Goal: Task Accomplishment & Management: Manage account settings

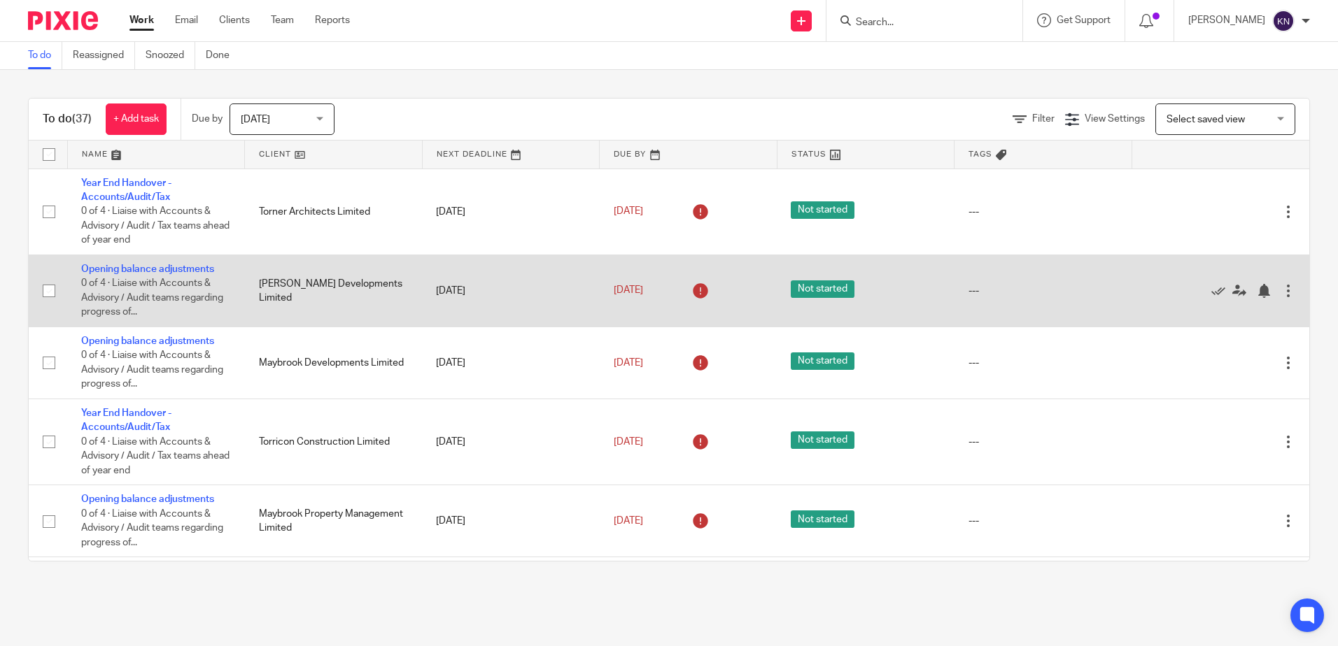
click at [48, 289] on input "checkbox" at bounding box center [49, 291] width 27 height 27
checkbox input "true"
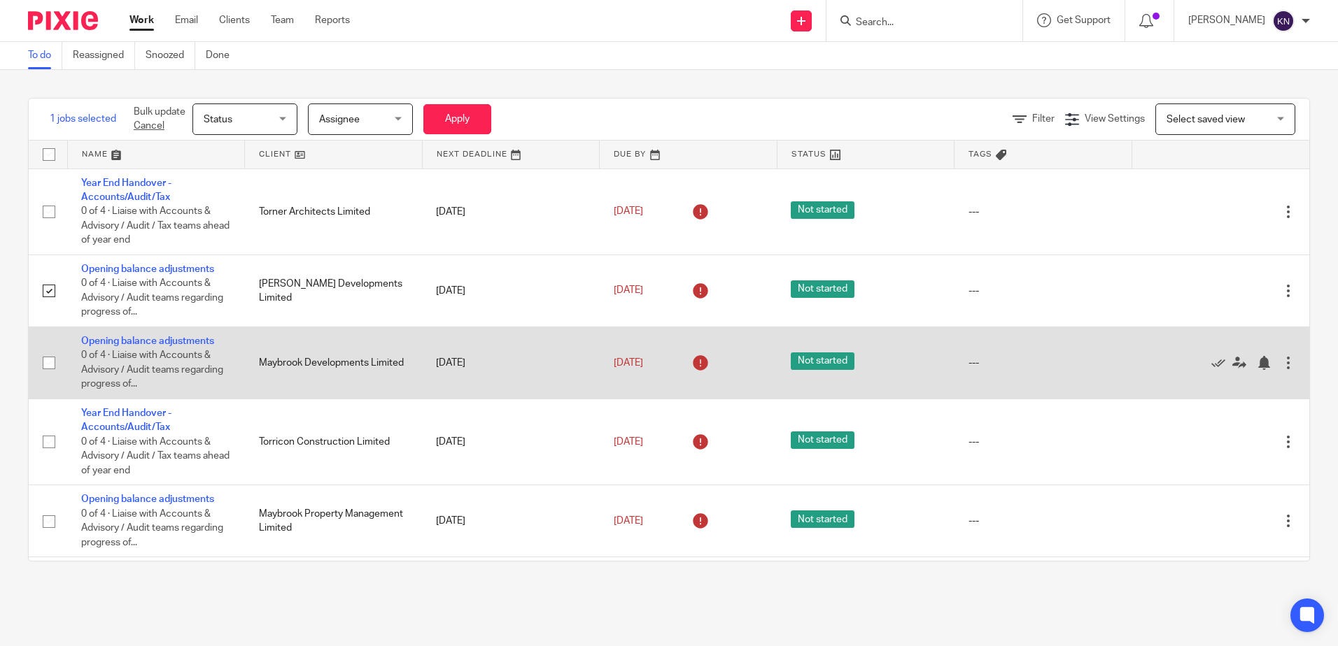
click at [48, 364] on input "checkbox" at bounding box center [49, 363] width 27 height 27
checkbox input "true"
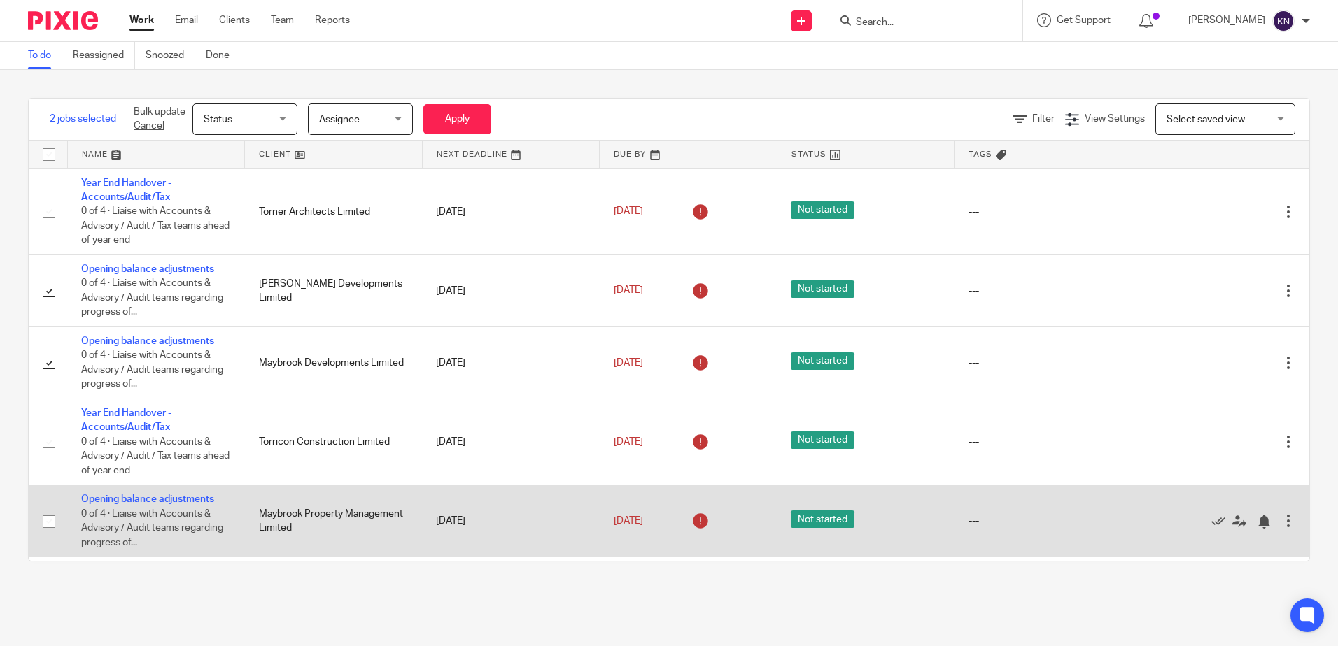
click at [48, 523] on input "checkbox" at bounding box center [49, 522] width 27 height 27
checkbox input "true"
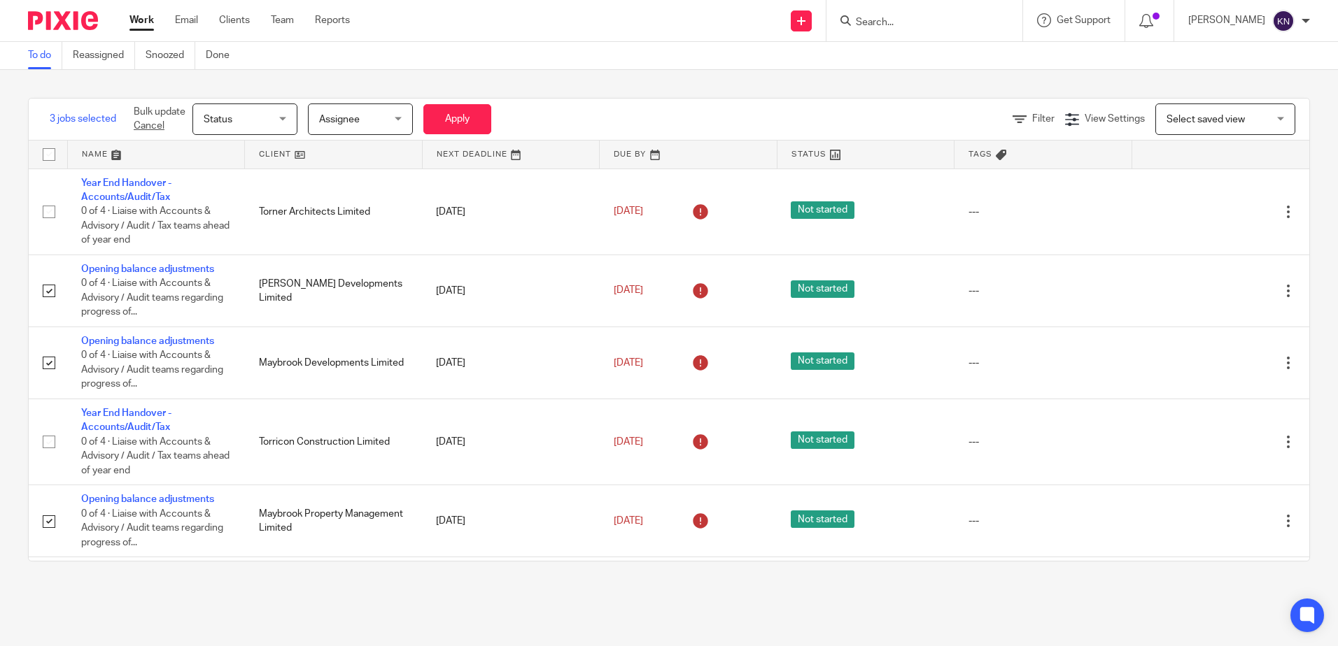
click at [275, 116] on span "Status" at bounding box center [241, 118] width 74 height 29
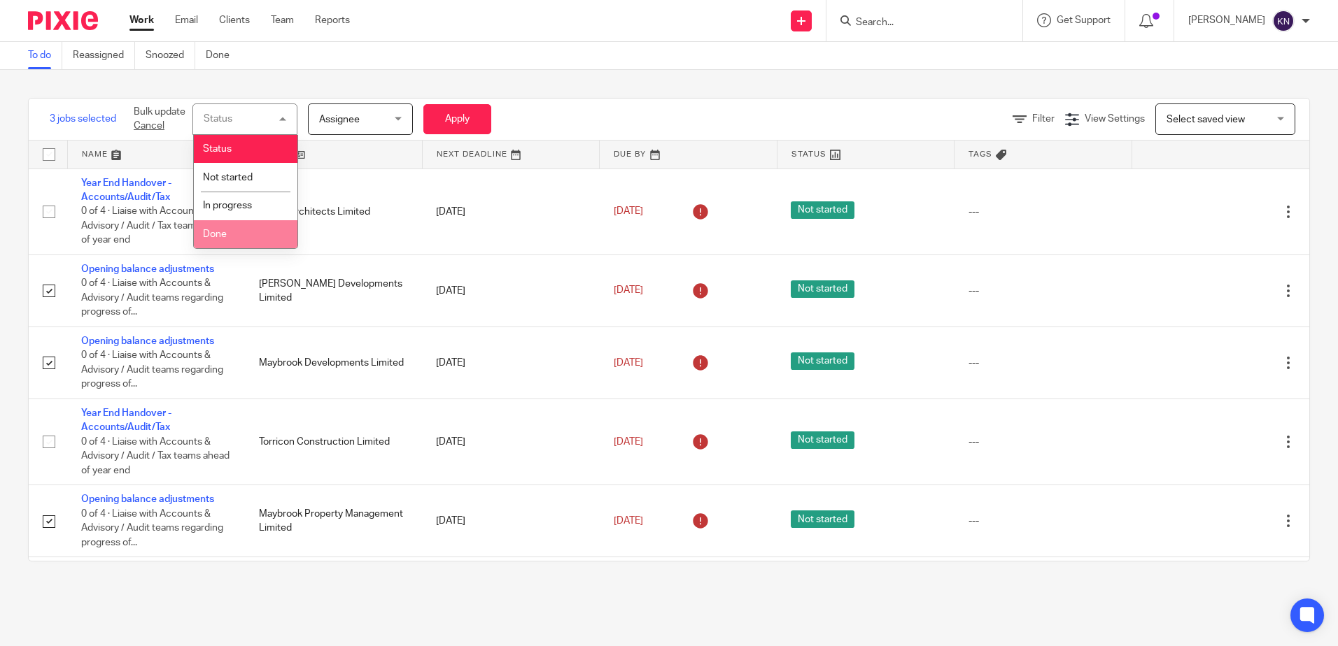
click at [252, 235] on li "Done" at bounding box center [246, 234] width 104 height 29
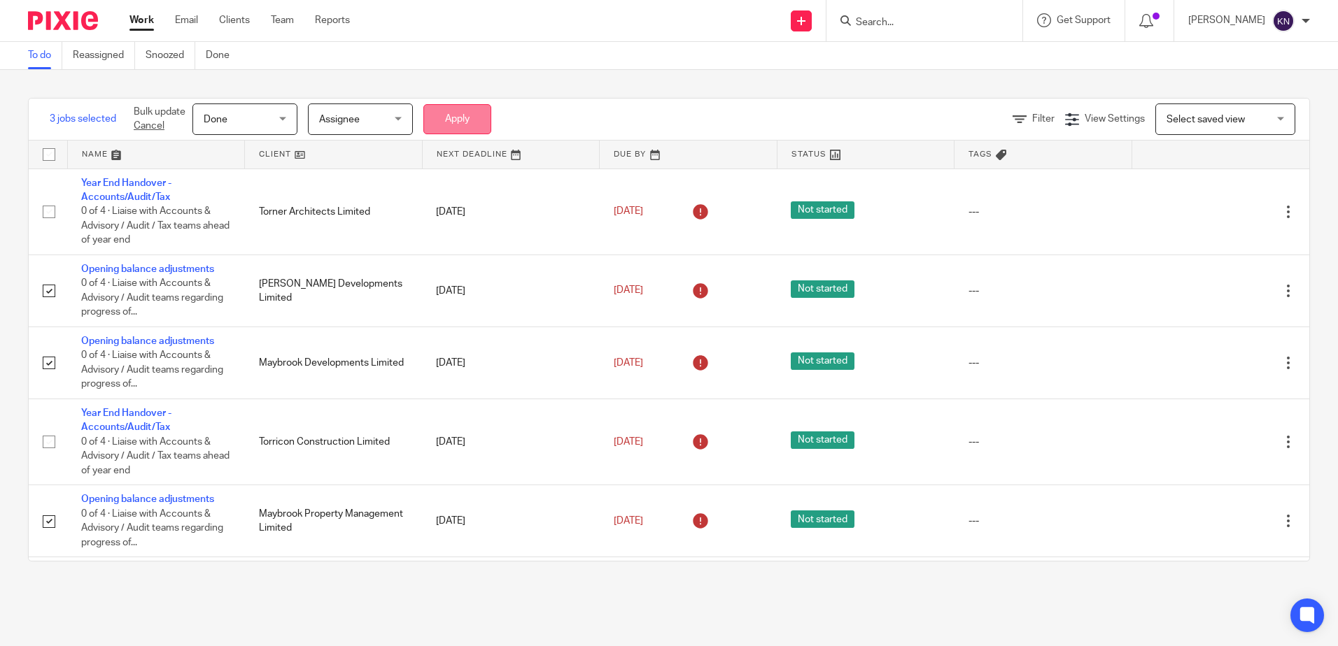
click at [461, 116] on button "Apply" at bounding box center [457, 119] width 68 height 30
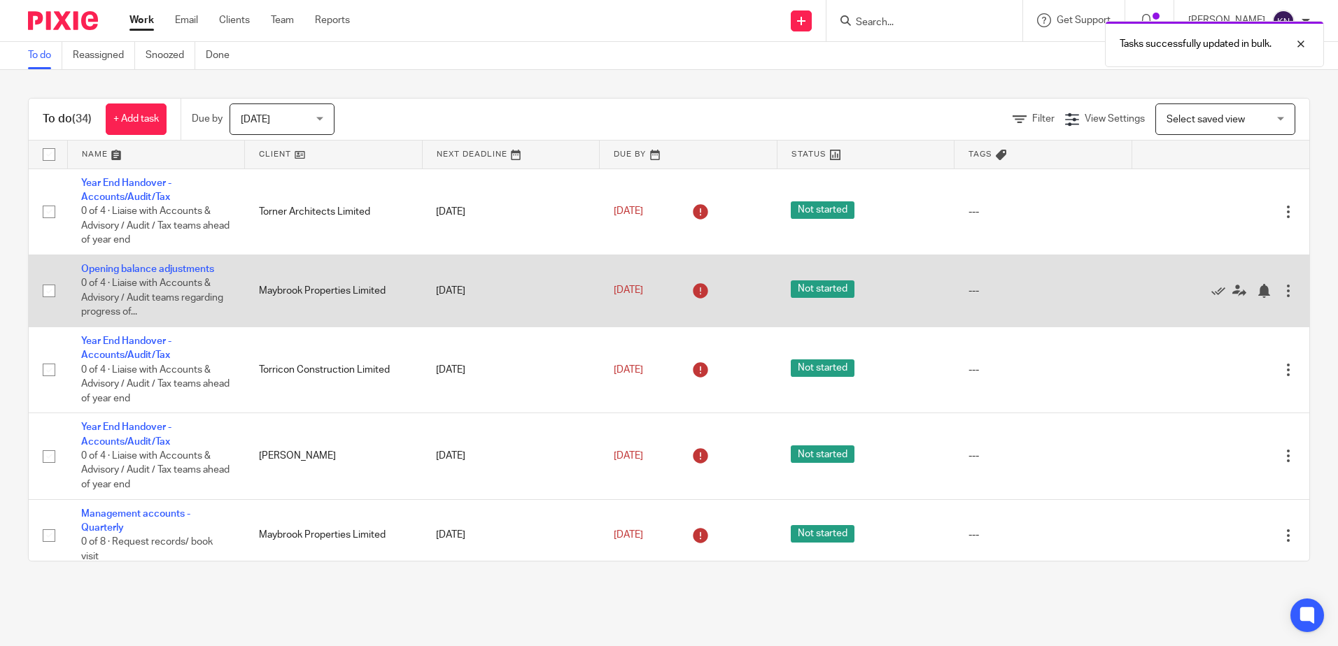
click at [46, 288] on input "checkbox" at bounding box center [49, 291] width 27 height 27
checkbox input "true"
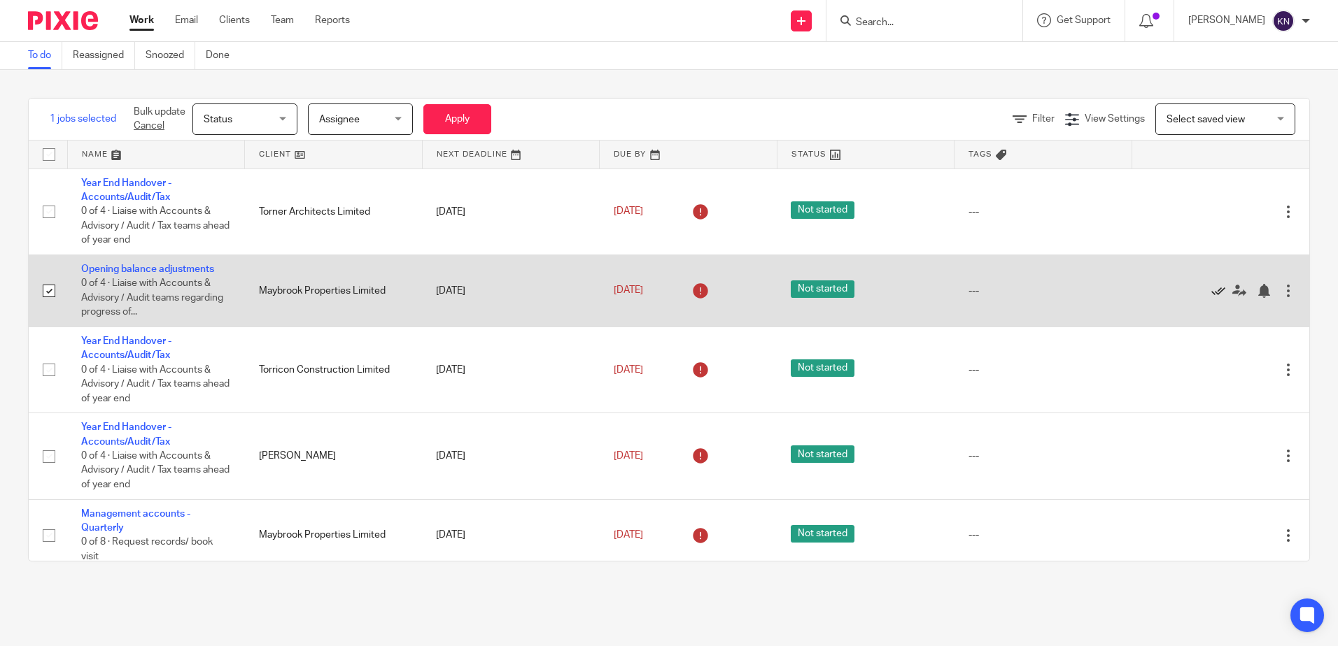
click at [1211, 290] on icon at bounding box center [1218, 291] width 14 height 14
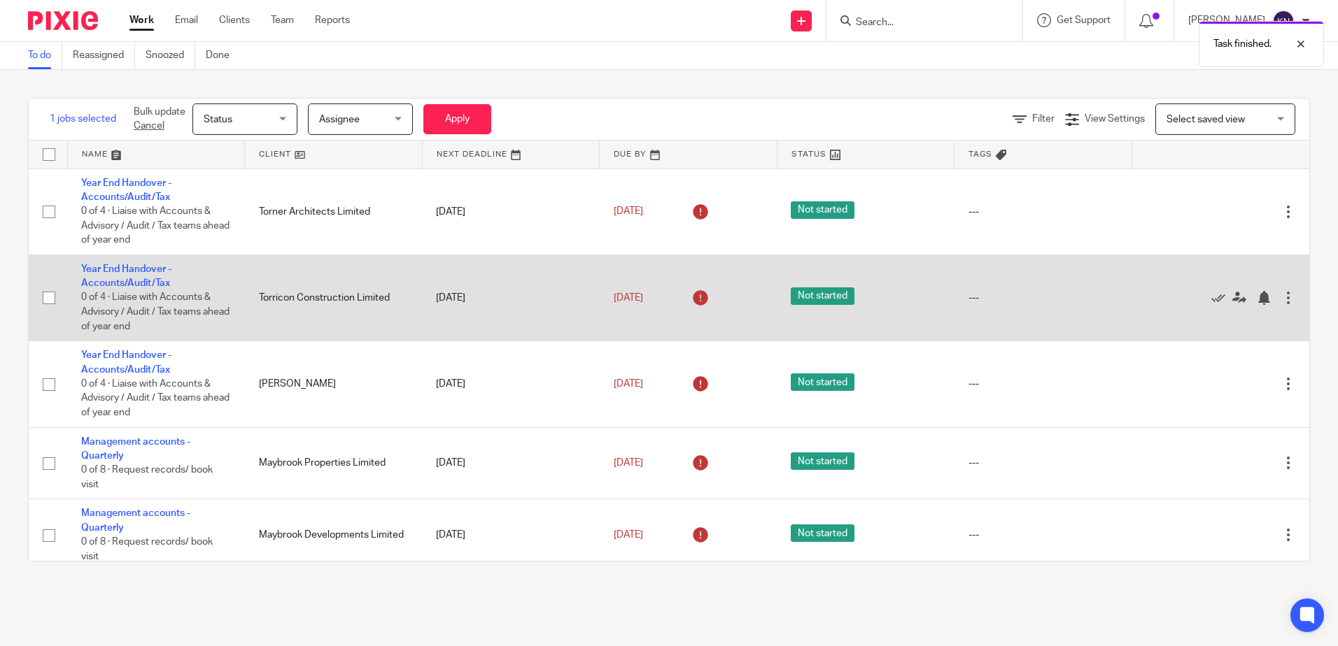
click at [45, 298] on input "checkbox" at bounding box center [49, 298] width 27 height 27
checkbox input "true"
click at [1211, 296] on icon at bounding box center [1218, 298] width 14 height 14
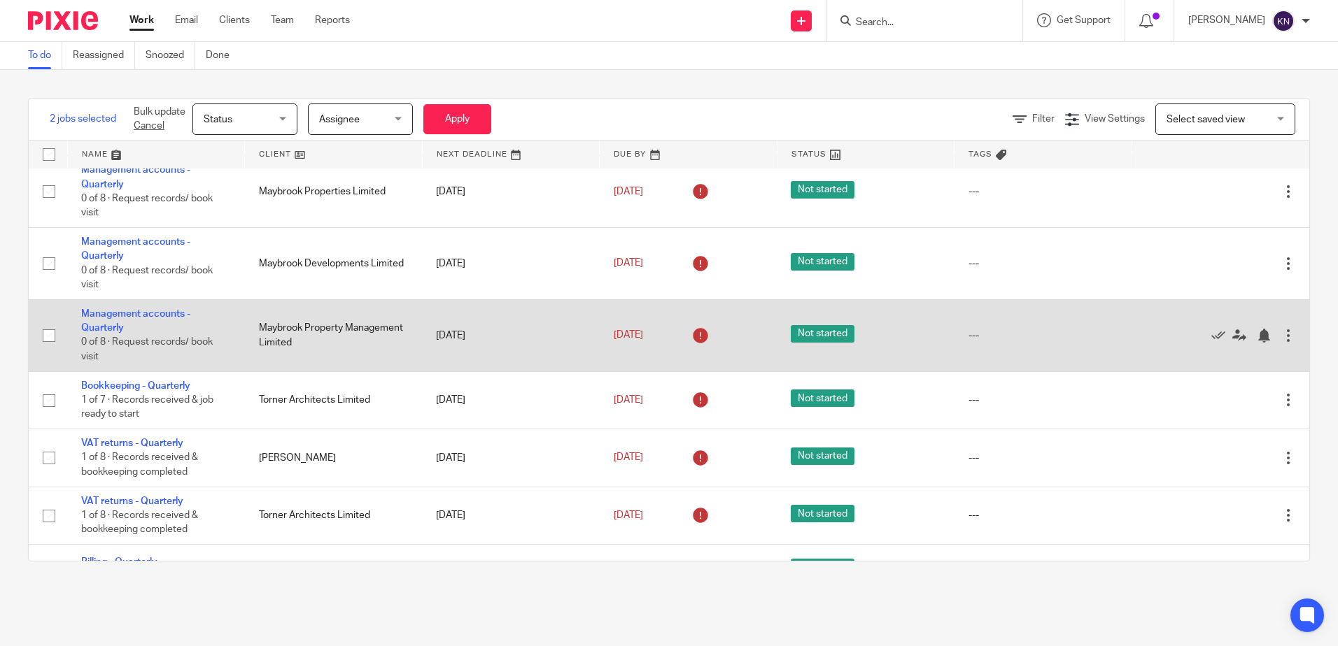
scroll to position [210, 0]
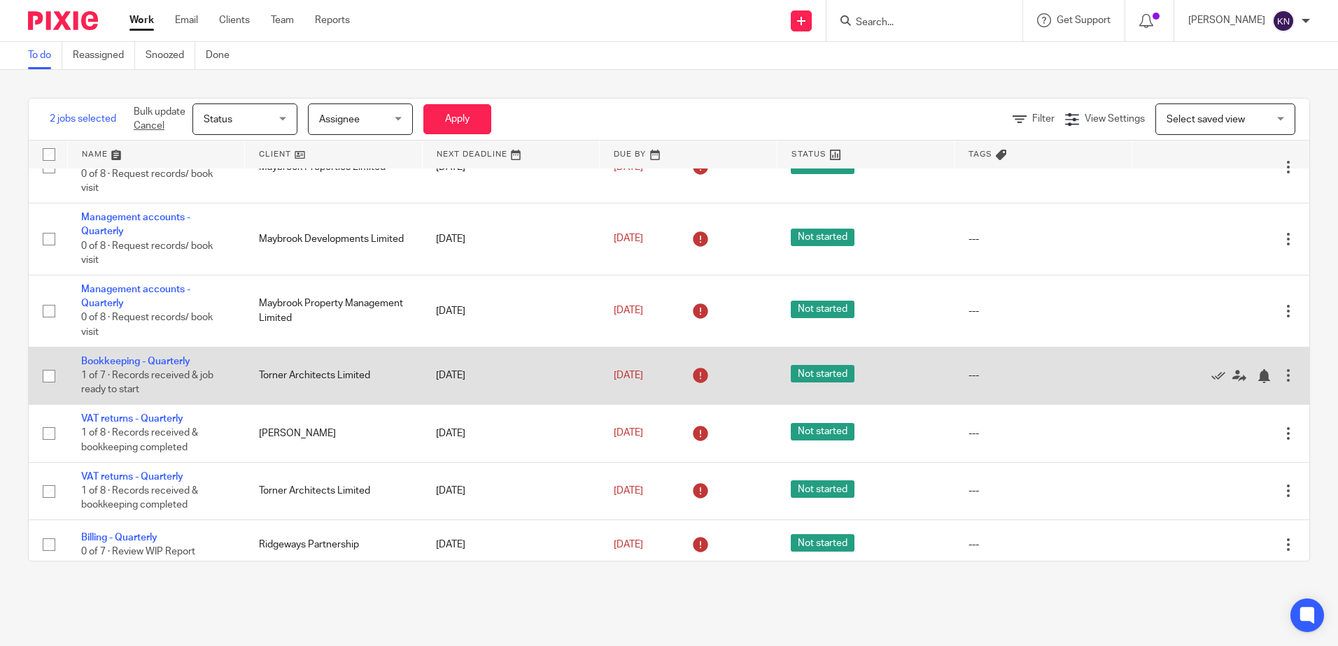
click at [51, 378] on input "checkbox" at bounding box center [49, 376] width 27 height 27
checkbox input "true"
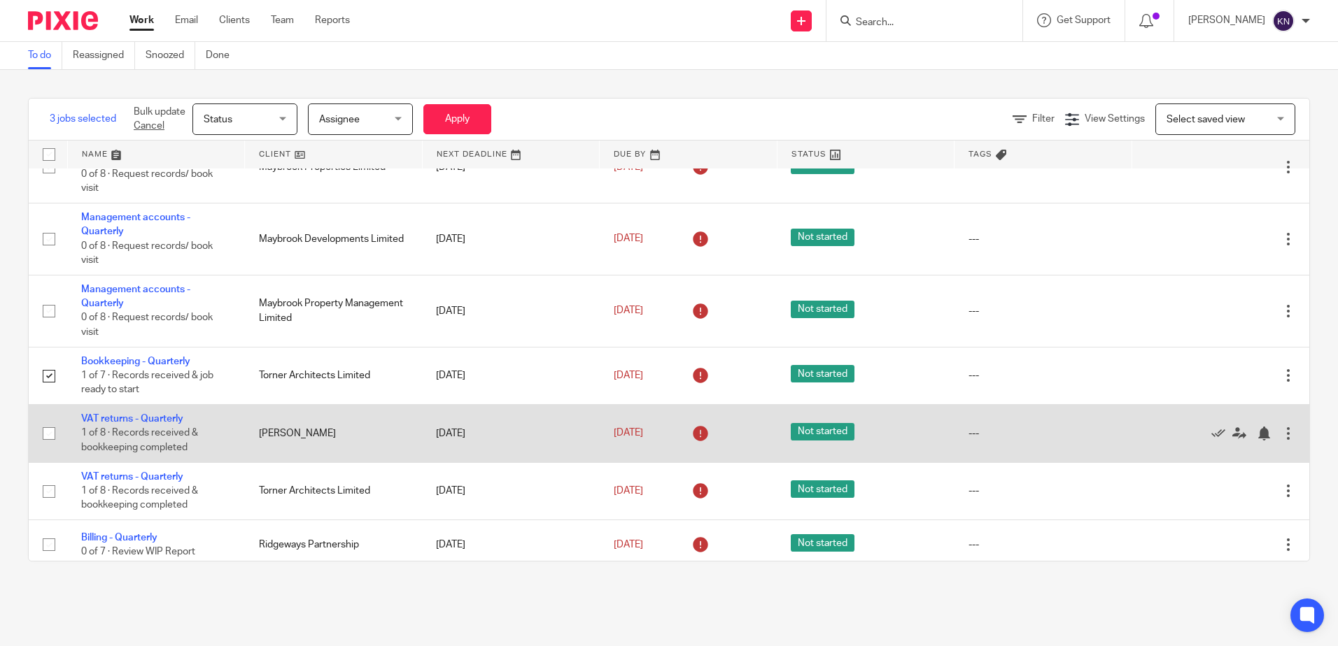
click at [52, 436] on input "checkbox" at bounding box center [49, 433] width 27 height 27
checkbox input "true"
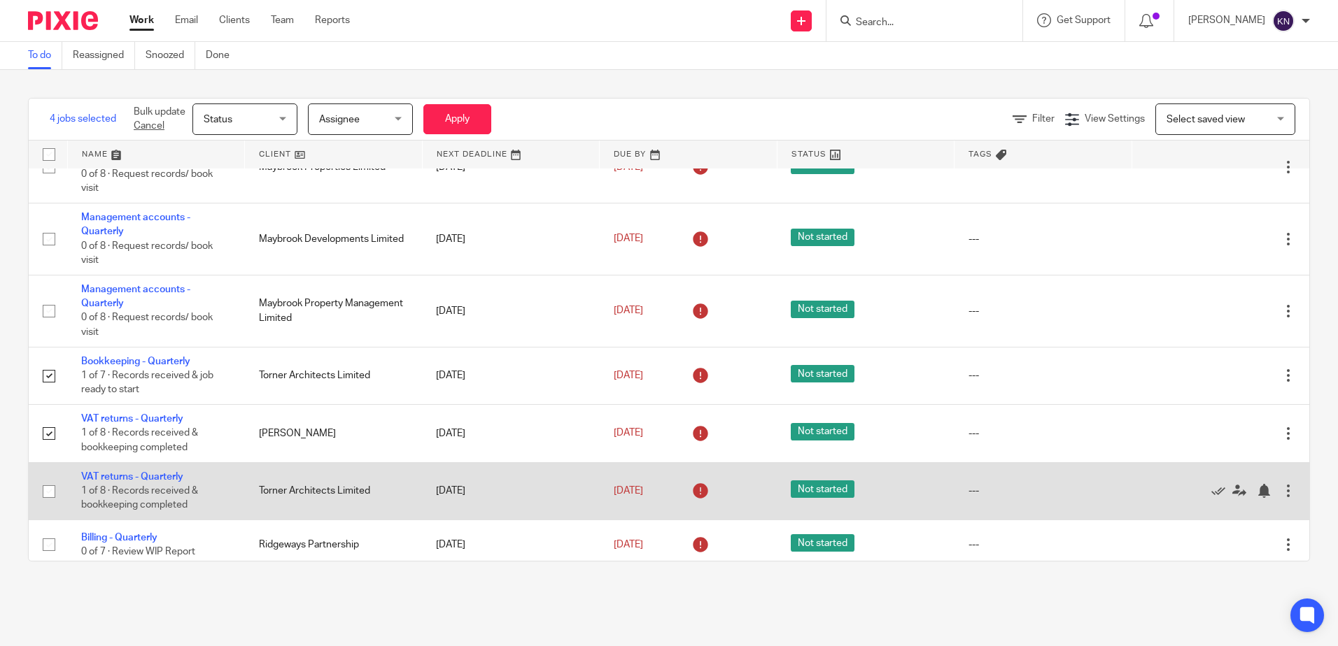
click at [46, 496] on input "checkbox" at bounding box center [49, 492] width 27 height 27
checkbox input "true"
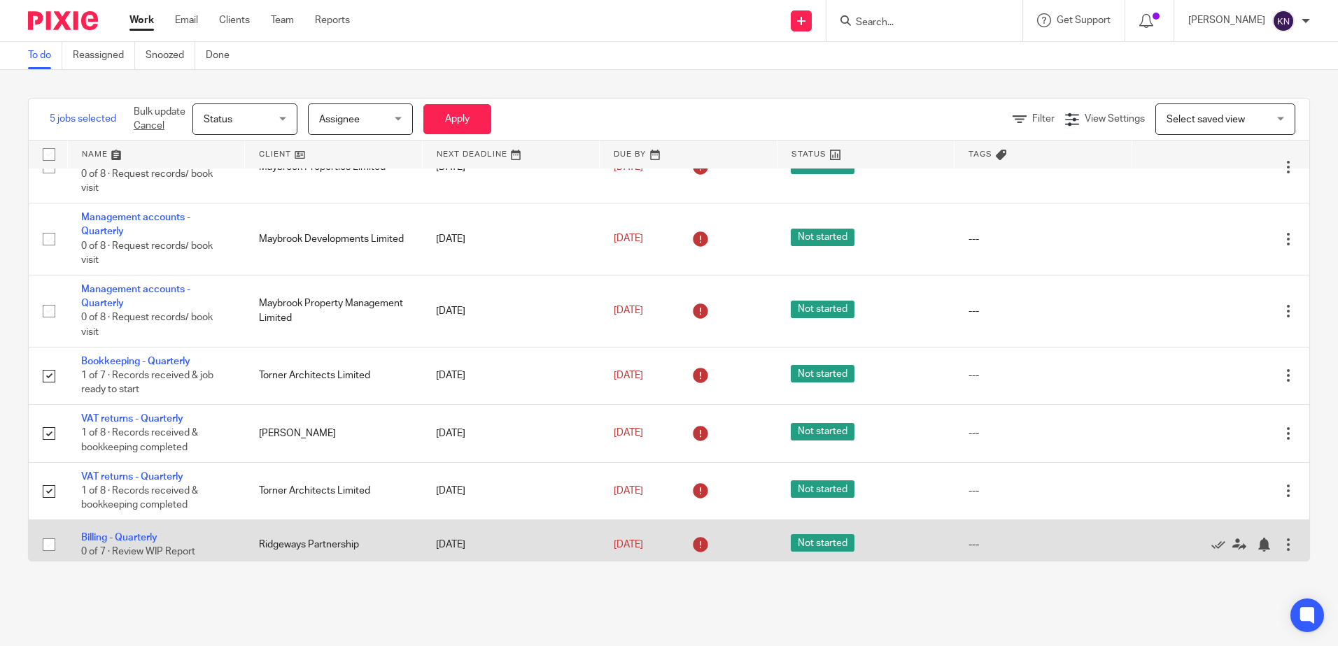
click at [49, 546] on input "checkbox" at bounding box center [49, 545] width 27 height 27
checkbox input "true"
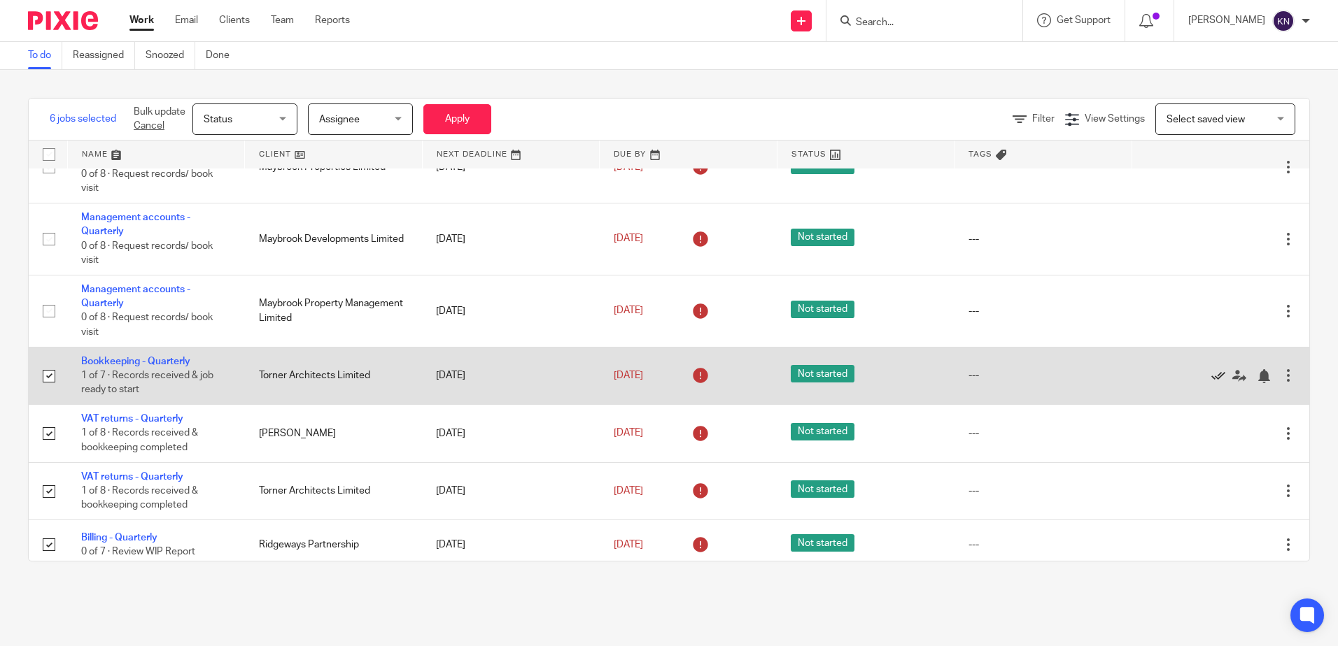
click at [1211, 376] on icon at bounding box center [1218, 376] width 14 height 14
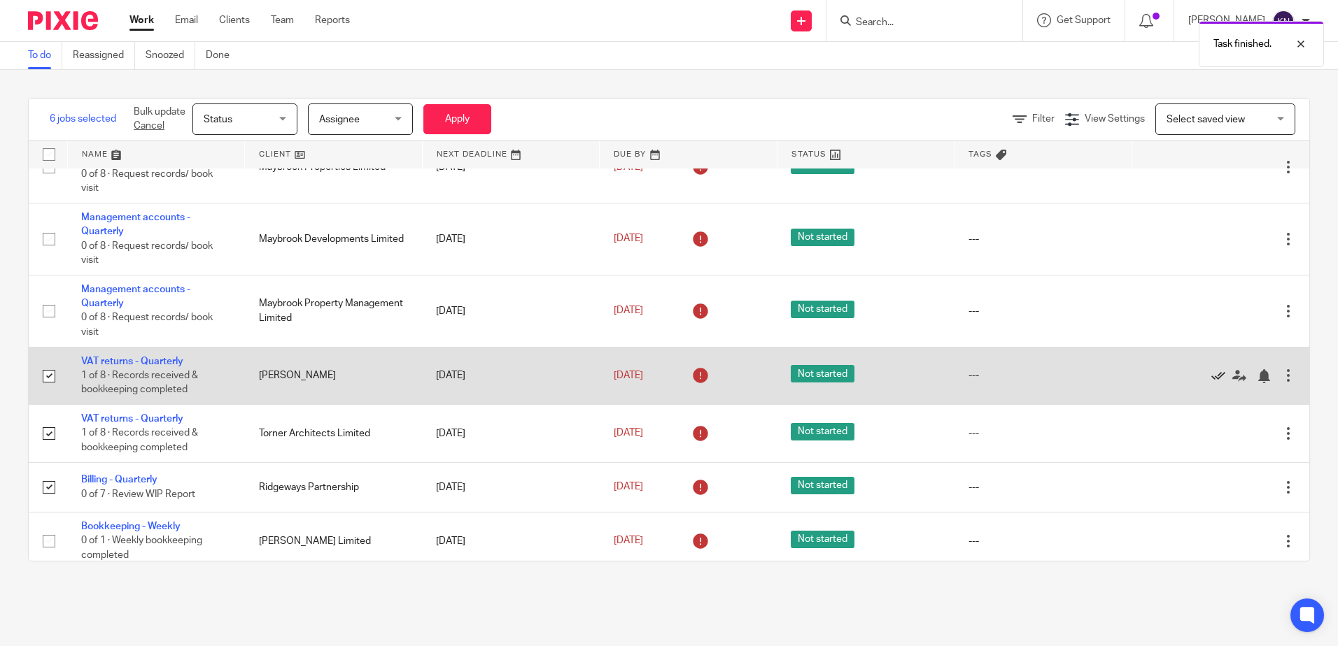
click at [1211, 376] on icon at bounding box center [1218, 376] width 14 height 14
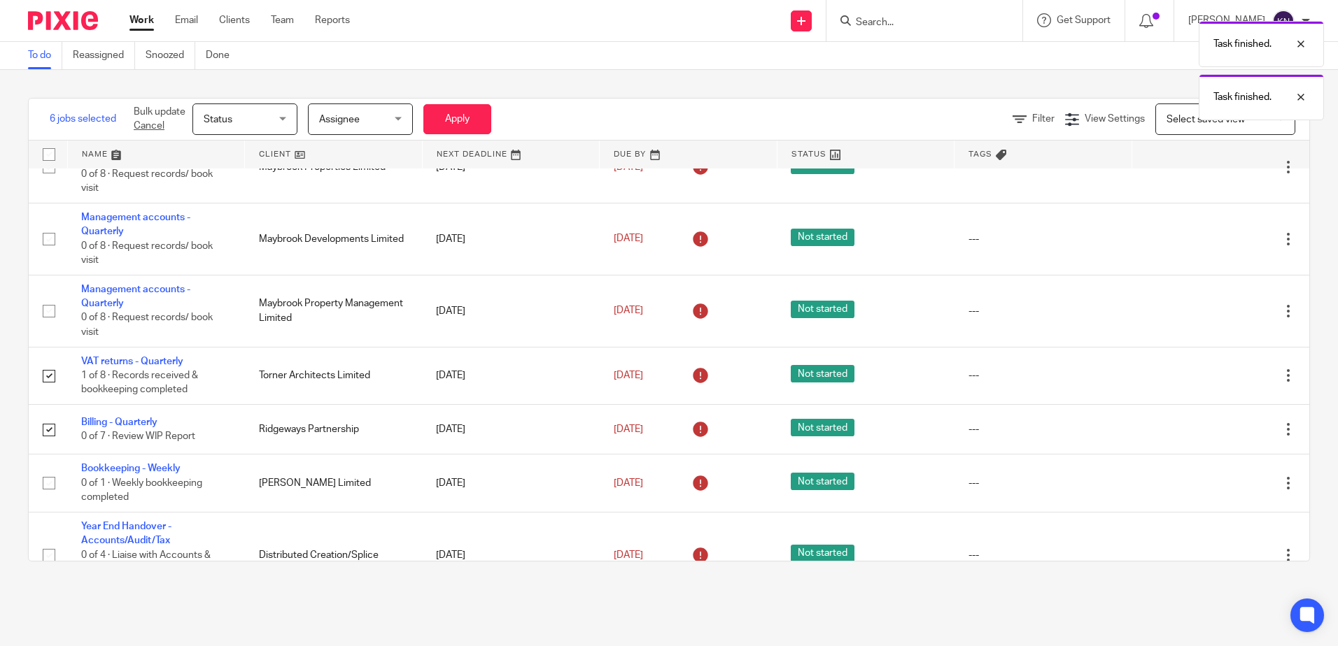
click at [1211, 376] on icon at bounding box center [1218, 376] width 14 height 14
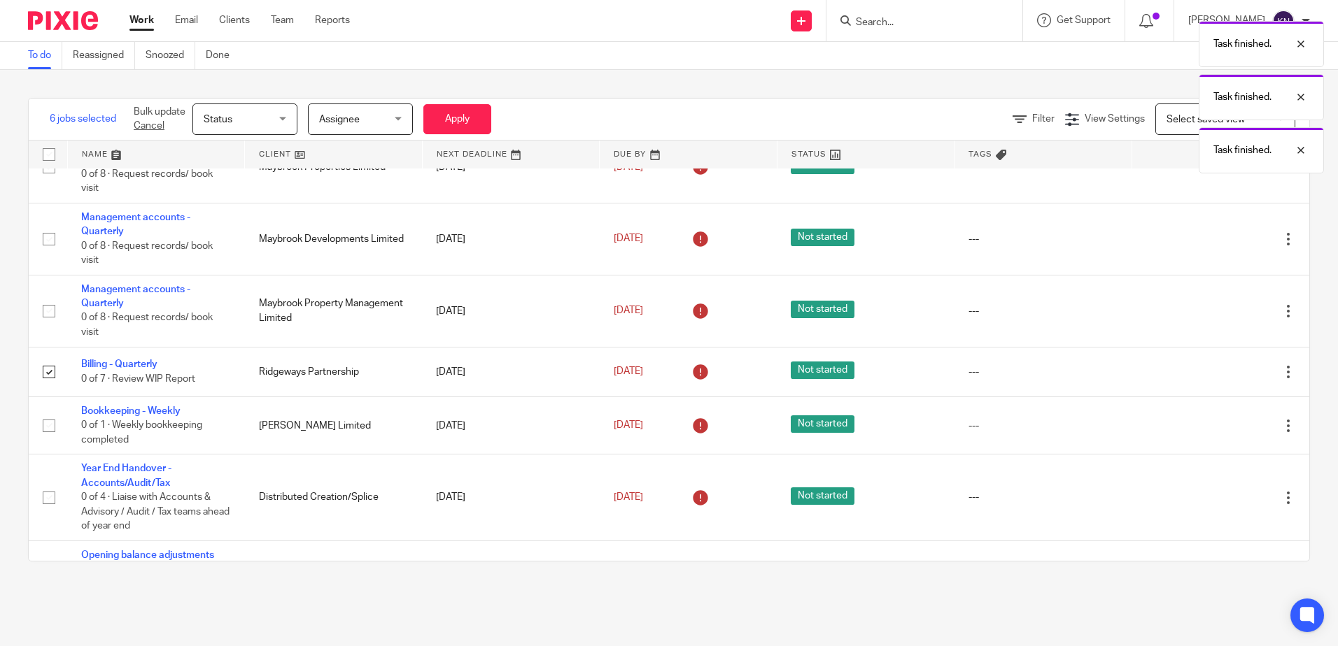
click at [1211, 376] on icon at bounding box center [1218, 372] width 14 height 14
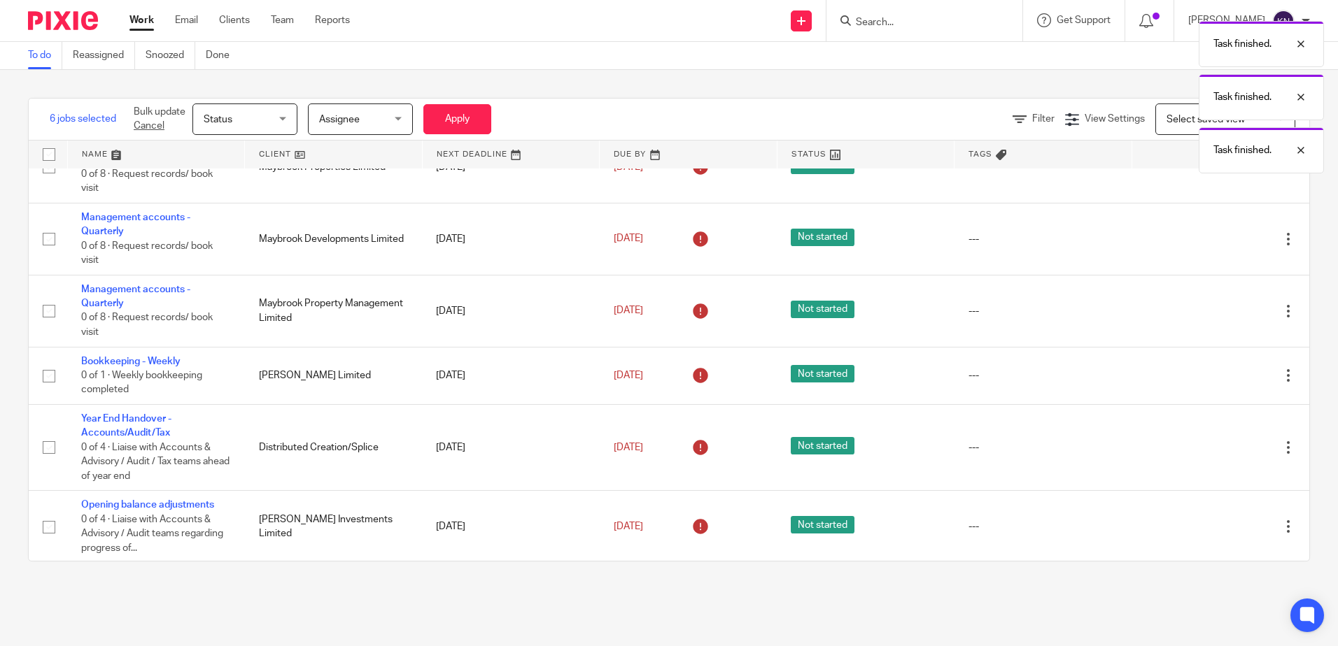
click at [1211, 376] on icon at bounding box center [1218, 376] width 14 height 14
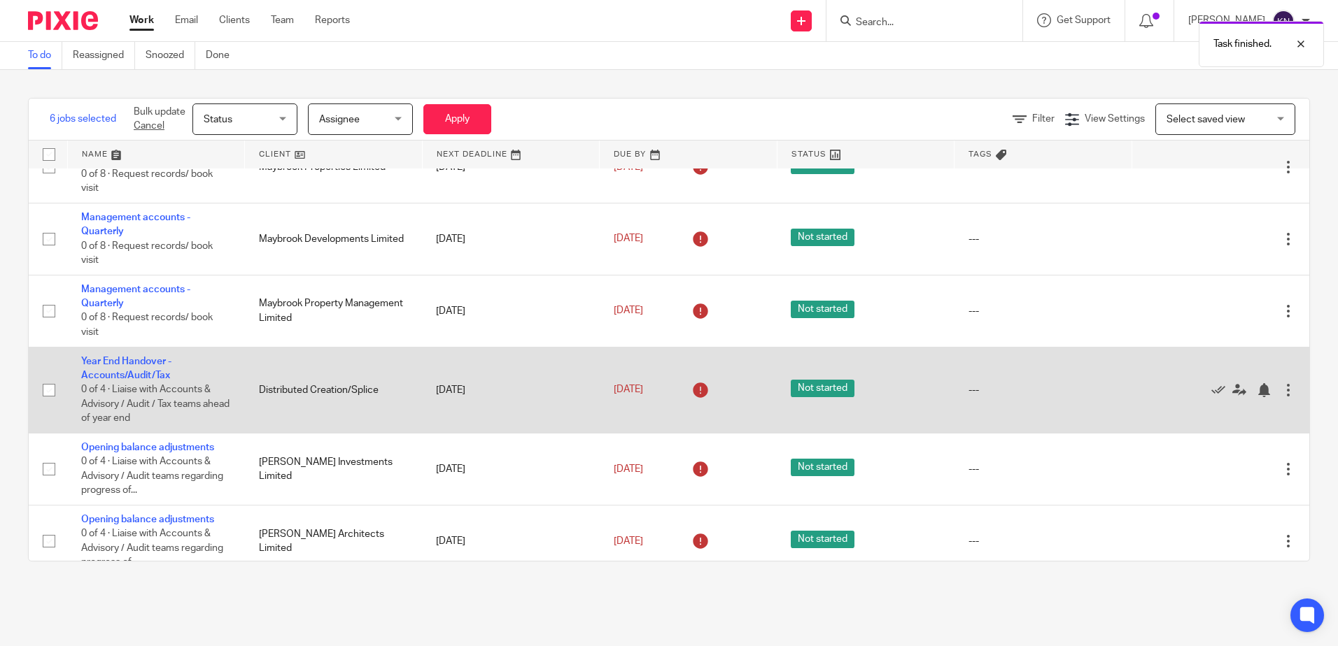
click at [1281, 392] on div at bounding box center [1288, 390] width 14 height 14
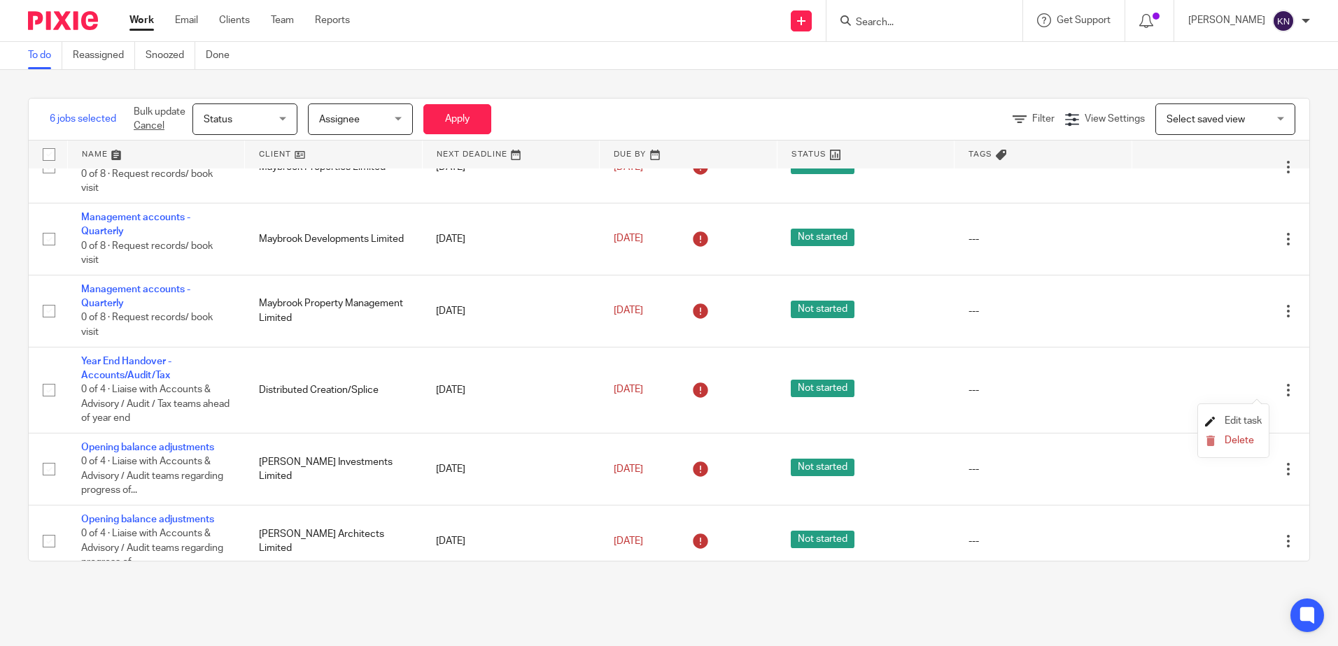
click at [1248, 420] on span "Edit task" at bounding box center [1242, 421] width 37 height 10
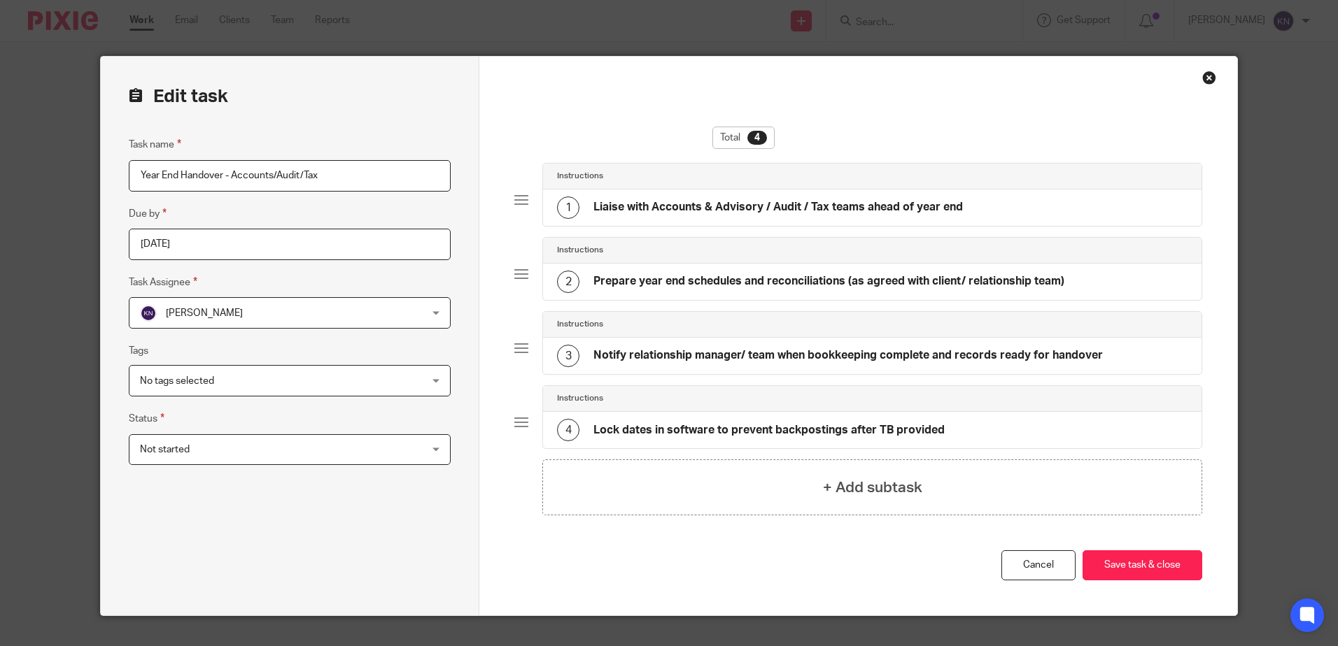
click at [1202, 76] on div "Close this dialog window" at bounding box center [1209, 78] width 14 height 14
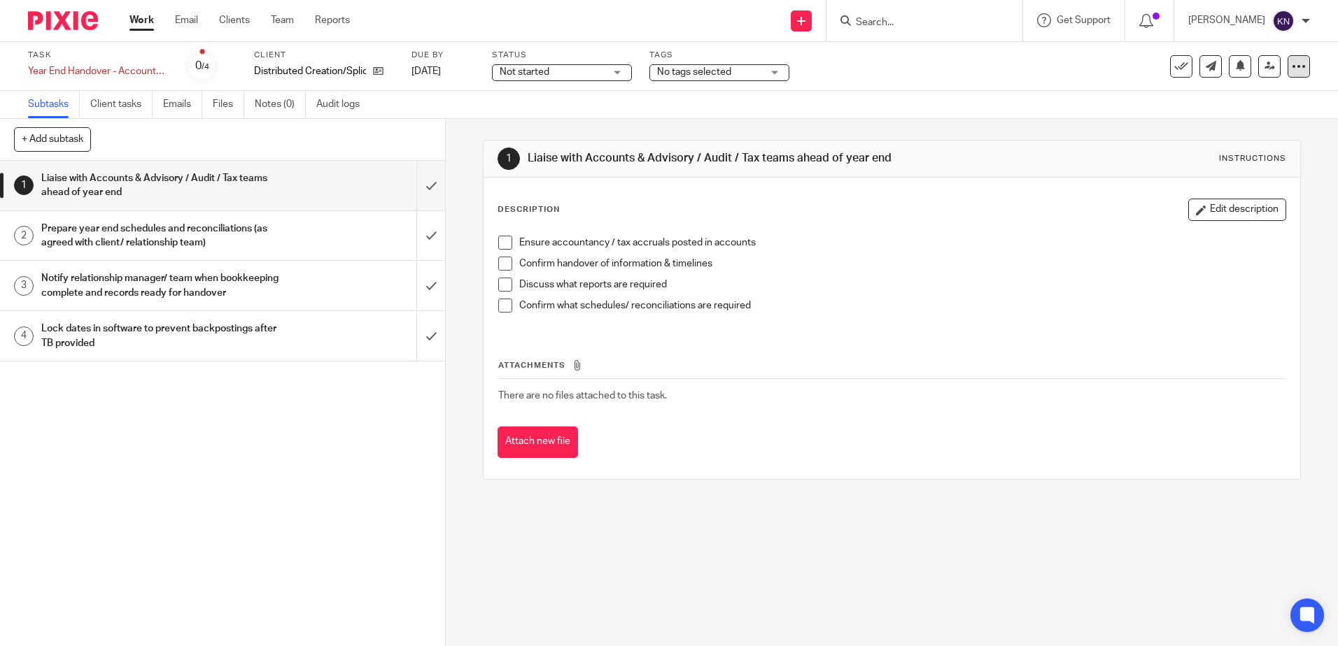
click at [1291, 69] on icon at bounding box center [1298, 66] width 14 height 14
click at [1217, 185] on span "Delete" at bounding box center [1212, 183] width 29 height 10
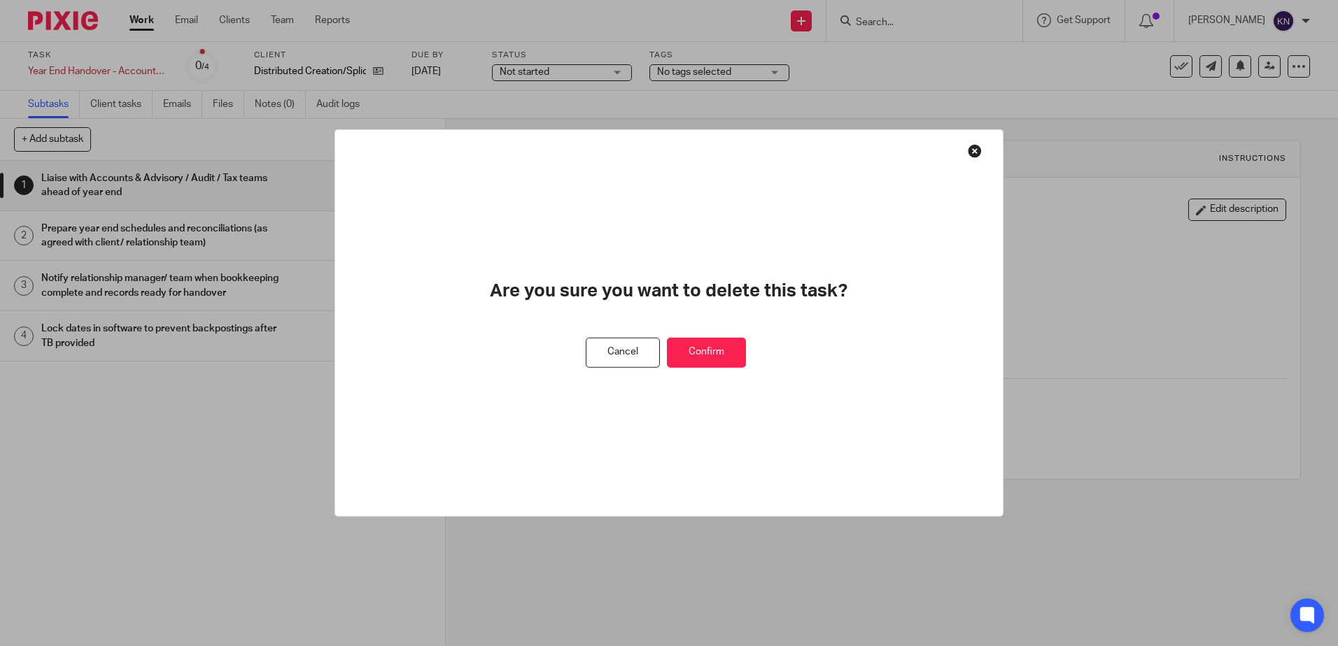
click at [683, 355] on button "Confirm" at bounding box center [706, 353] width 79 height 30
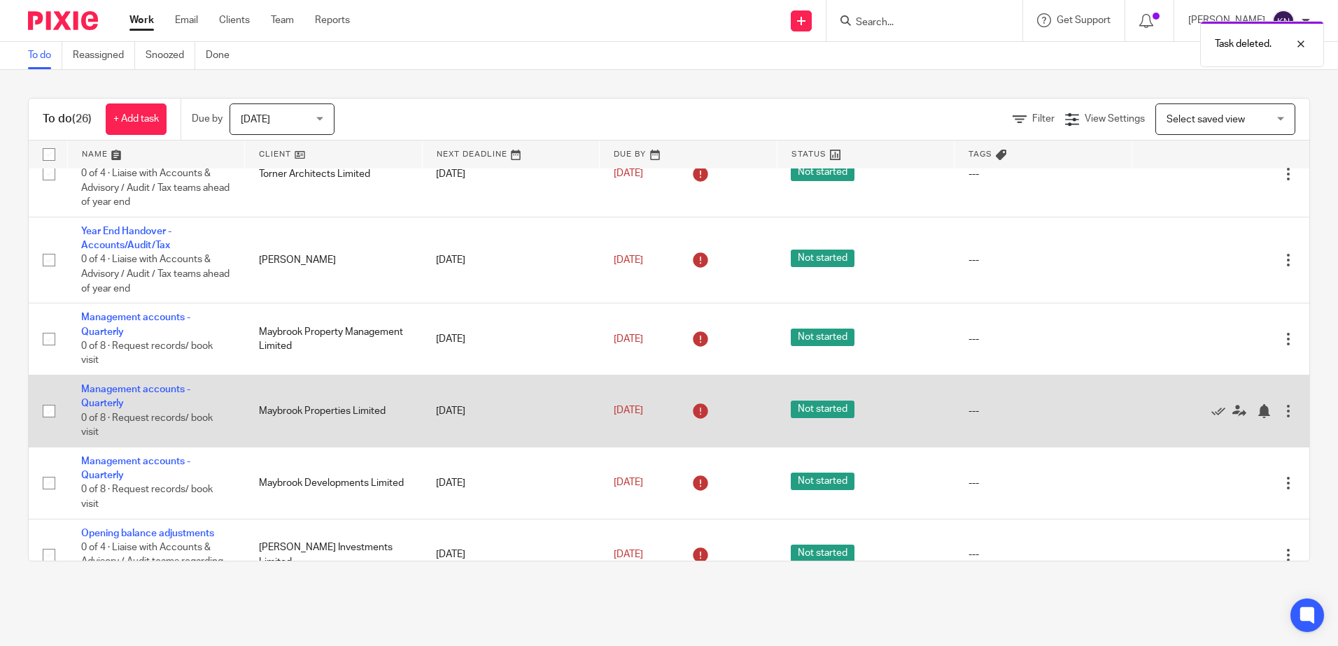
scroll to position [70, 0]
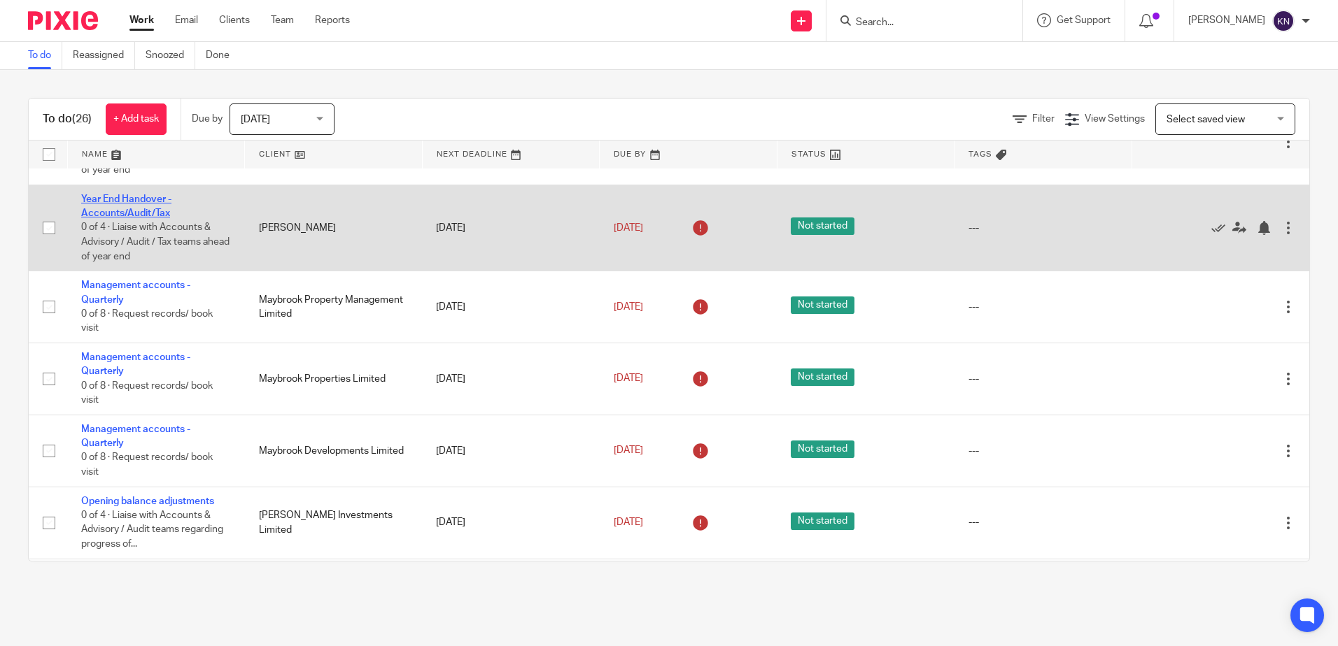
click at [128, 208] on link "Year End Handover - Accounts/Audit/Tax" at bounding box center [126, 206] width 90 height 24
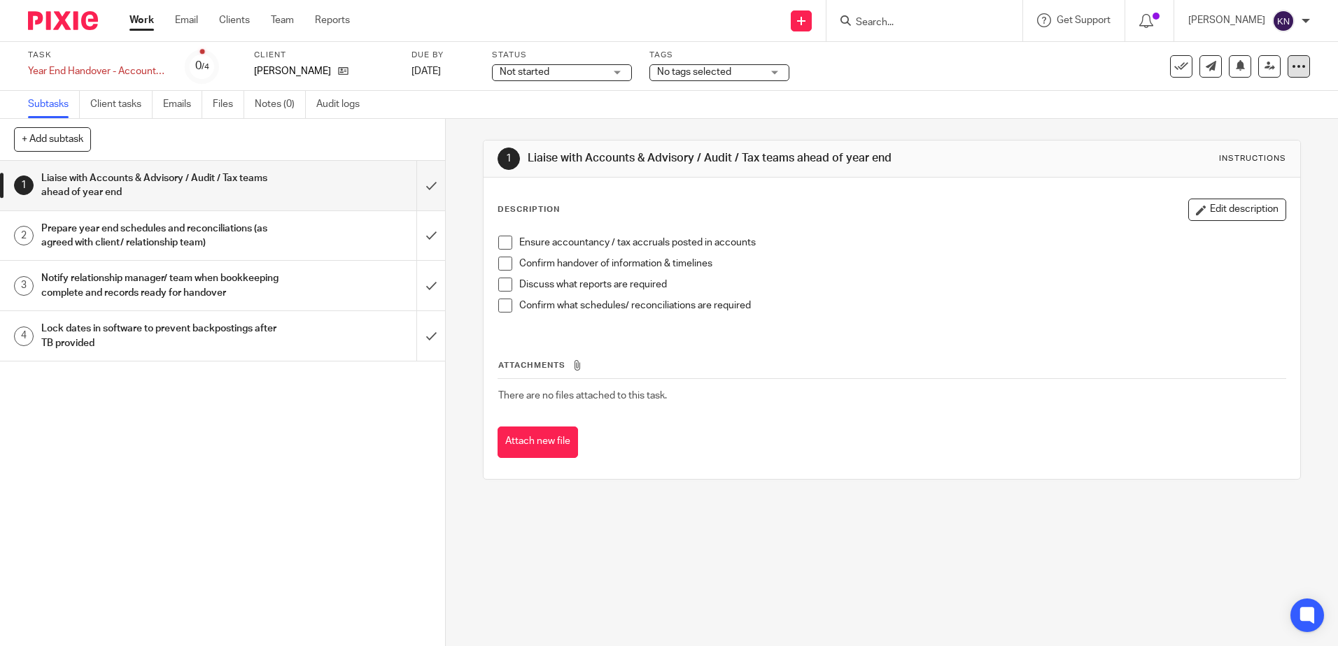
click at [1291, 67] on icon at bounding box center [1298, 66] width 14 height 14
click at [1224, 178] on span "Delete" at bounding box center [1212, 183] width 29 height 10
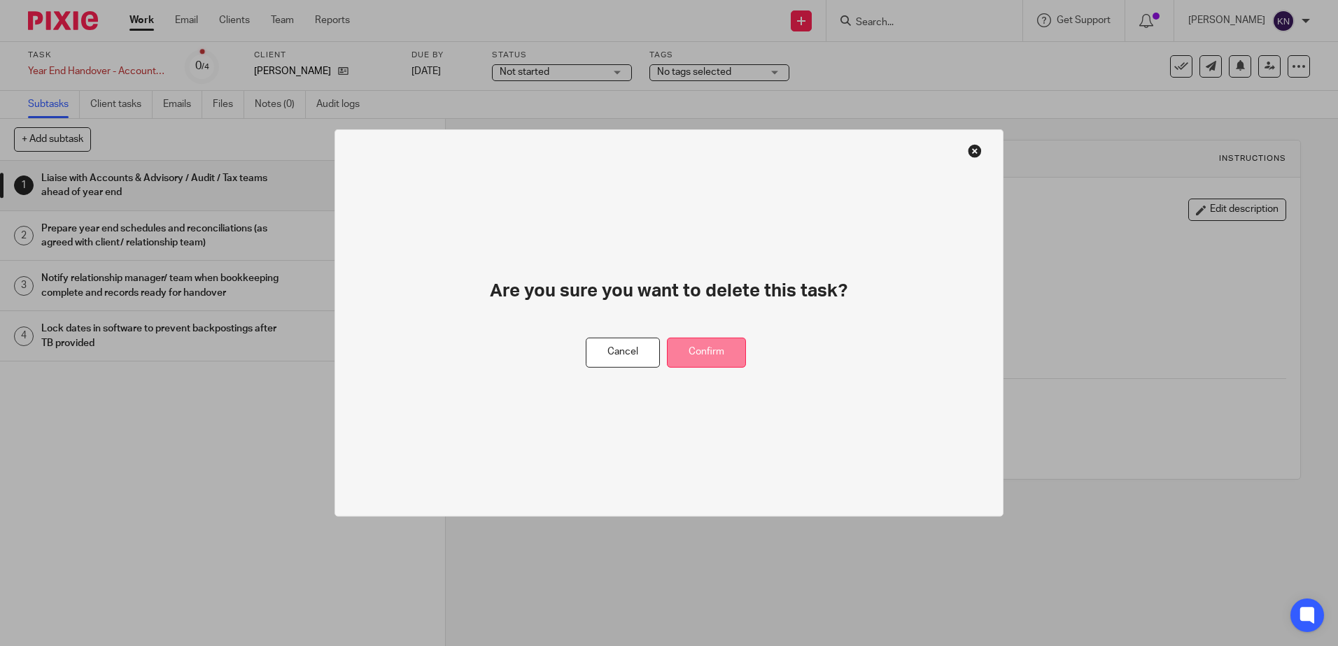
click at [718, 350] on button "Confirm" at bounding box center [706, 353] width 79 height 30
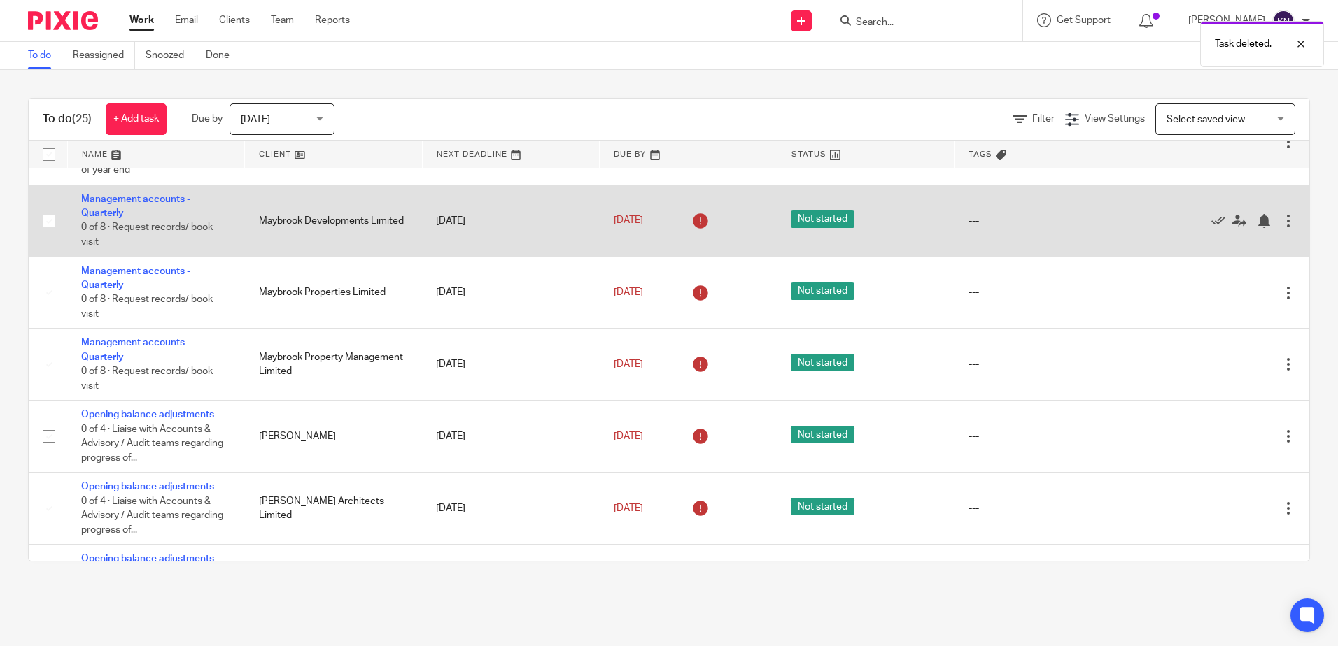
scroll to position [140, 0]
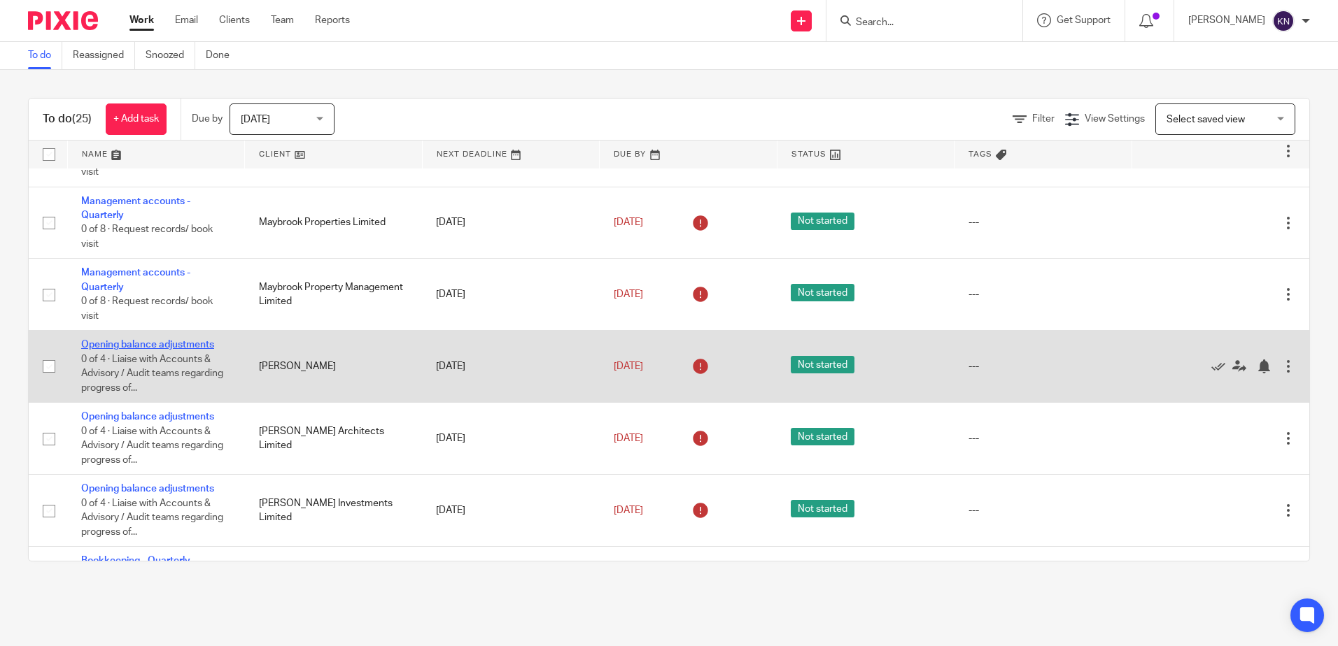
click at [132, 343] on link "Opening balance adjustments" at bounding box center [147, 345] width 133 height 10
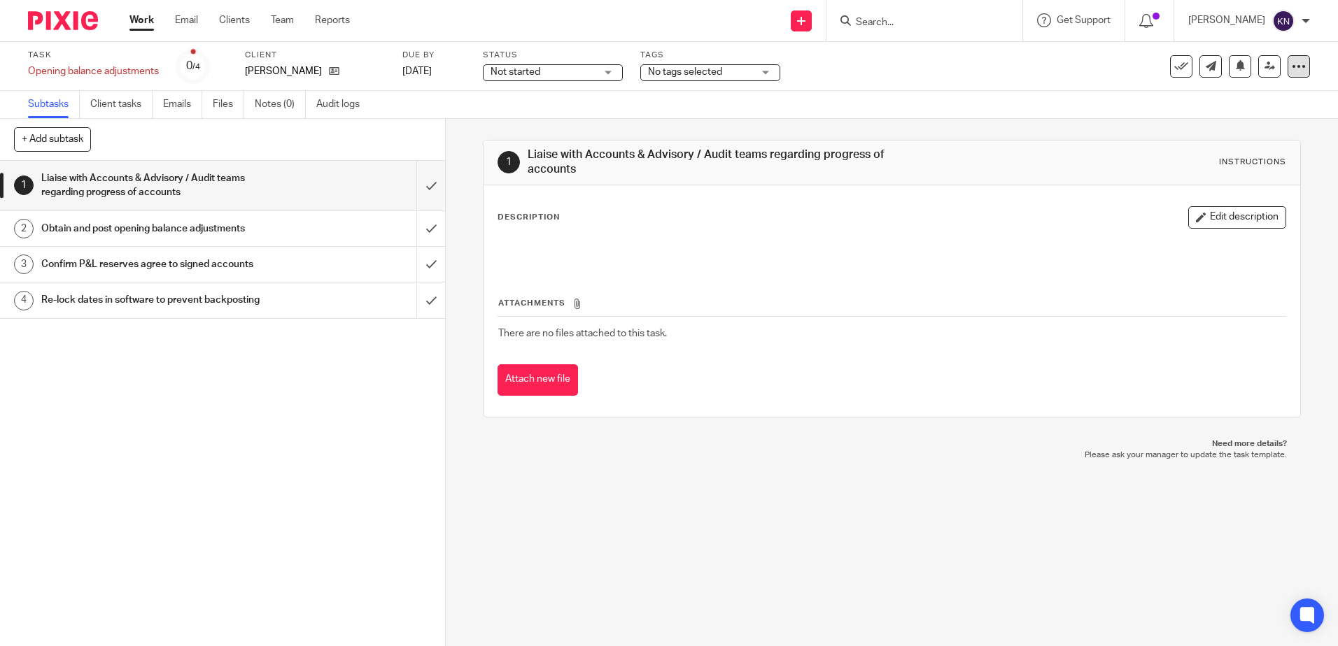
click at [1291, 64] on icon at bounding box center [1298, 66] width 14 height 14
click at [1217, 180] on span "Delete" at bounding box center [1212, 183] width 29 height 10
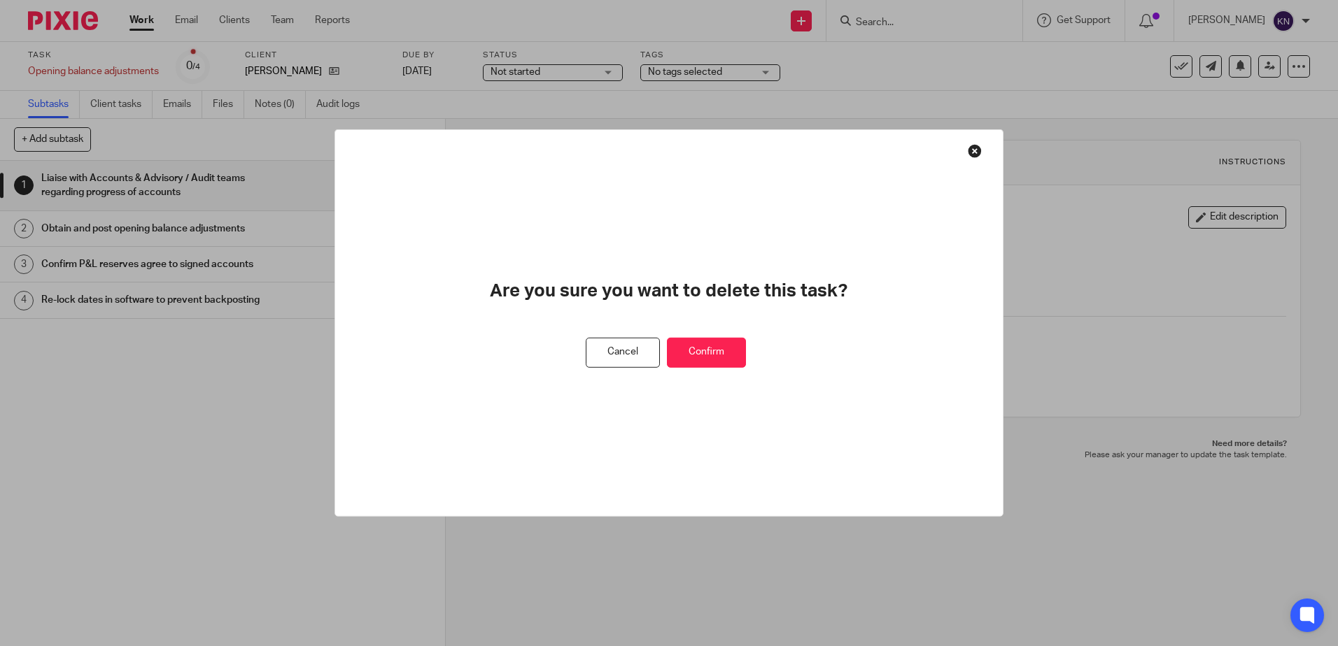
click at [683, 354] on button "Confirm" at bounding box center [706, 353] width 79 height 30
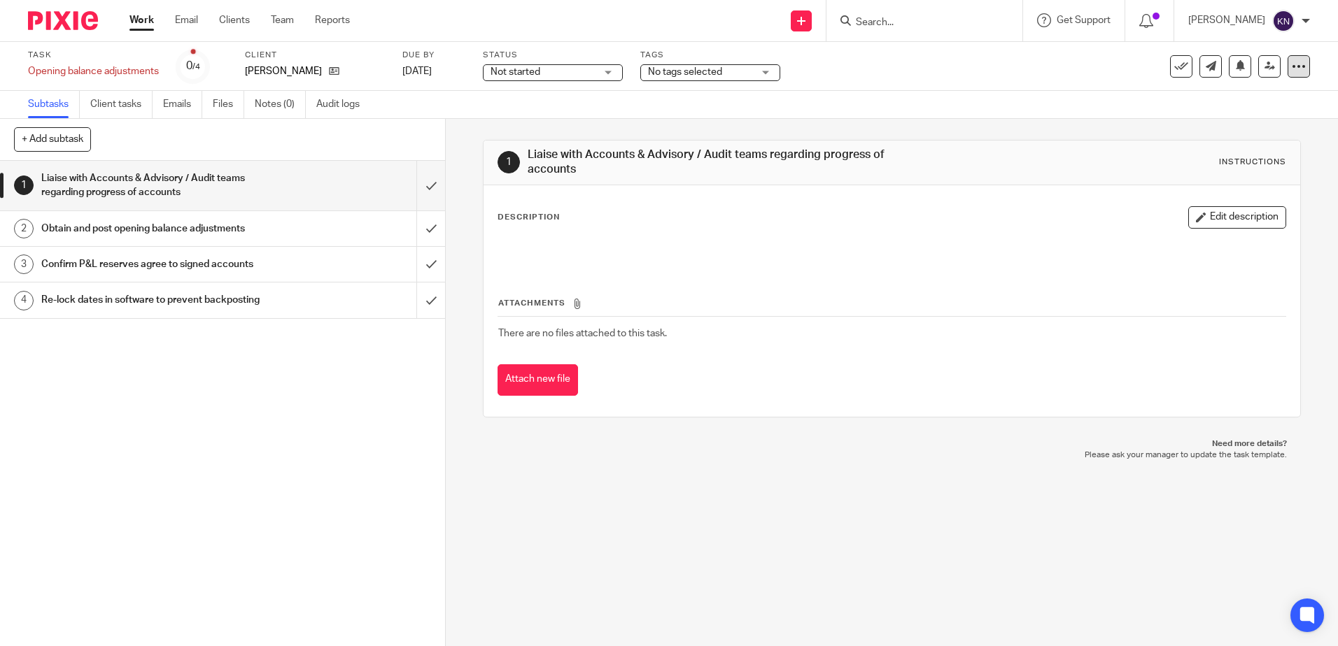
click at [1291, 67] on icon at bounding box center [1298, 66] width 14 height 14
click at [1224, 181] on span "Delete" at bounding box center [1212, 183] width 29 height 10
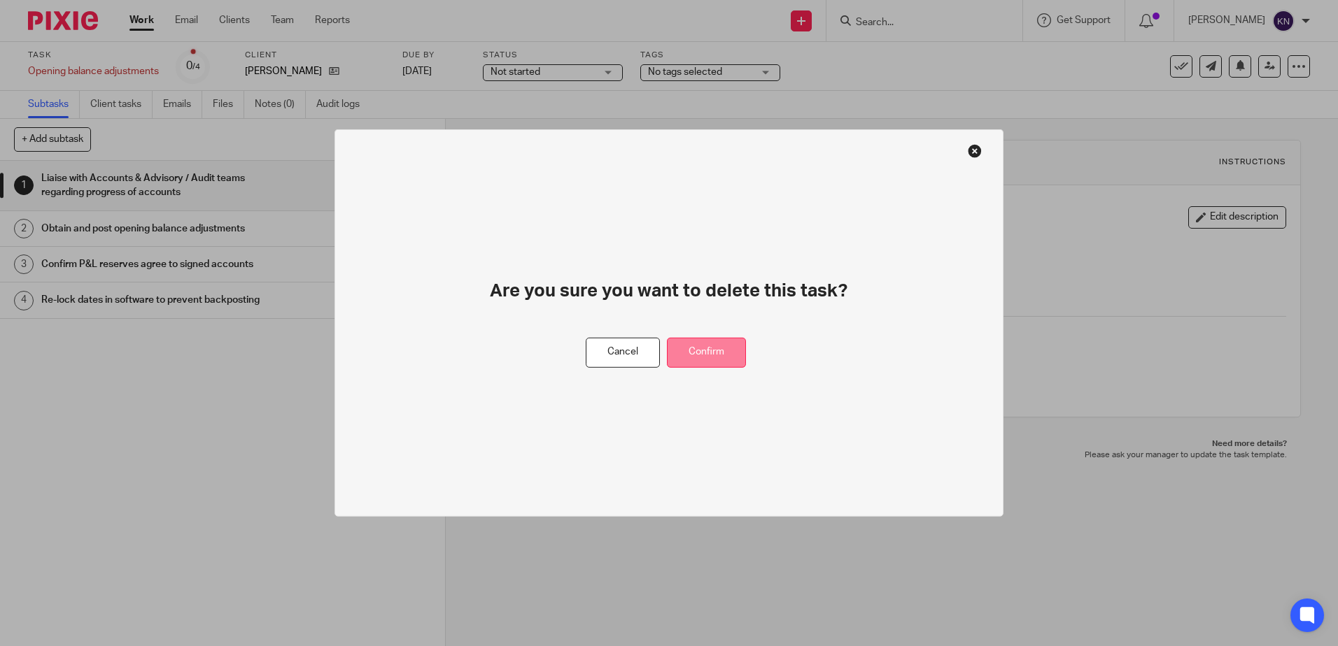
click at [714, 352] on button "Confirm" at bounding box center [706, 353] width 79 height 30
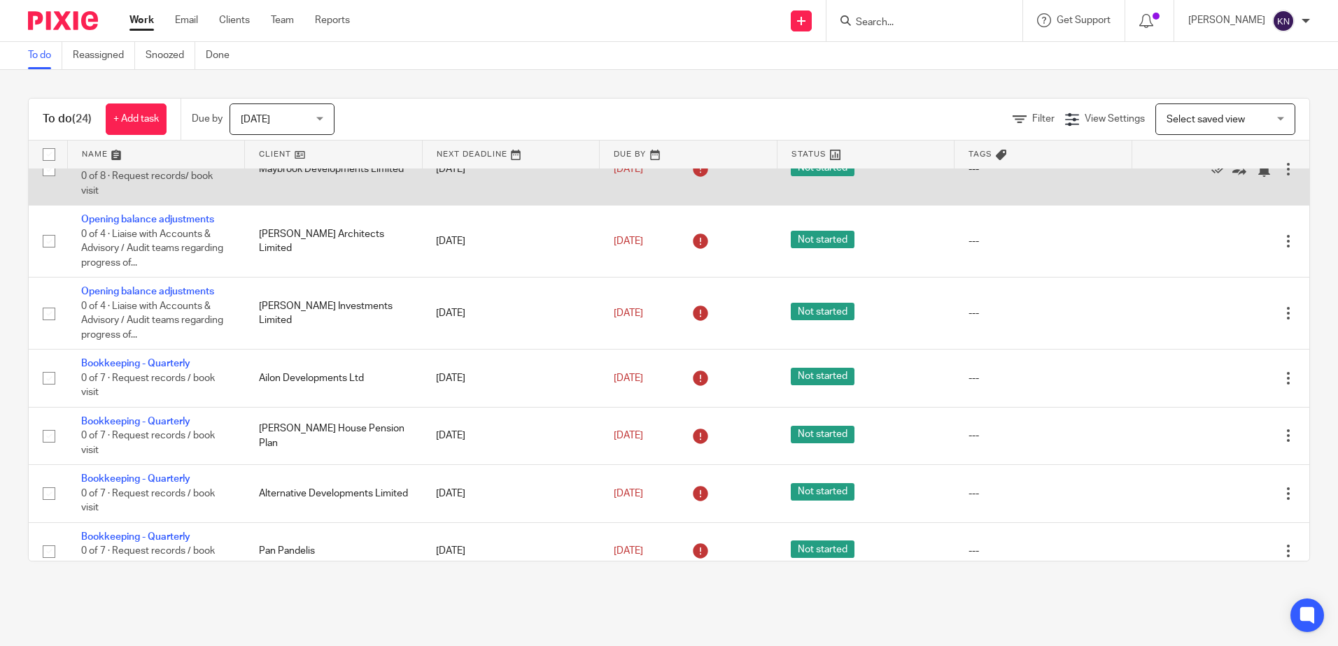
scroll to position [280, 0]
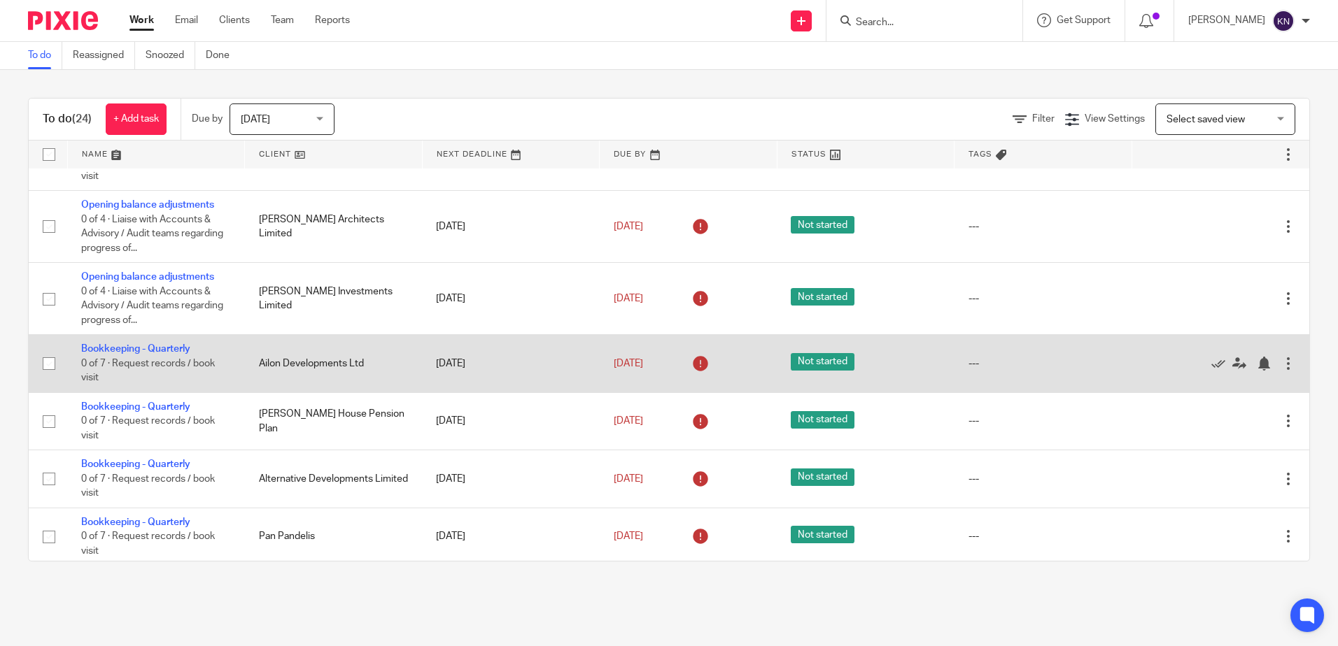
click at [46, 362] on input "checkbox" at bounding box center [49, 363] width 27 height 27
checkbox input "true"
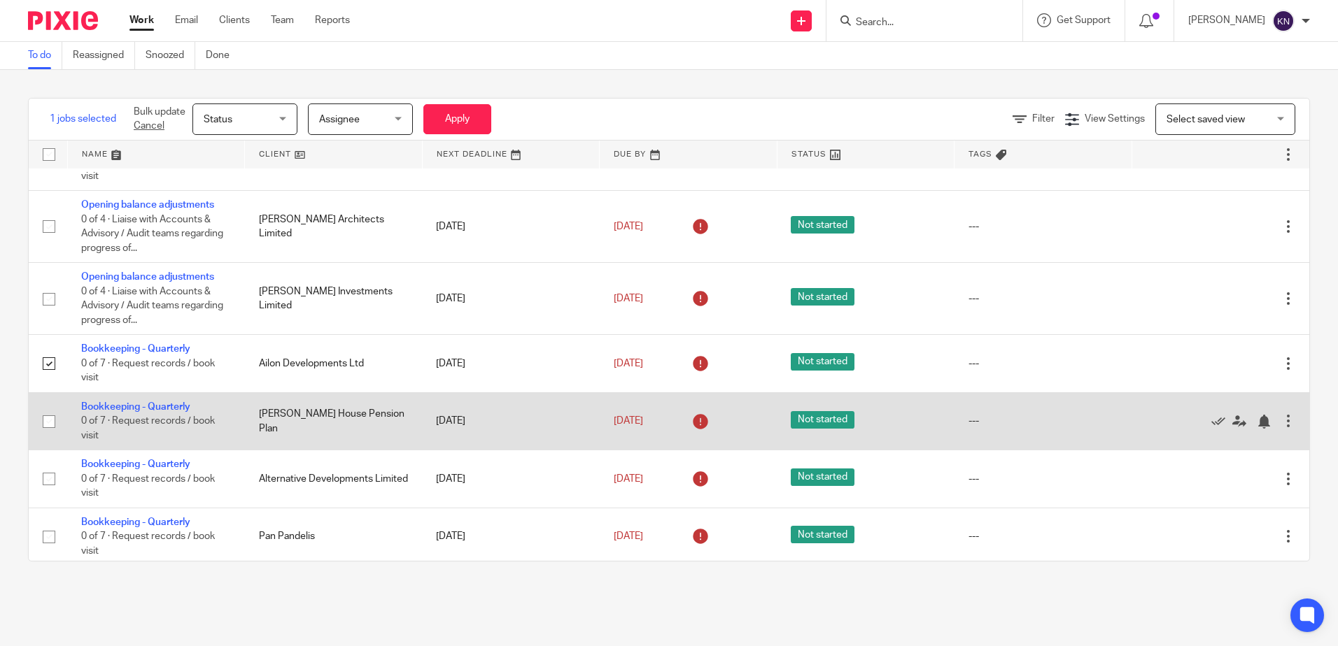
click at [53, 420] on input "checkbox" at bounding box center [49, 422] width 27 height 27
checkbox input "true"
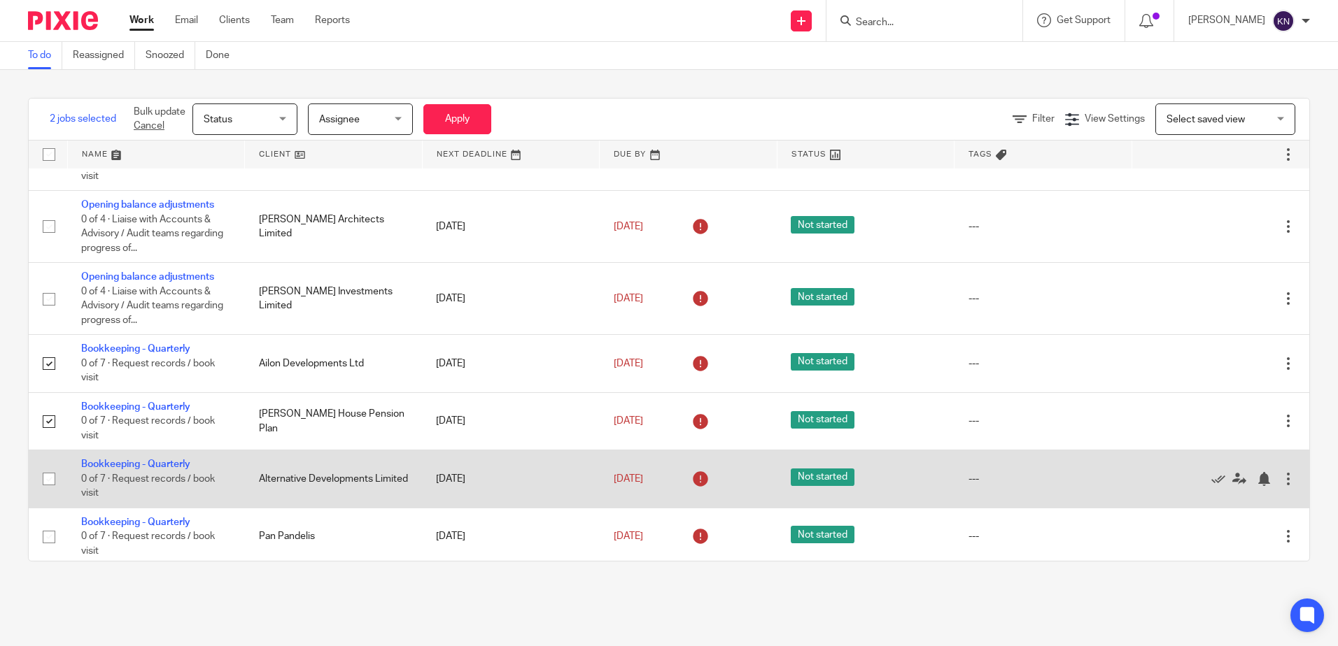
click at [52, 479] on input "checkbox" at bounding box center [49, 479] width 27 height 27
checkbox input "true"
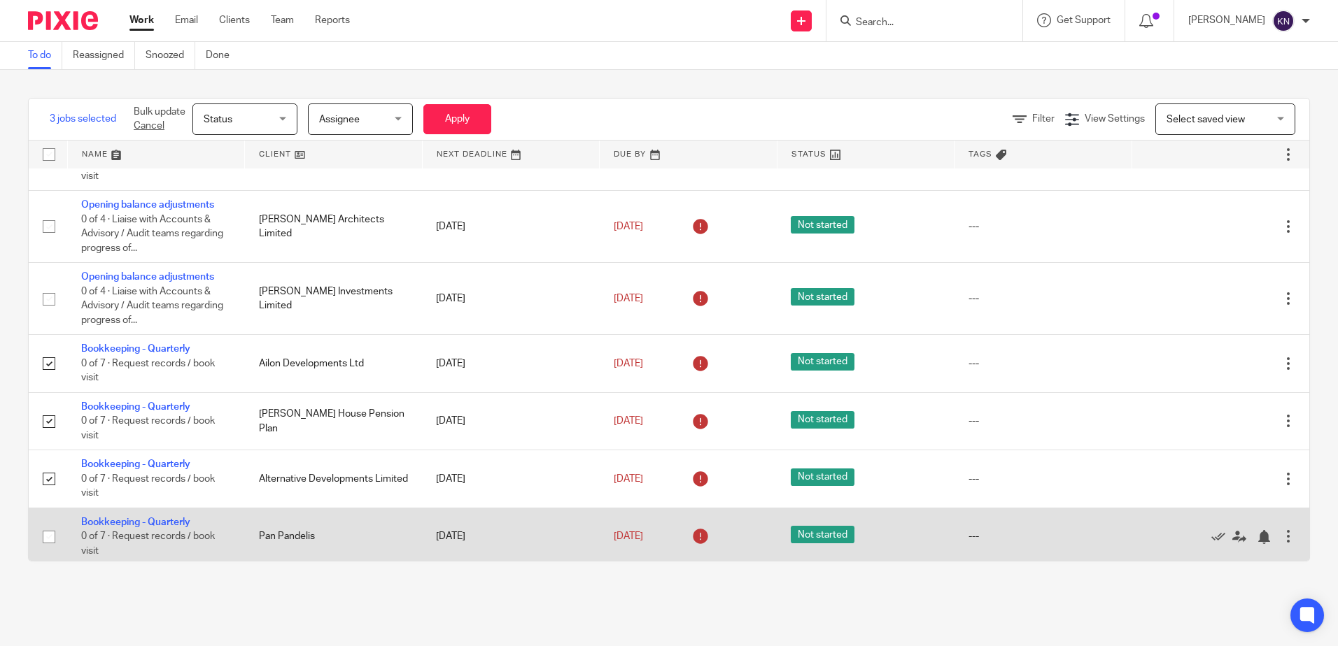
click at [50, 536] on input "checkbox" at bounding box center [49, 537] width 27 height 27
checkbox input "true"
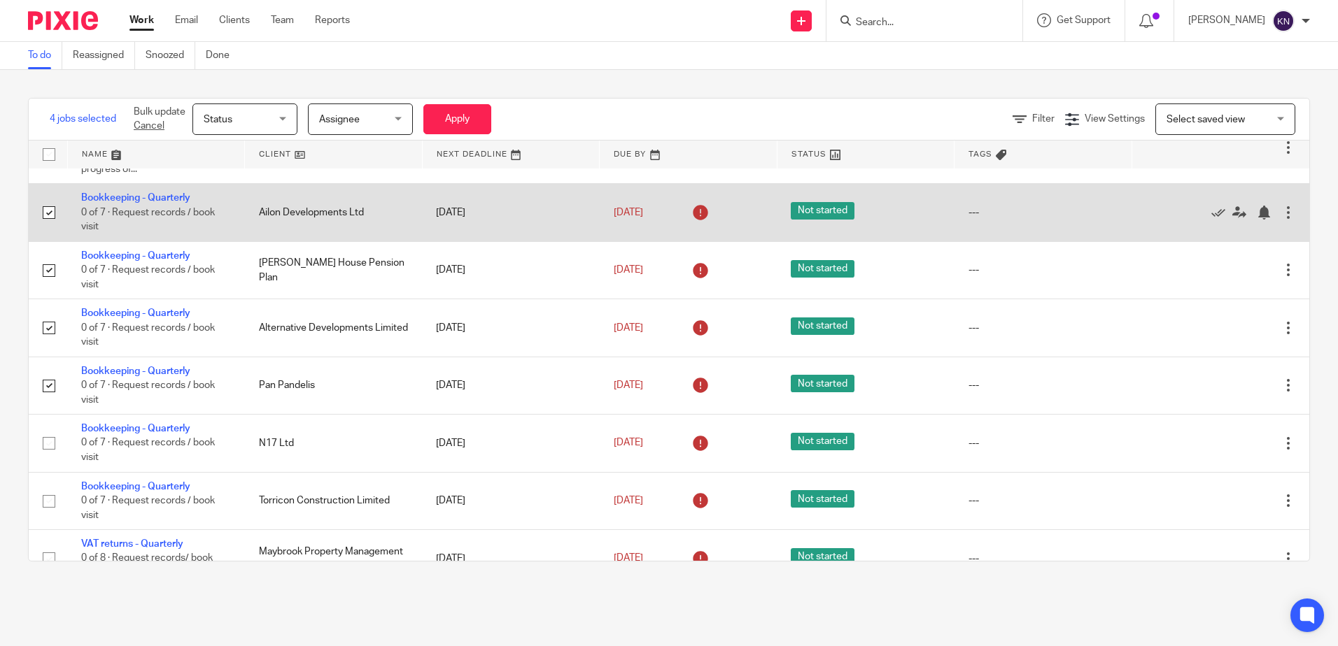
scroll to position [490, 0]
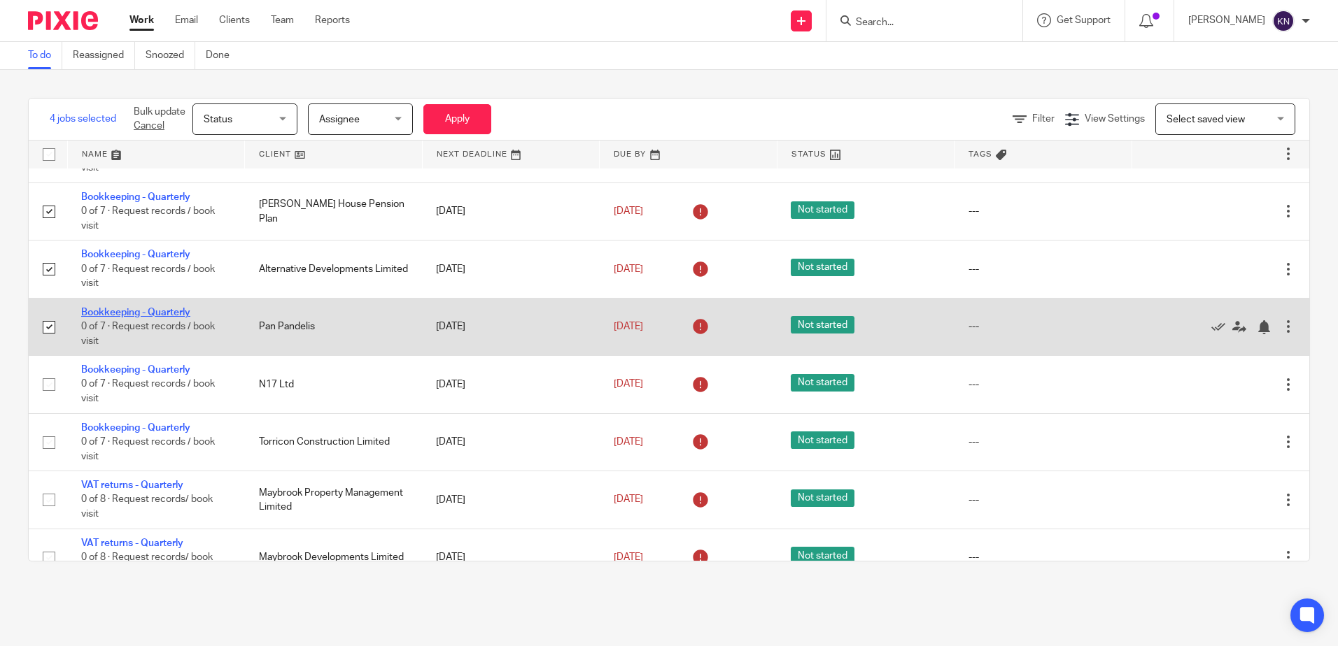
click at [111, 315] on link "Bookkeeping - Quarterly" at bounding box center [135, 313] width 109 height 10
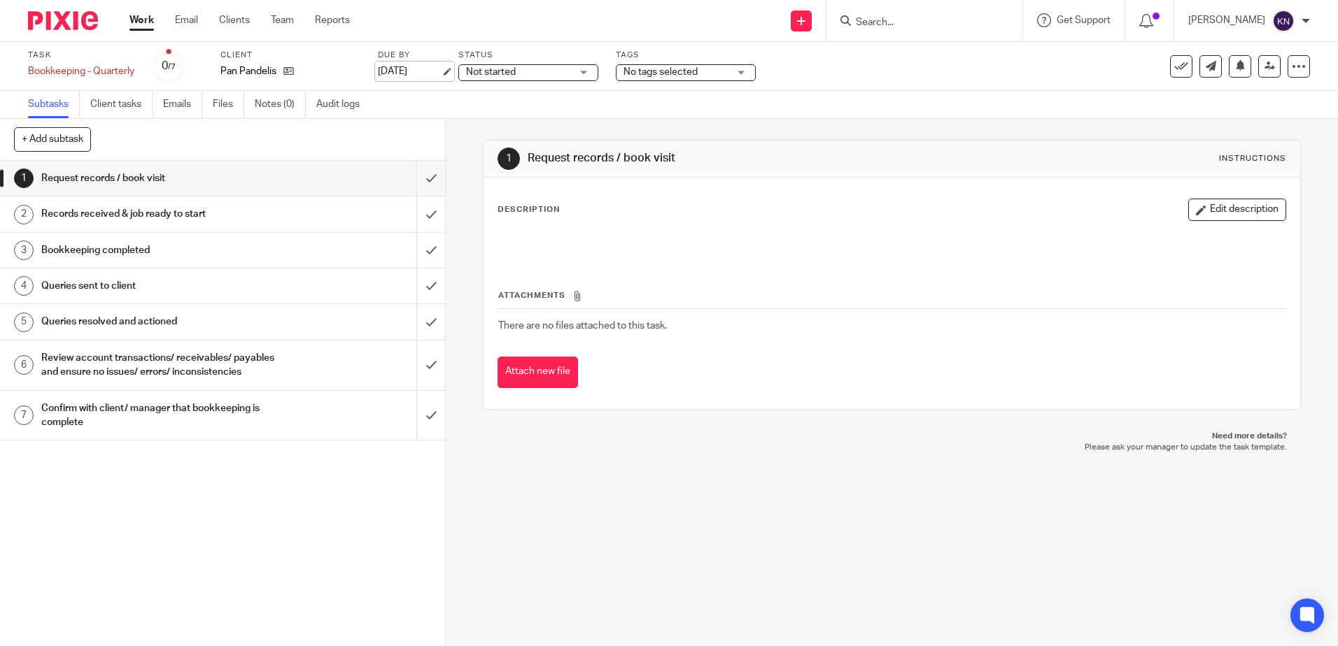
click at [422, 74] on link "[DATE]" at bounding box center [409, 71] width 63 height 15
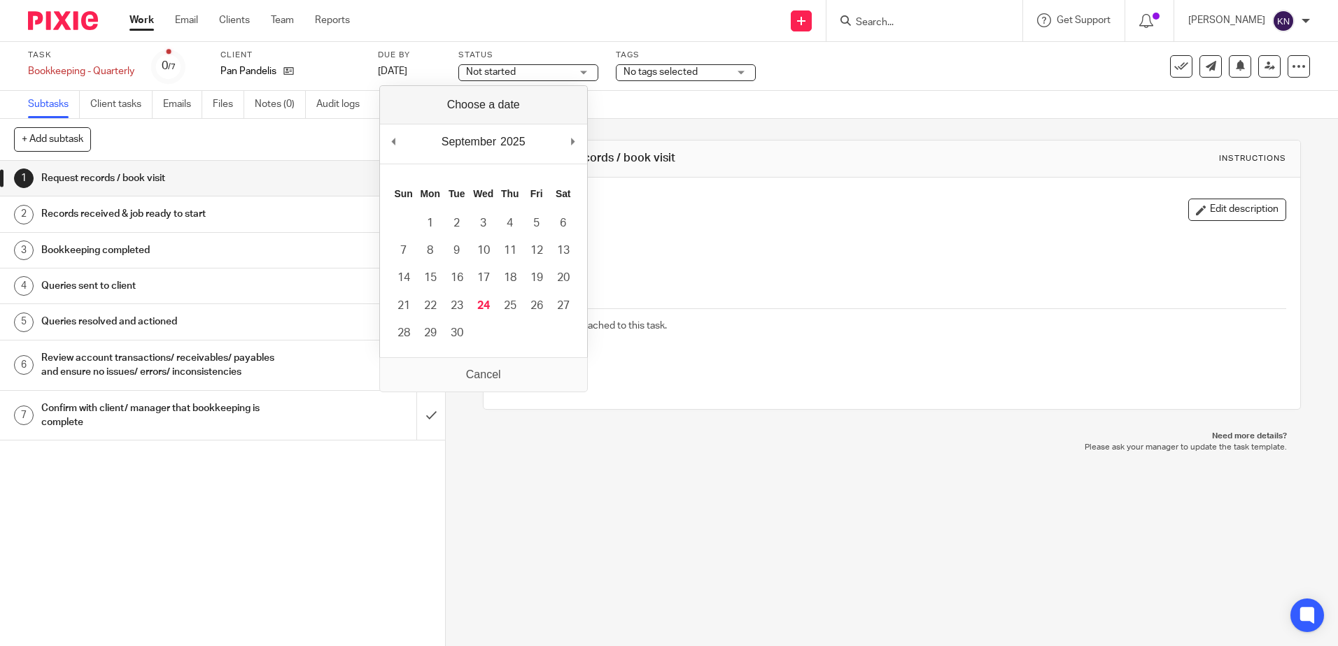
click at [337, 51] on label "Client" at bounding box center [290, 55] width 140 height 11
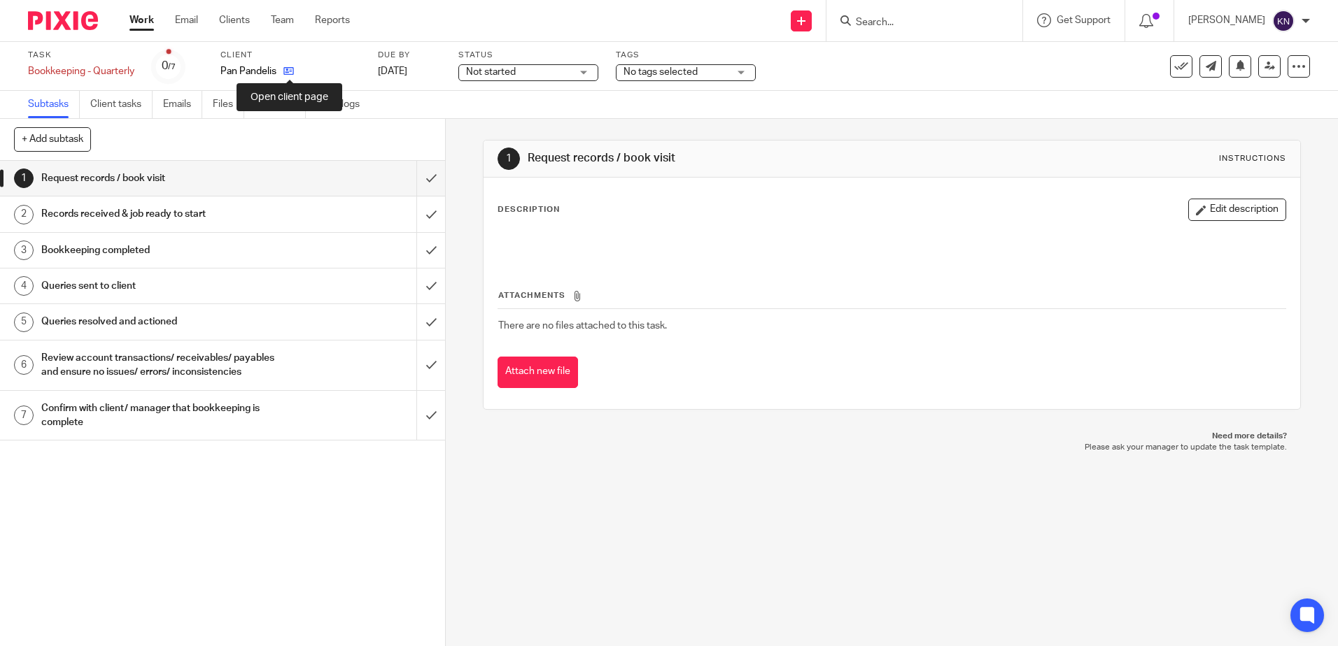
click at [285, 71] on icon at bounding box center [288, 71] width 10 height 10
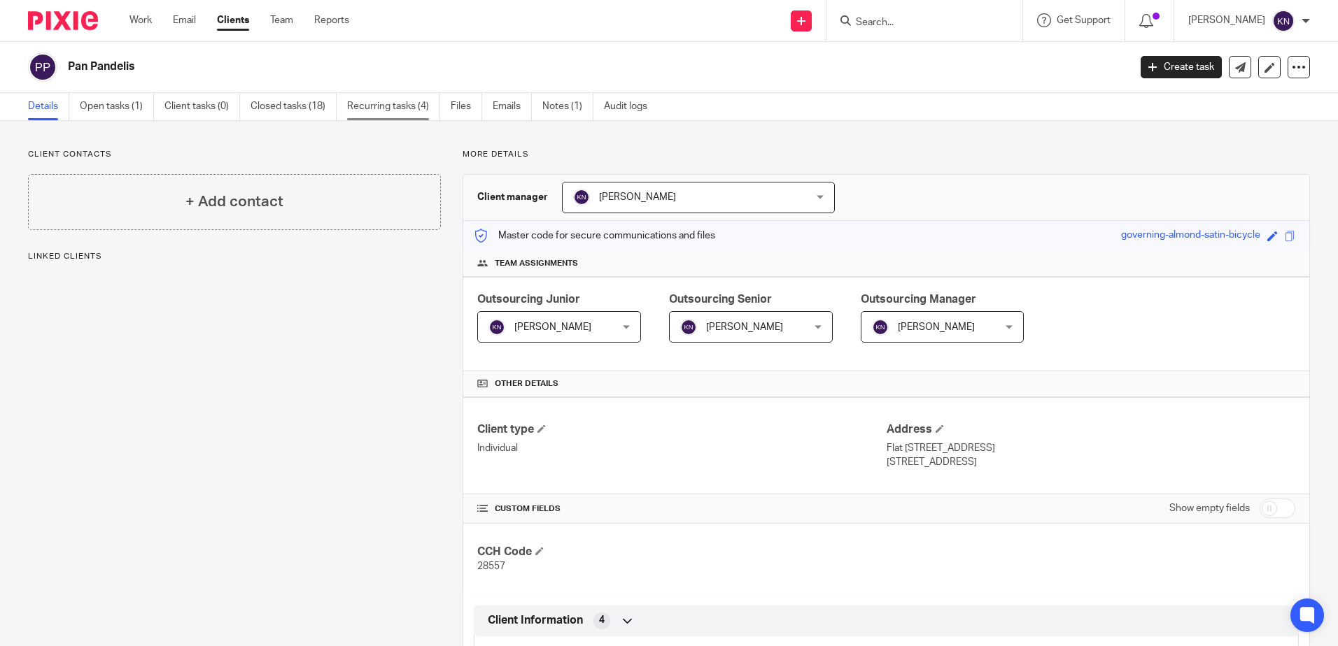
click at [357, 108] on link "Recurring tasks (4)" at bounding box center [393, 106] width 93 height 27
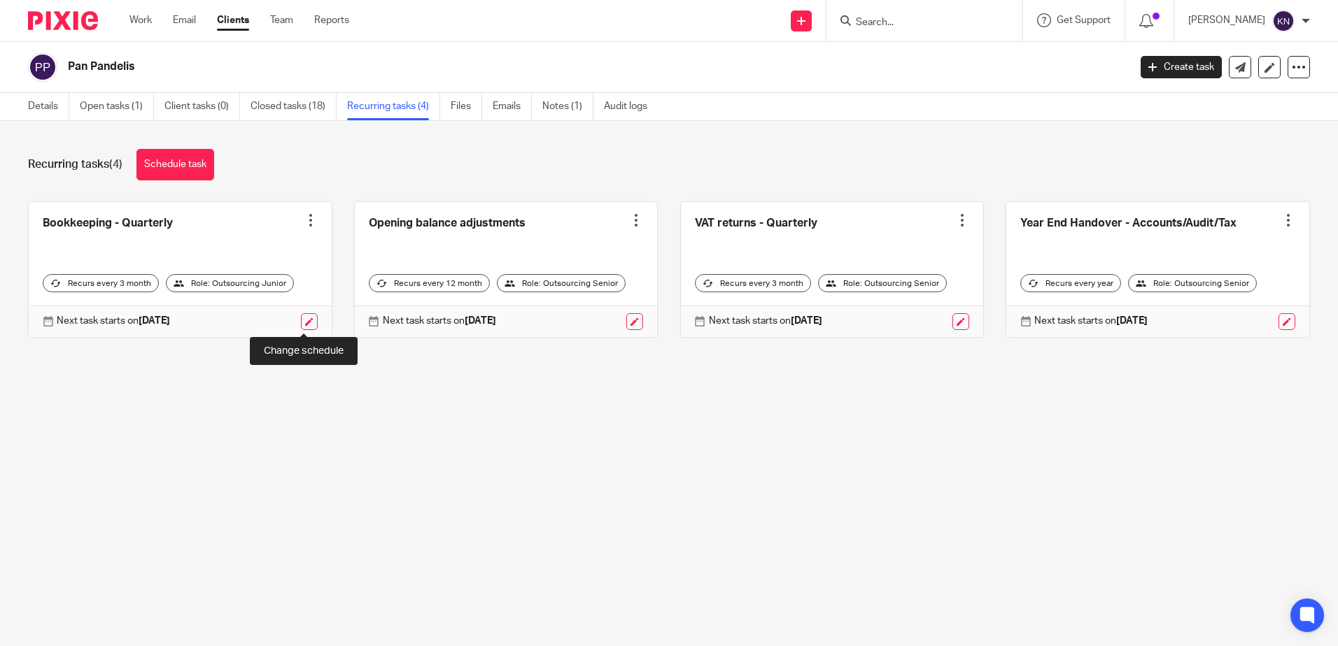
click at [304, 324] on link at bounding box center [309, 321] width 17 height 17
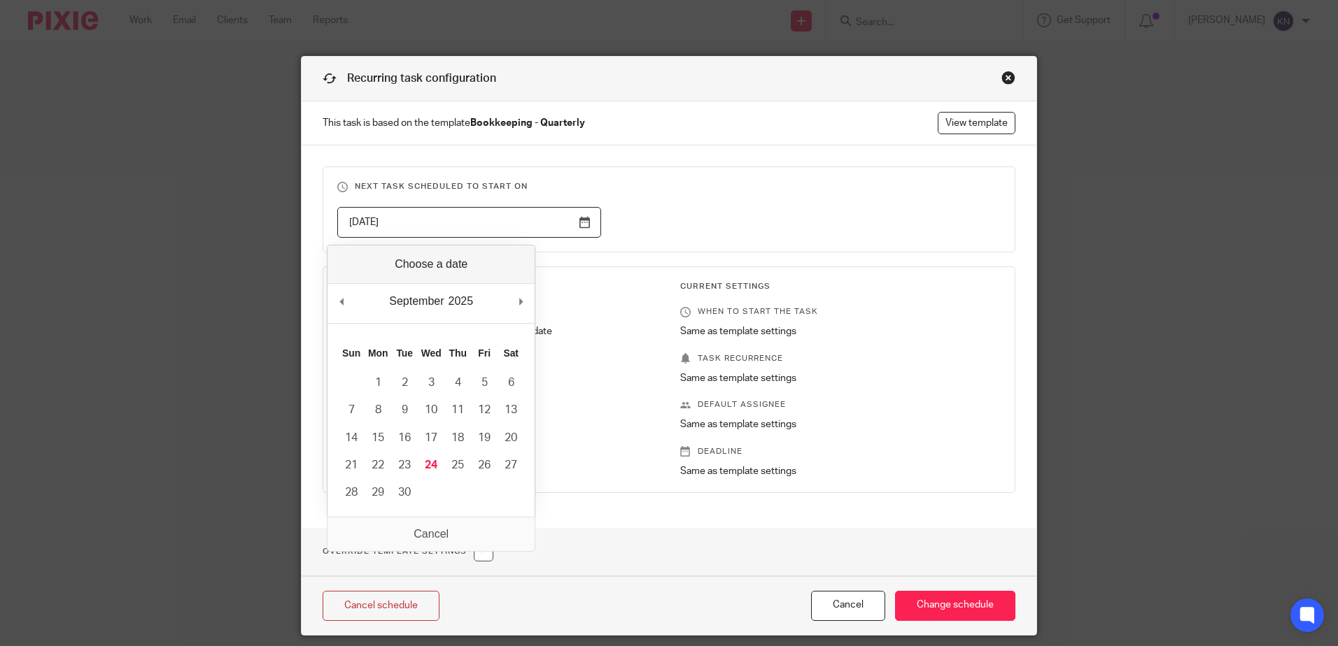
click at [576, 225] on input "[DATE]" at bounding box center [469, 222] width 264 height 31
type input "[DATE]"
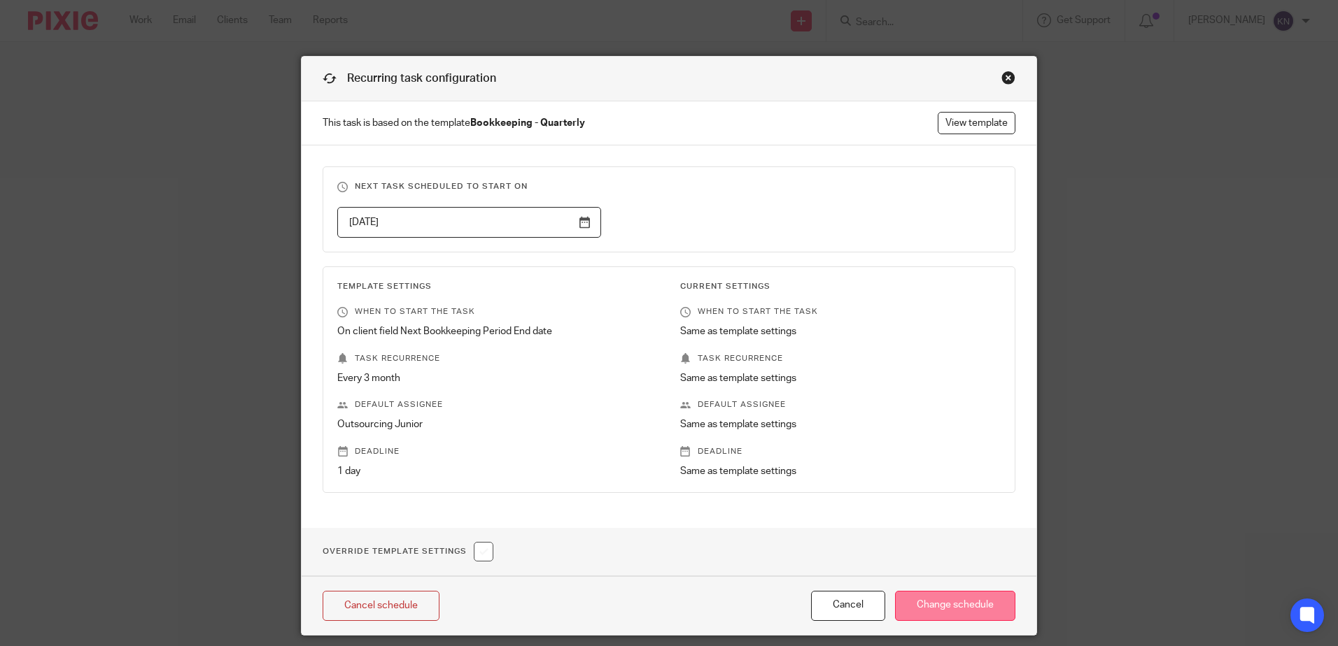
click at [921, 607] on input "Change schedule" at bounding box center [955, 606] width 120 height 30
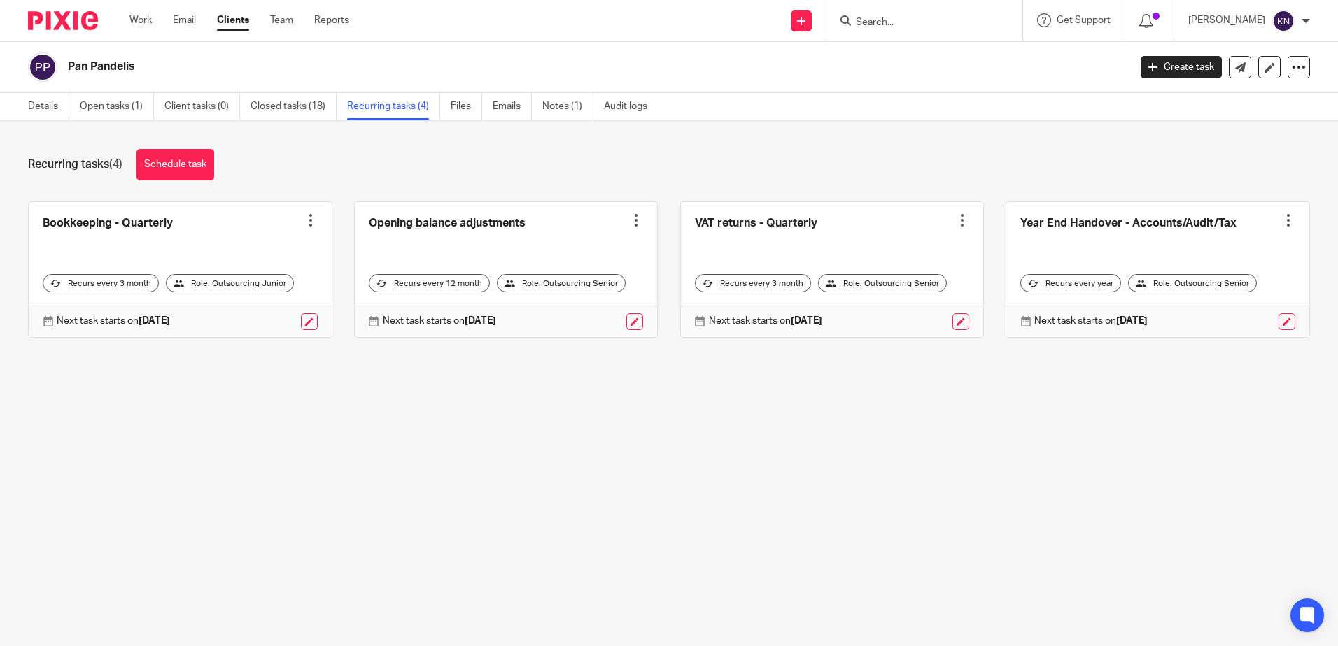
click at [236, 21] on link "Clients" at bounding box center [233, 20] width 32 height 14
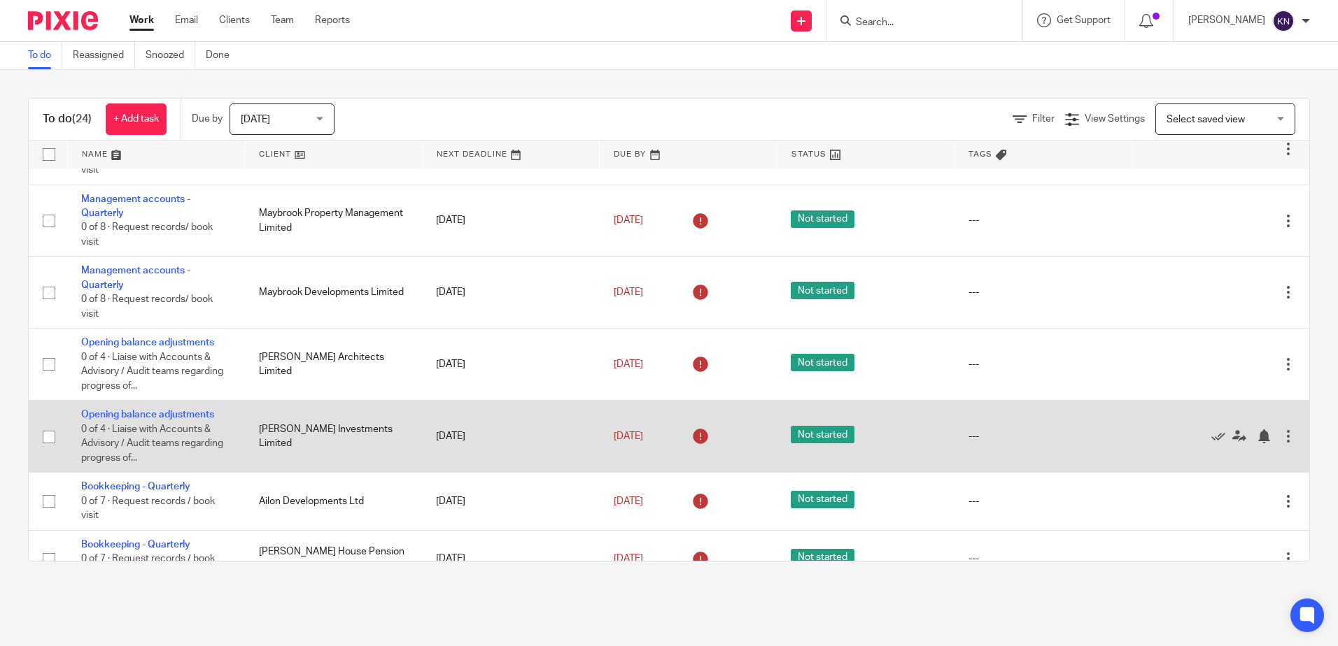
scroll to position [280, 0]
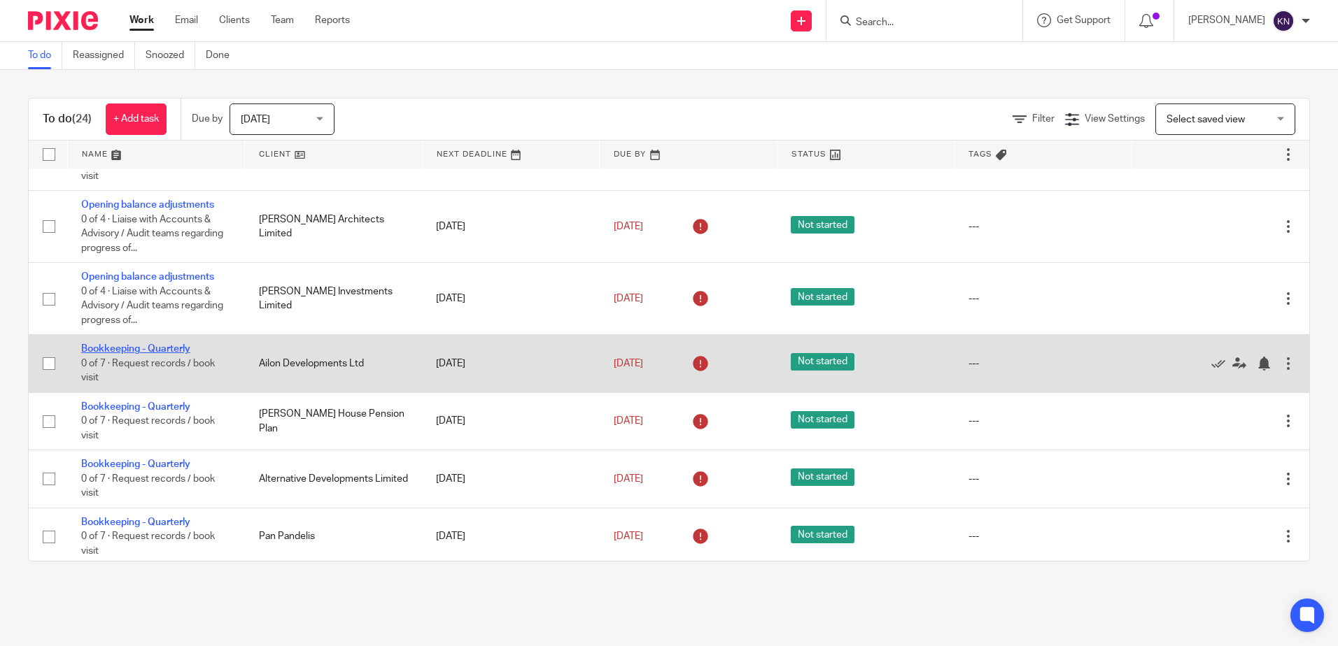
drag, startPoint x: 320, startPoint y: 363, endPoint x: 166, endPoint y: 349, distance: 154.5
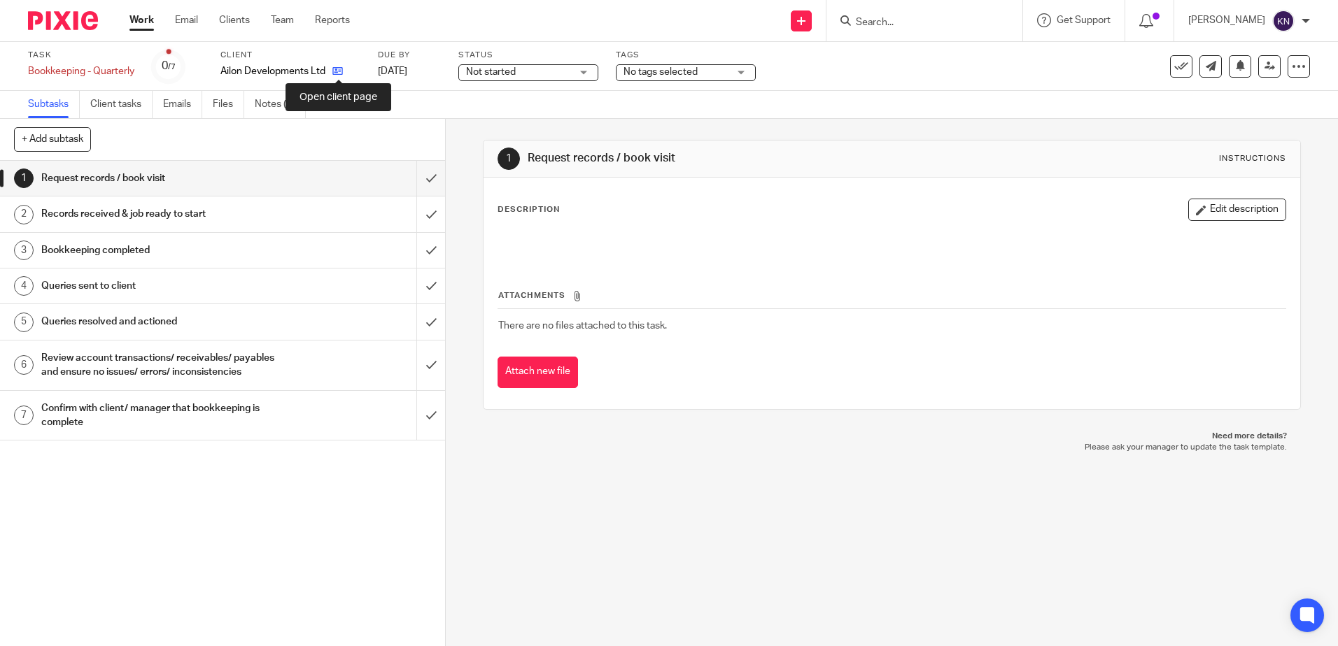
click at [337, 70] on icon at bounding box center [337, 71] width 10 height 10
click at [374, 73] on icon at bounding box center [379, 71] width 10 height 10
click at [369, 72] on icon at bounding box center [365, 71] width 10 height 10
click at [286, 71] on icon at bounding box center [288, 71] width 10 height 10
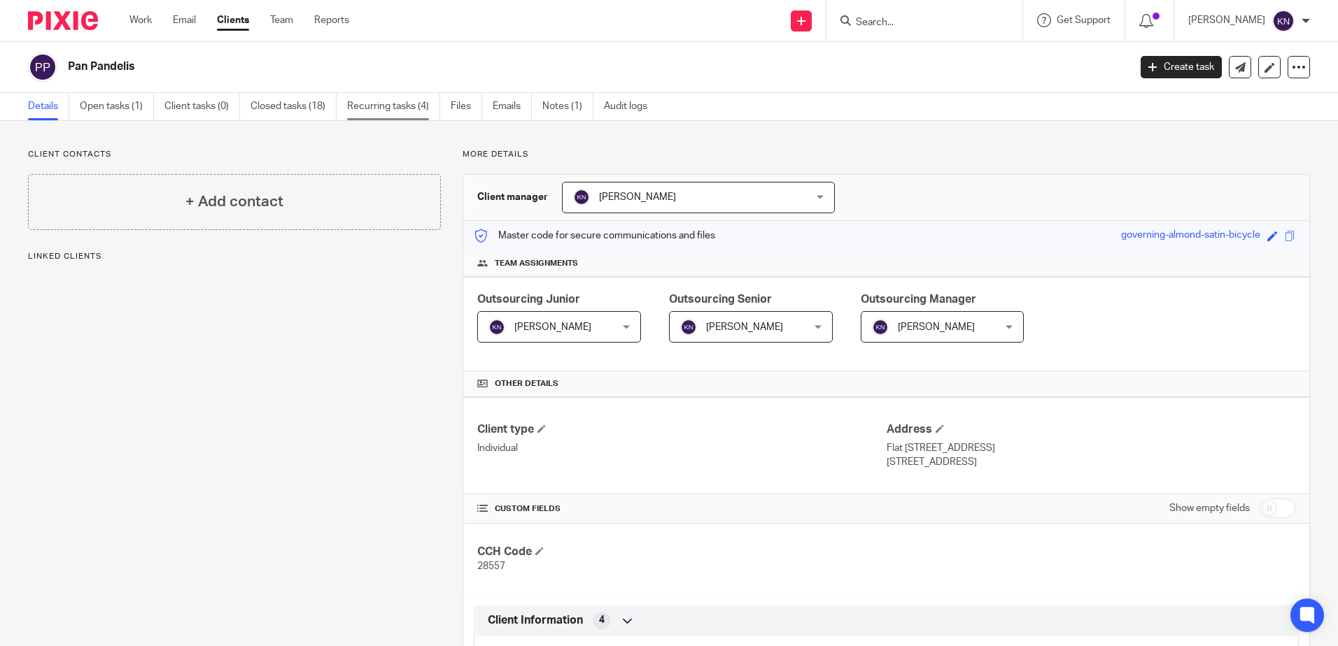
click at [364, 109] on link "Recurring tasks (4)" at bounding box center [393, 106] width 93 height 27
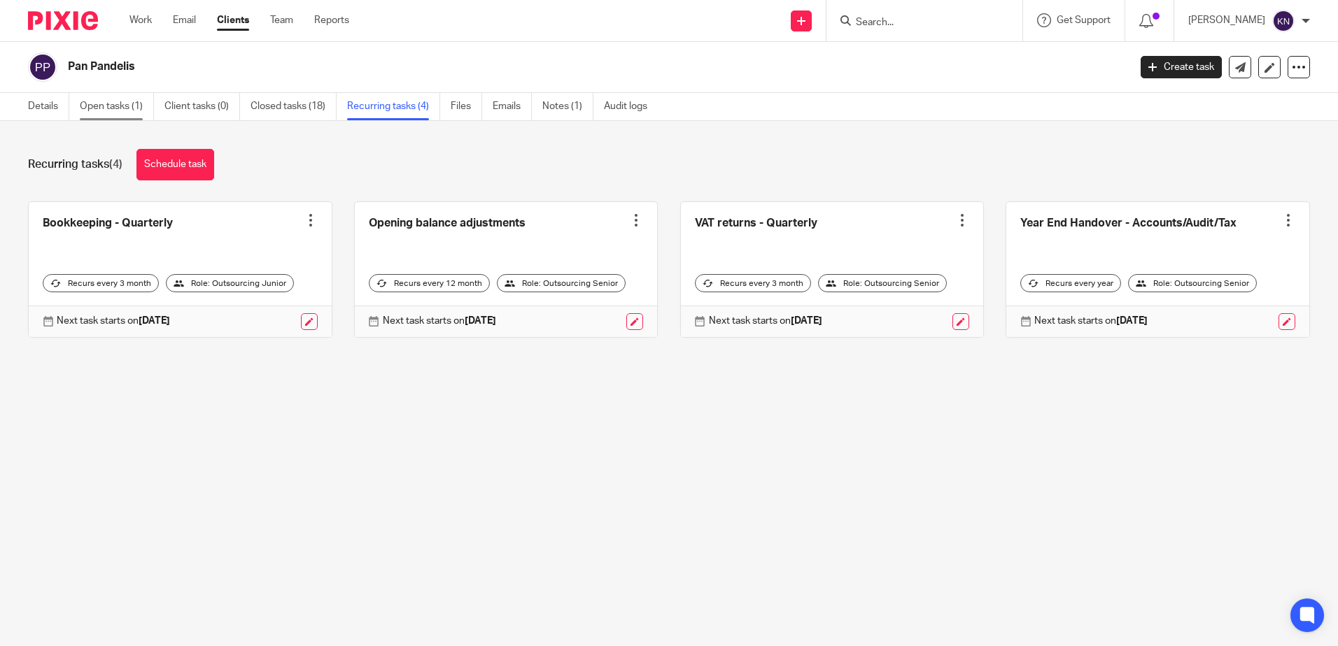
click at [108, 106] on link "Open tasks (1)" at bounding box center [117, 106] width 74 height 27
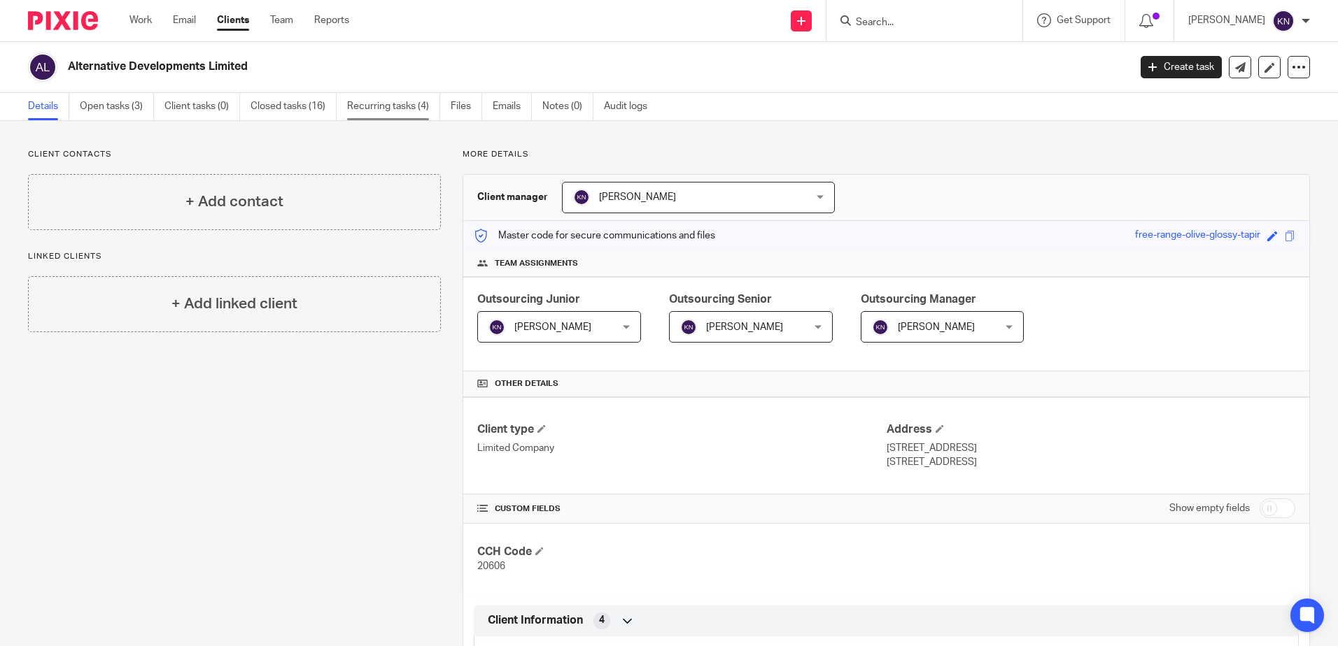
click at [404, 103] on link "Recurring tasks (4)" at bounding box center [393, 106] width 93 height 27
click at [367, 109] on link "Recurring tasks (4)" at bounding box center [393, 106] width 93 height 27
click at [369, 109] on link "Recurring tasks (4)" at bounding box center [393, 106] width 93 height 27
click at [354, 104] on link "Recurring tasks (4)" at bounding box center [393, 106] width 93 height 27
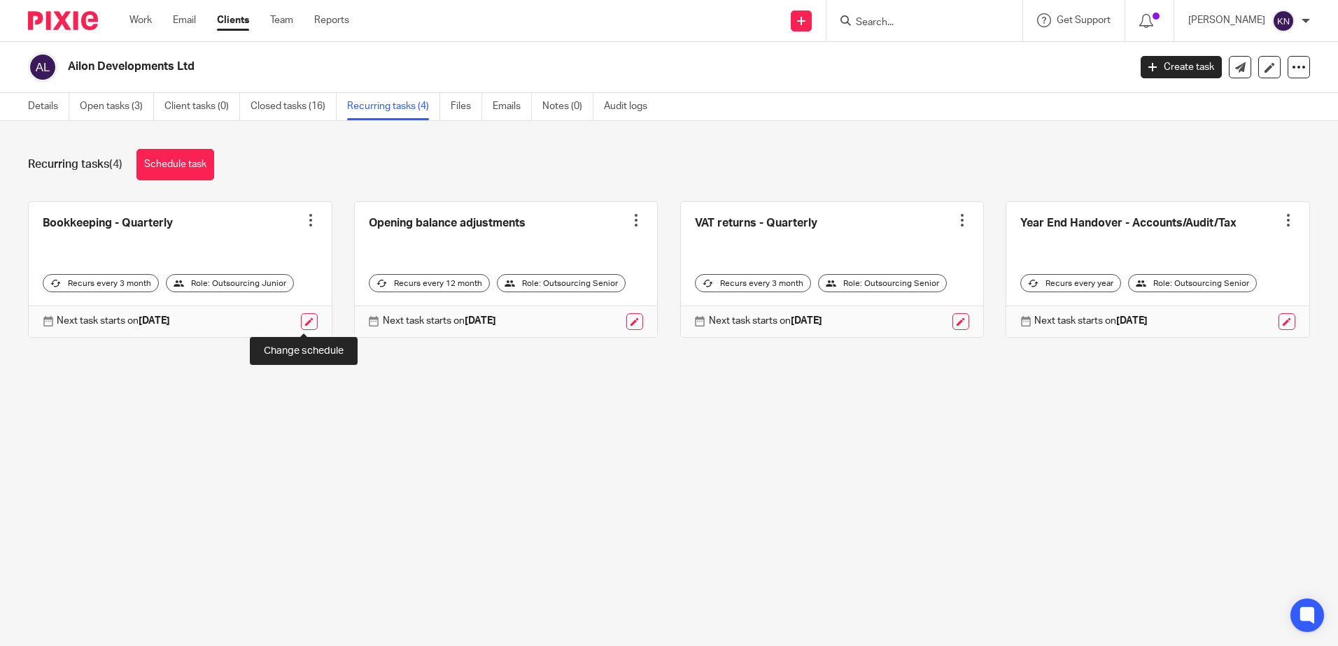
click at [301, 320] on link at bounding box center [309, 321] width 17 height 17
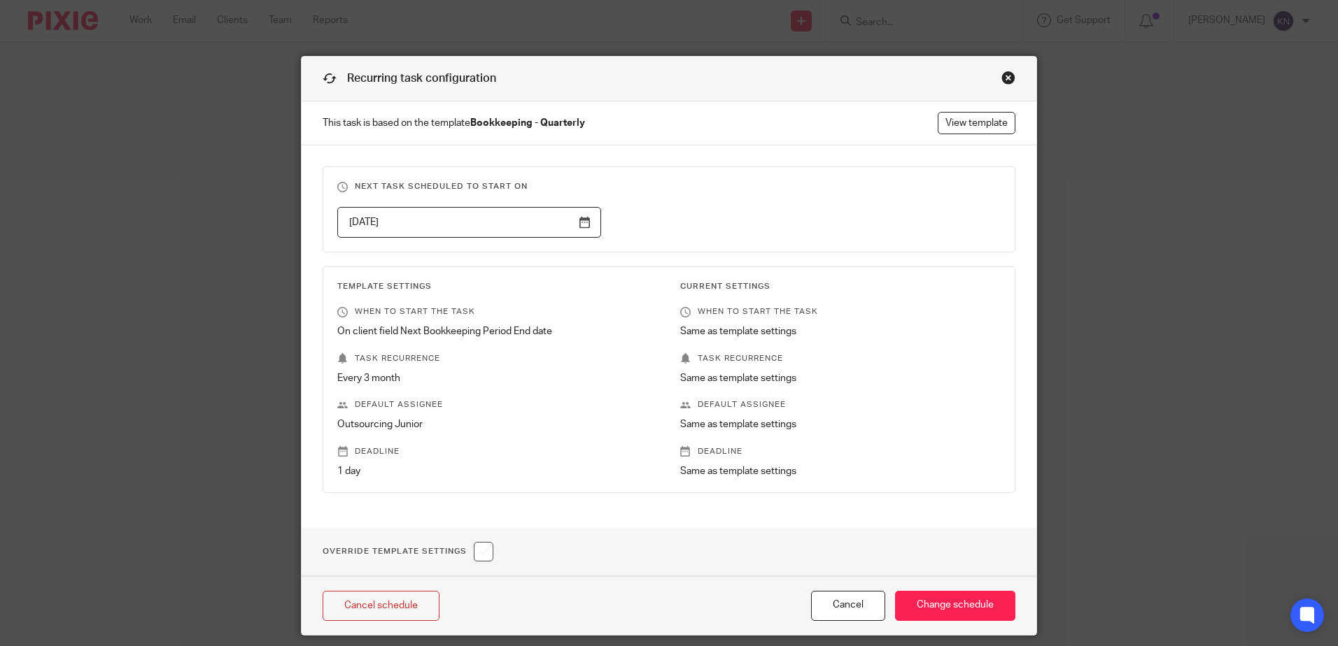
click at [575, 222] on input "2025-11-30" at bounding box center [469, 222] width 264 height 31
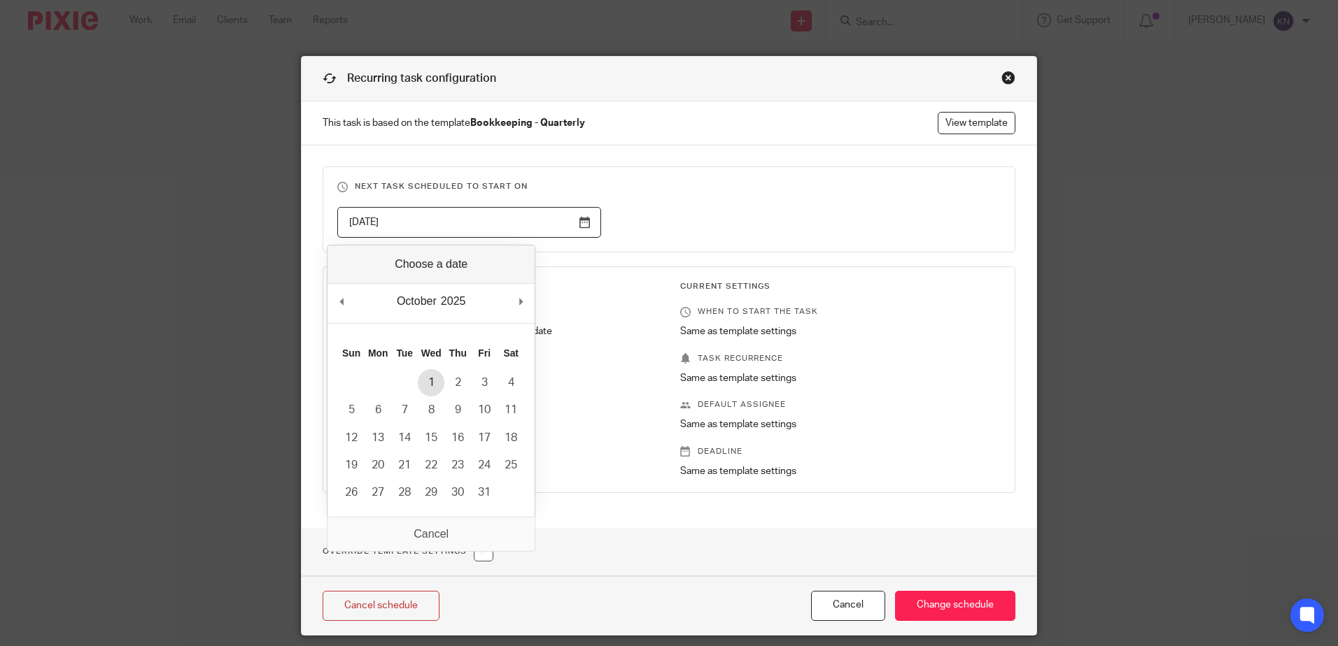
type input "[DATE]"
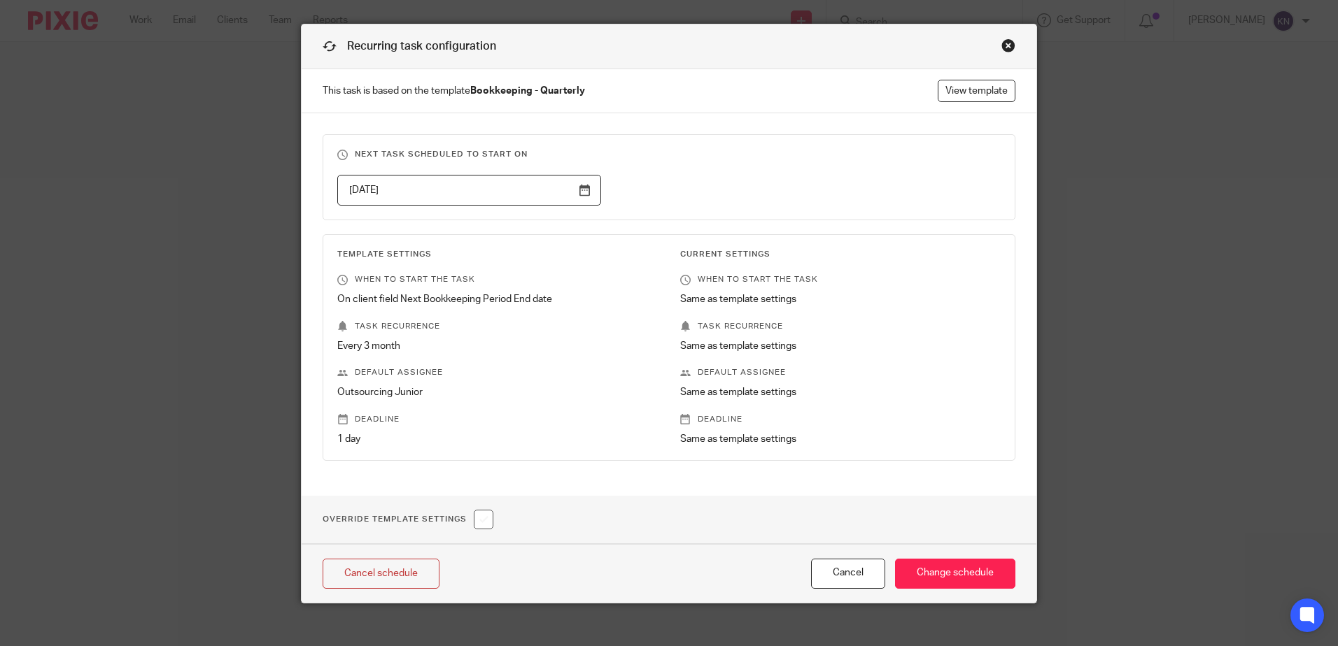
scroll to position [45, 0]
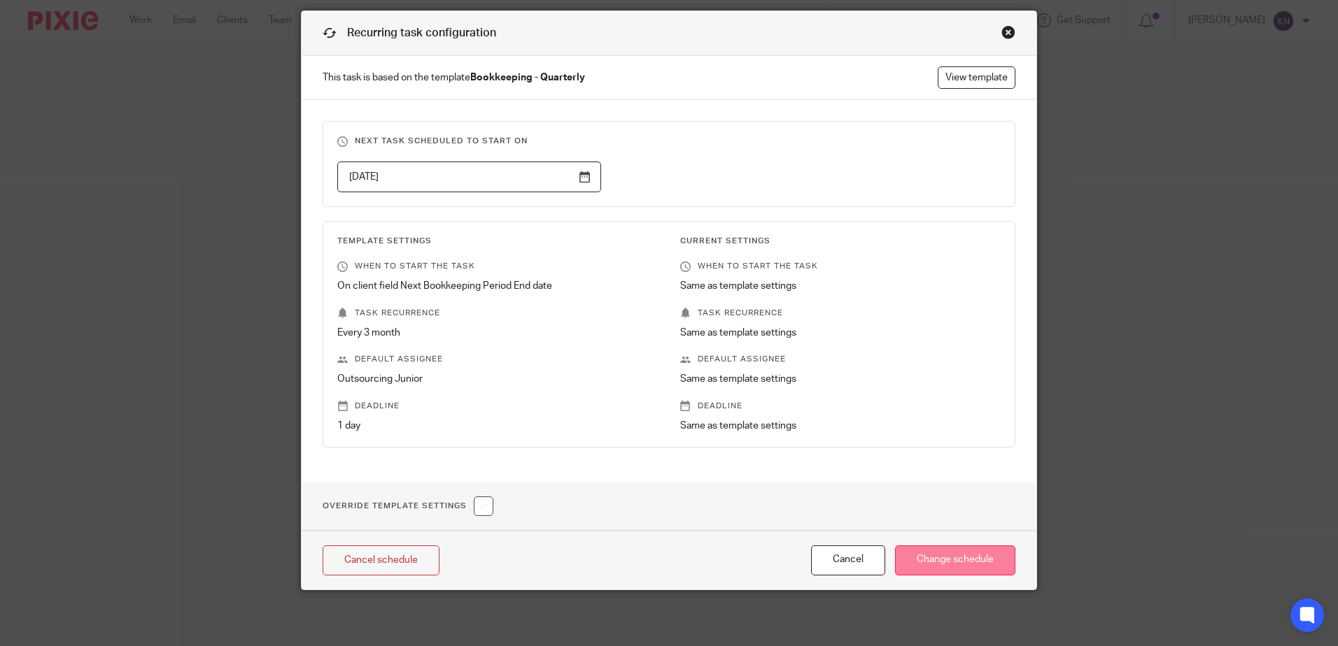
click at [937, 568] on input "Change schedule" at bounding box center [955, 561] width 120 height 30
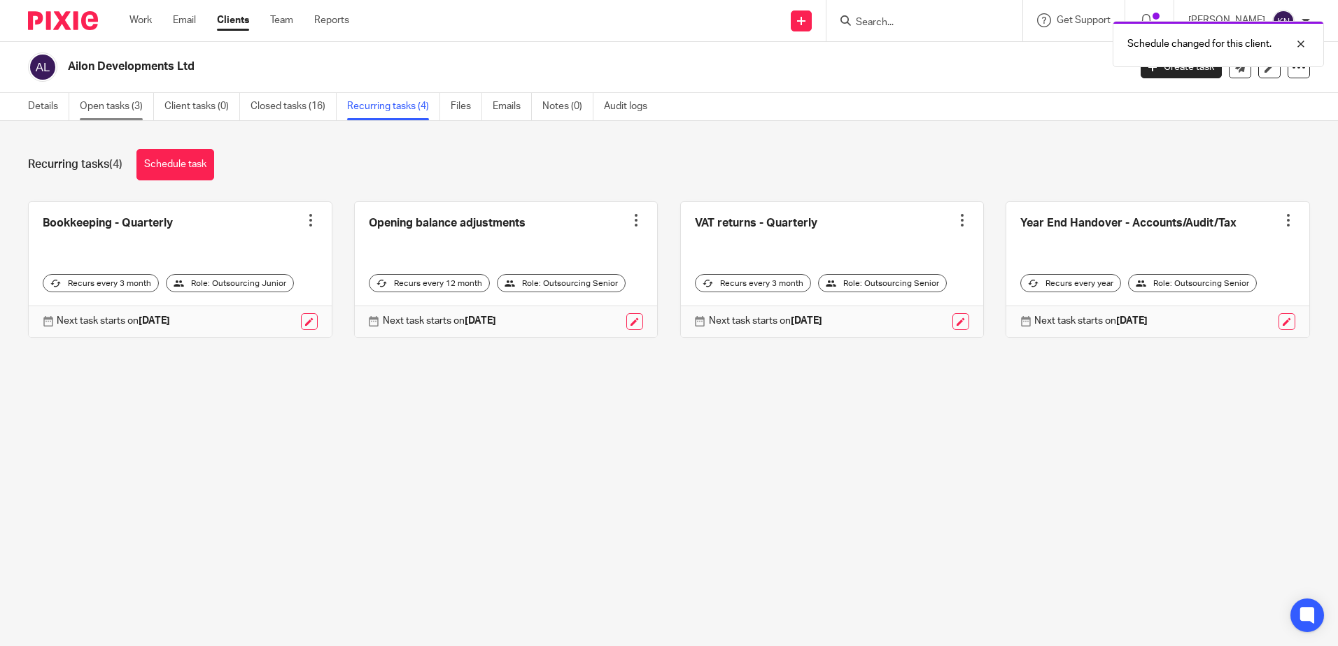
click at [121, 101] on link "Open tasks (3)" at bounding box center [117, 106] width 74 height 27
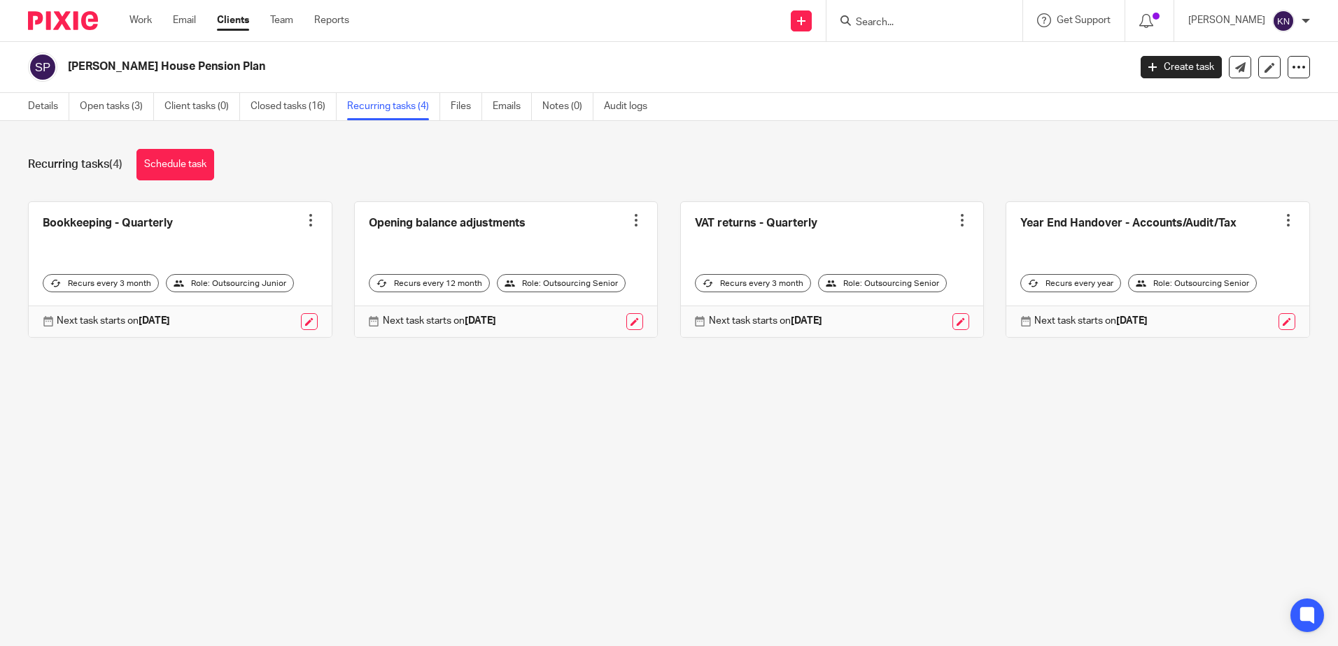
click at [313, 325] on div "Next task starts on [DATE]" at bounding box center [180, 321] width 303 height 31
click at [312, 324] on link at bounding box center [309, 321] width 17 height 17
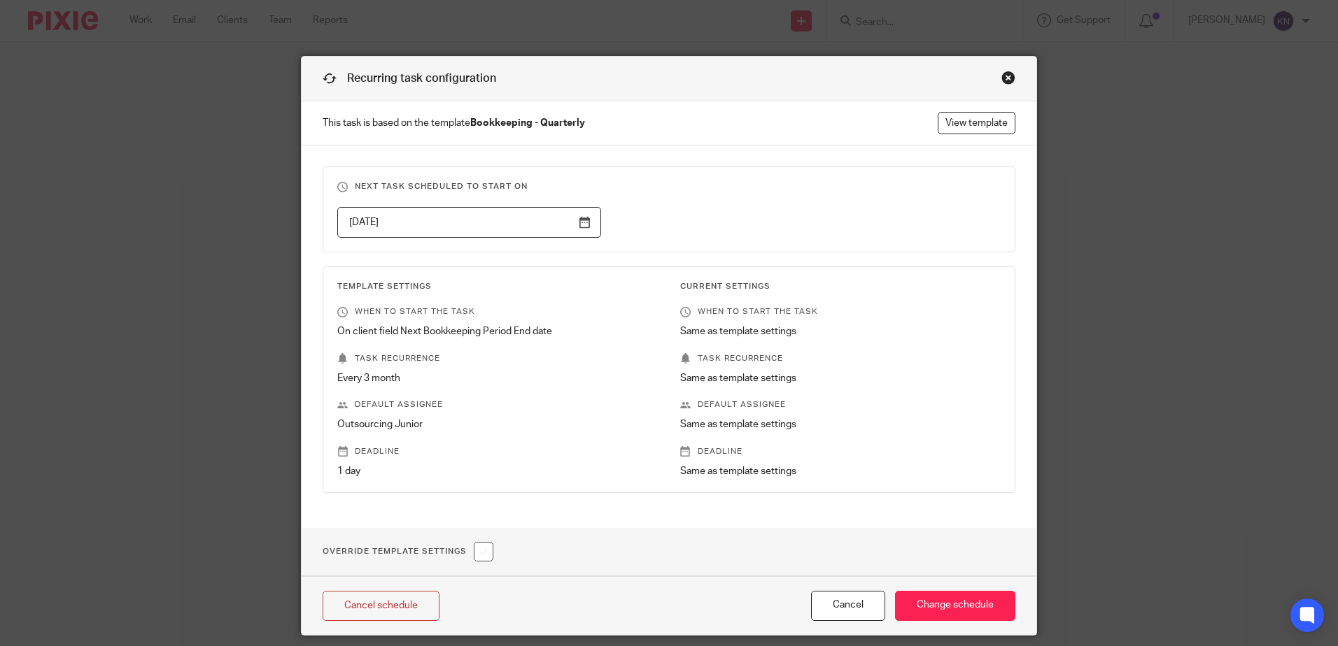
click at [577, 221] on input "[DATE]" at bounding box center [469, 222] width 264 height 31
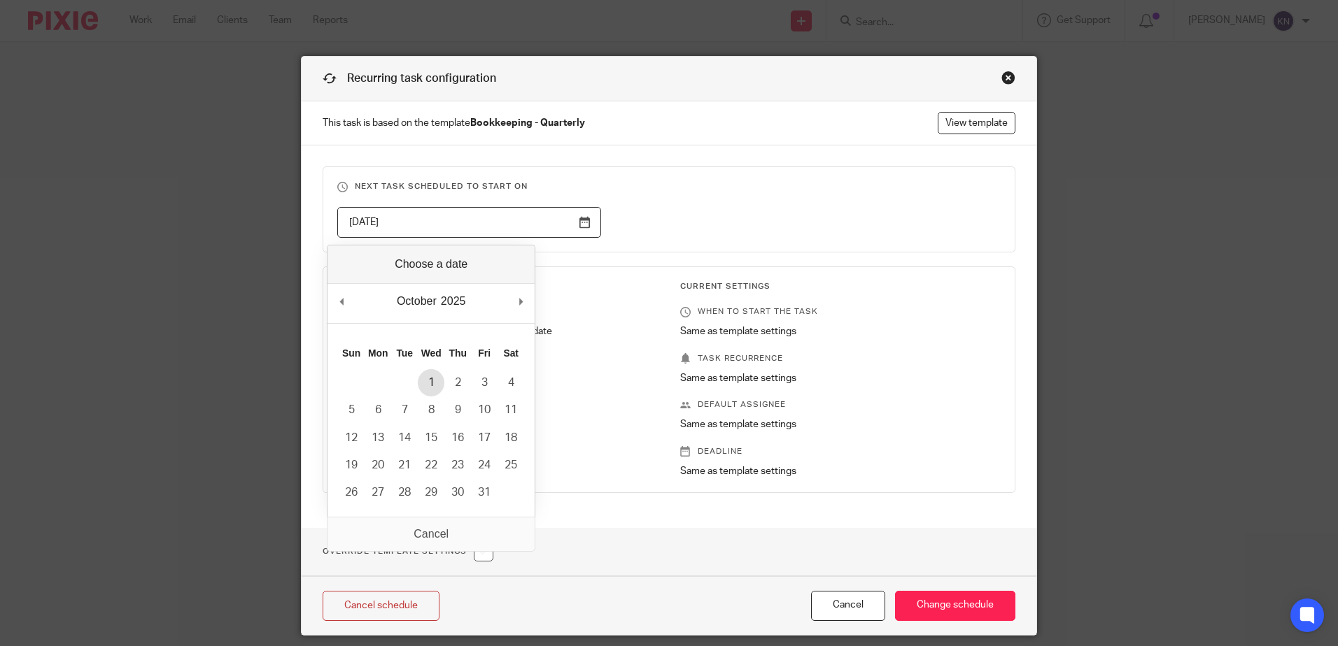
type input "[DATE]"
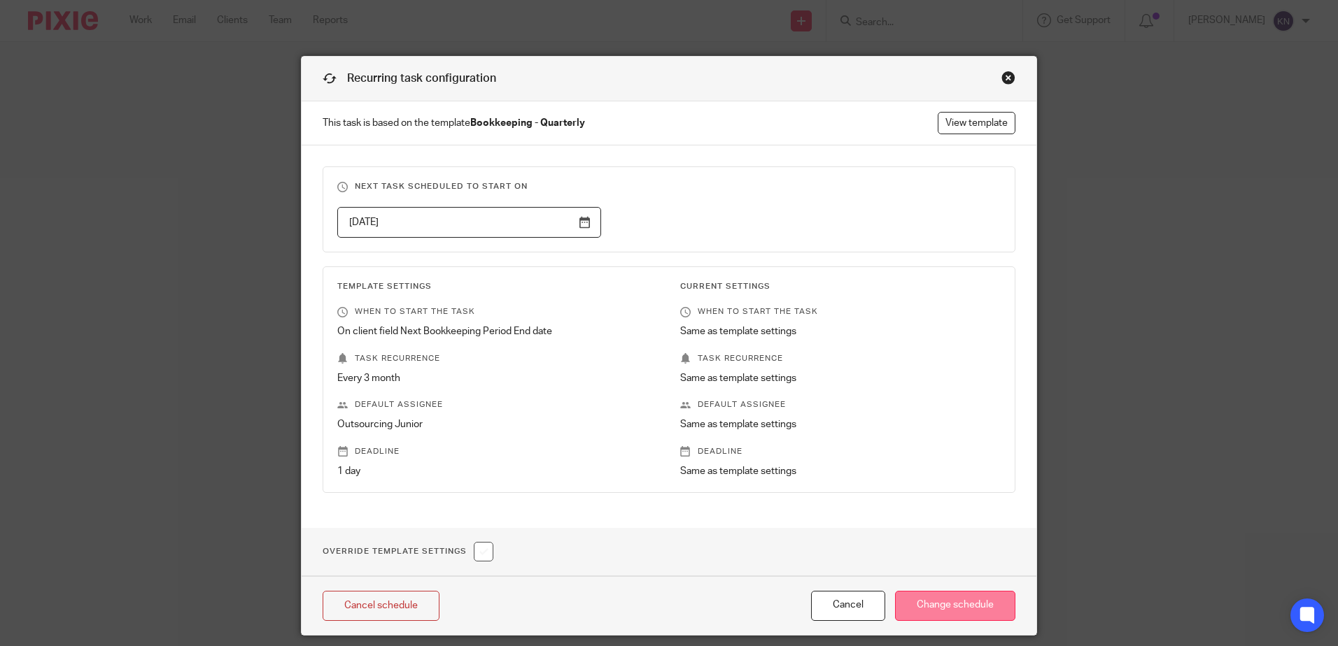
click at [912, 604] on input "Change schedule" at bounding box center [955, 606] width 120 height 30
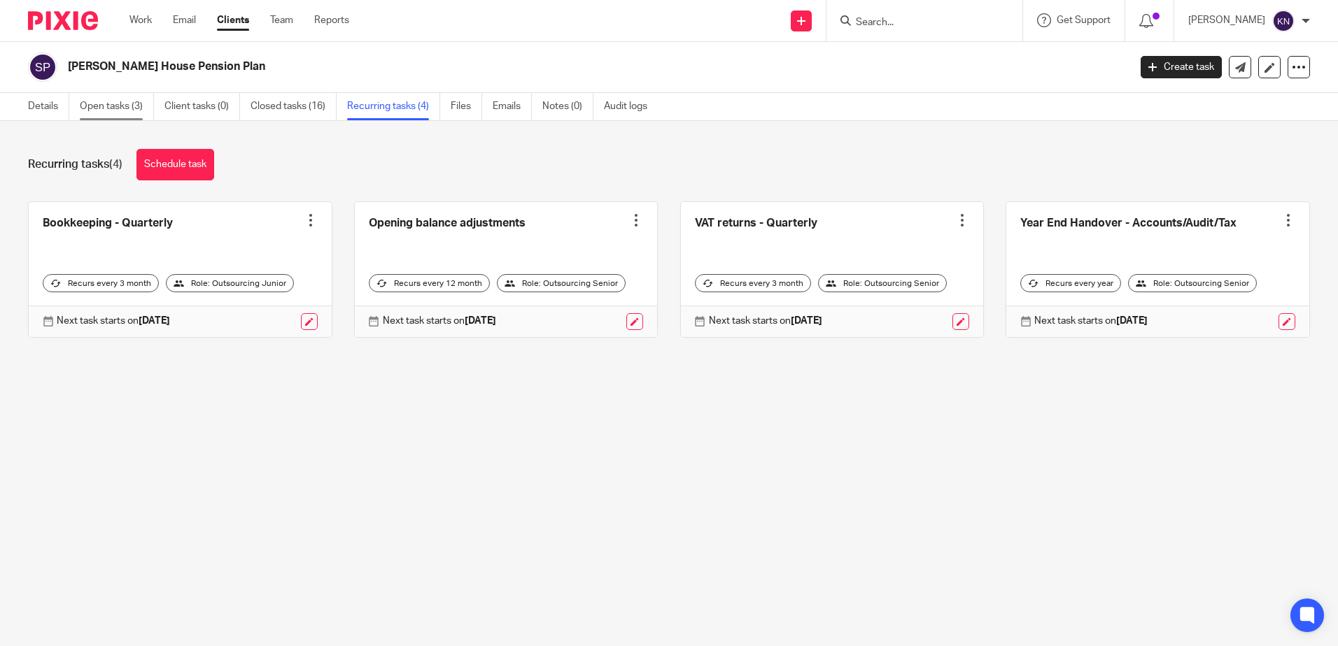
click at [129, 108] on link "Open tasks (3)" at bounding box center [117, 106] width 74 height 27
click at [304, 325] on link at bounding box center [309, 321] width 17 height 17
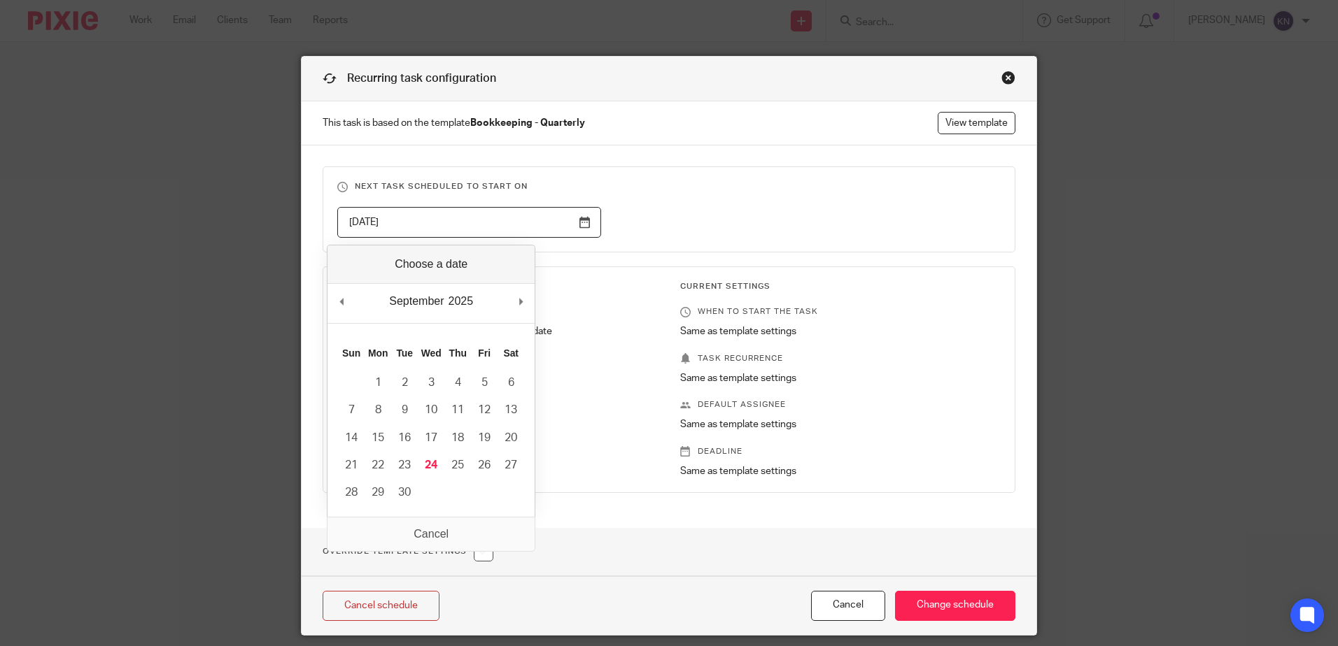
click at [574, 228] on input "[DATE]" at bounding box center [469, 222] width 264 height 31
type input "[DATE]"
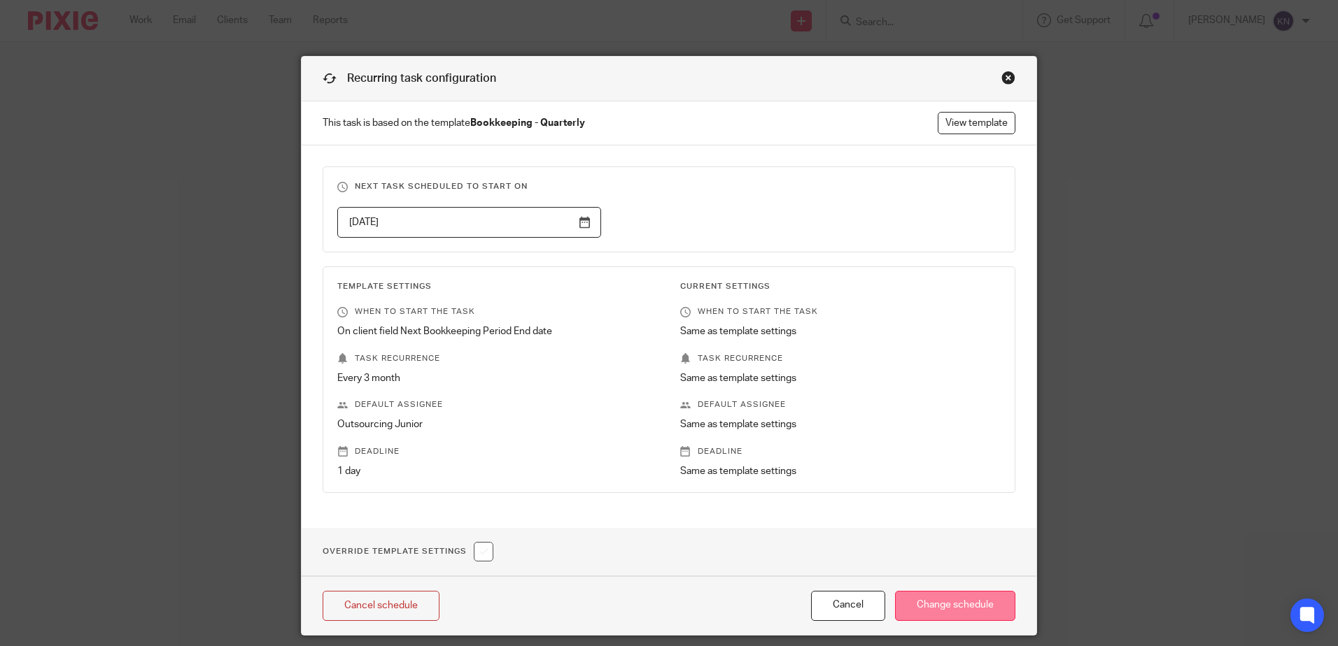
click at [912, 610] on input "Change schedule" at bounding box center [955, 606] width 120 height 30
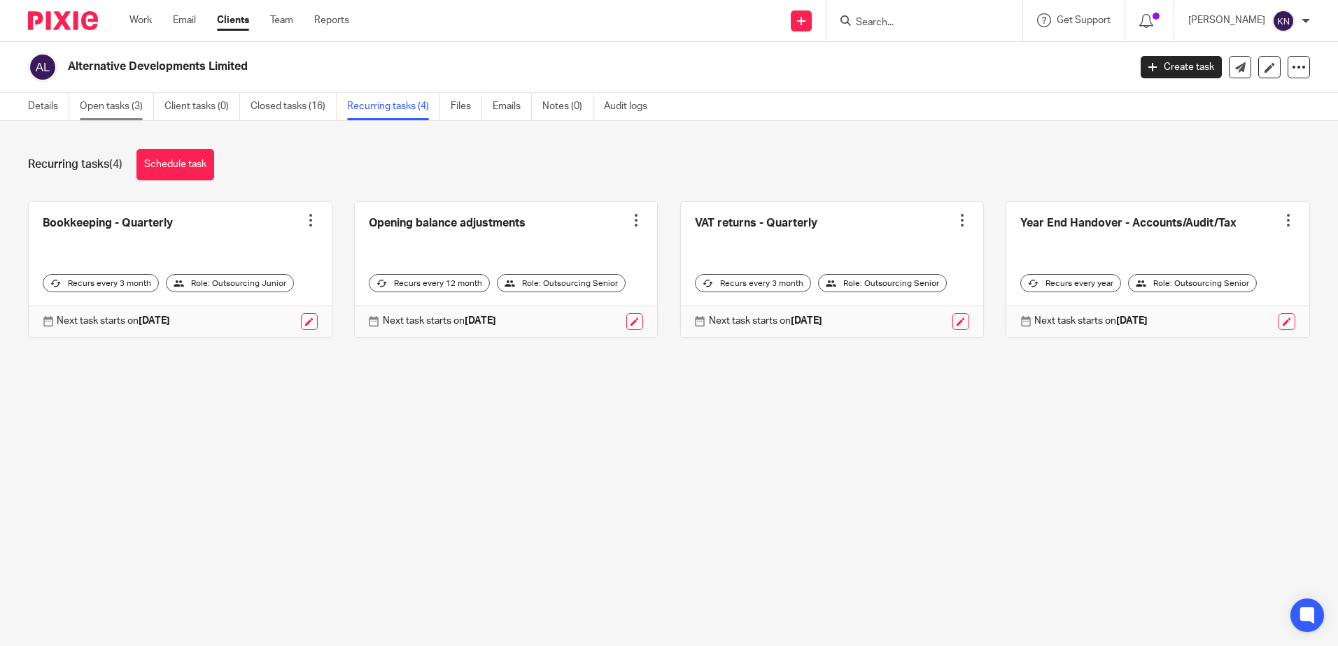
click at [124, 100] on link "Open tasks (3)" at bounding box center [117, 106] width 74 height 27
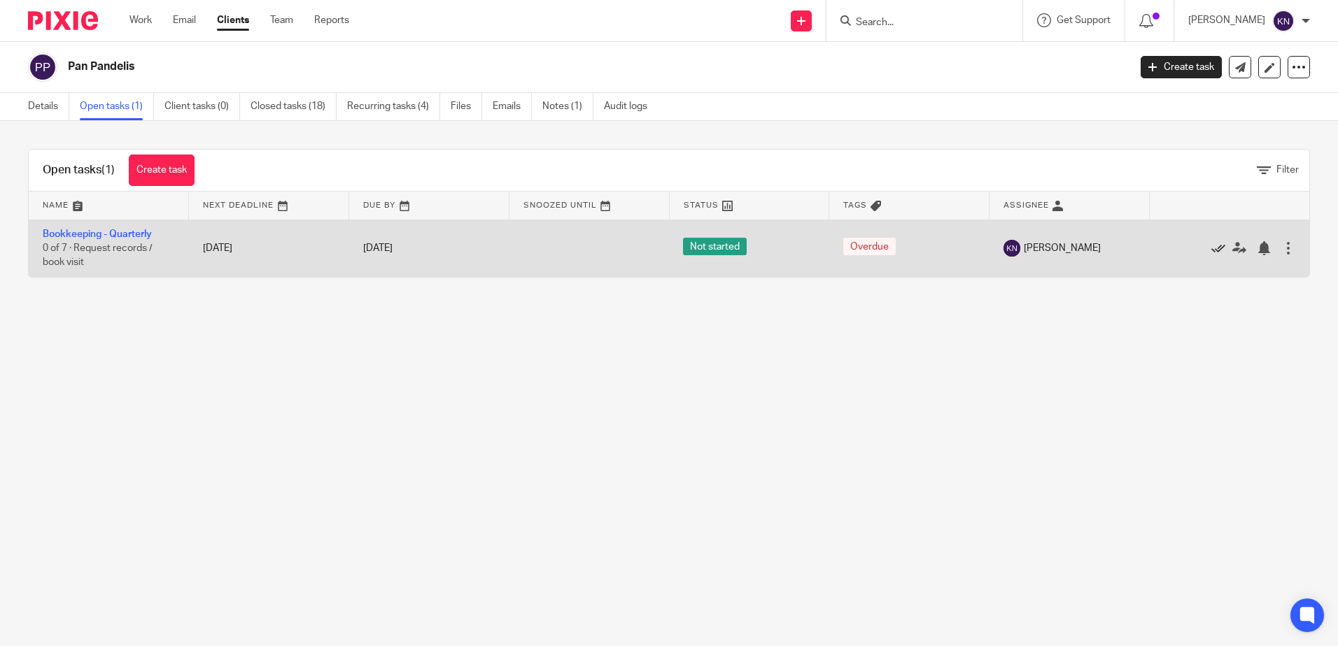
click at [1211, 251] on icon at bounding box center [1218, 248] width 14 height 14
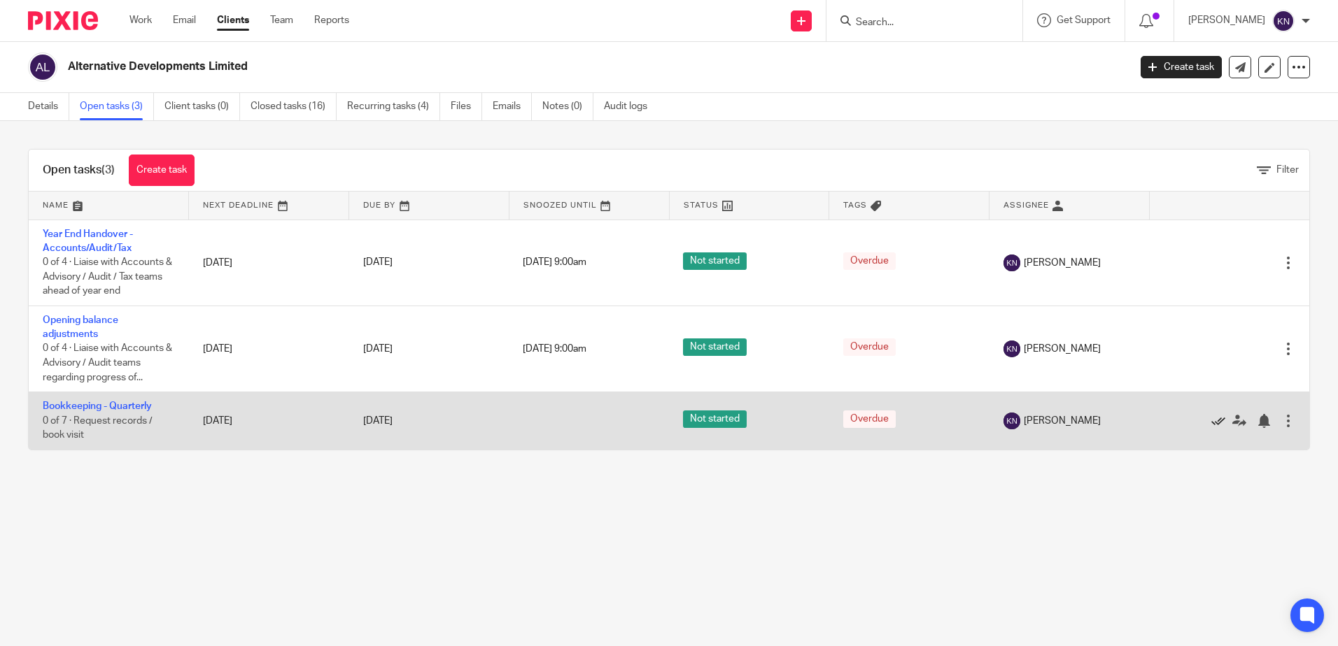
click at [1211, 418] on icon at bounding box center [1218, 421] width 14 height 14
click at [1211, 422] on icon at bounding box center [1218, 421] width 14 height 14
click at [1211, 420] on icon at bounding box center [1218, 421] width 14 height 14
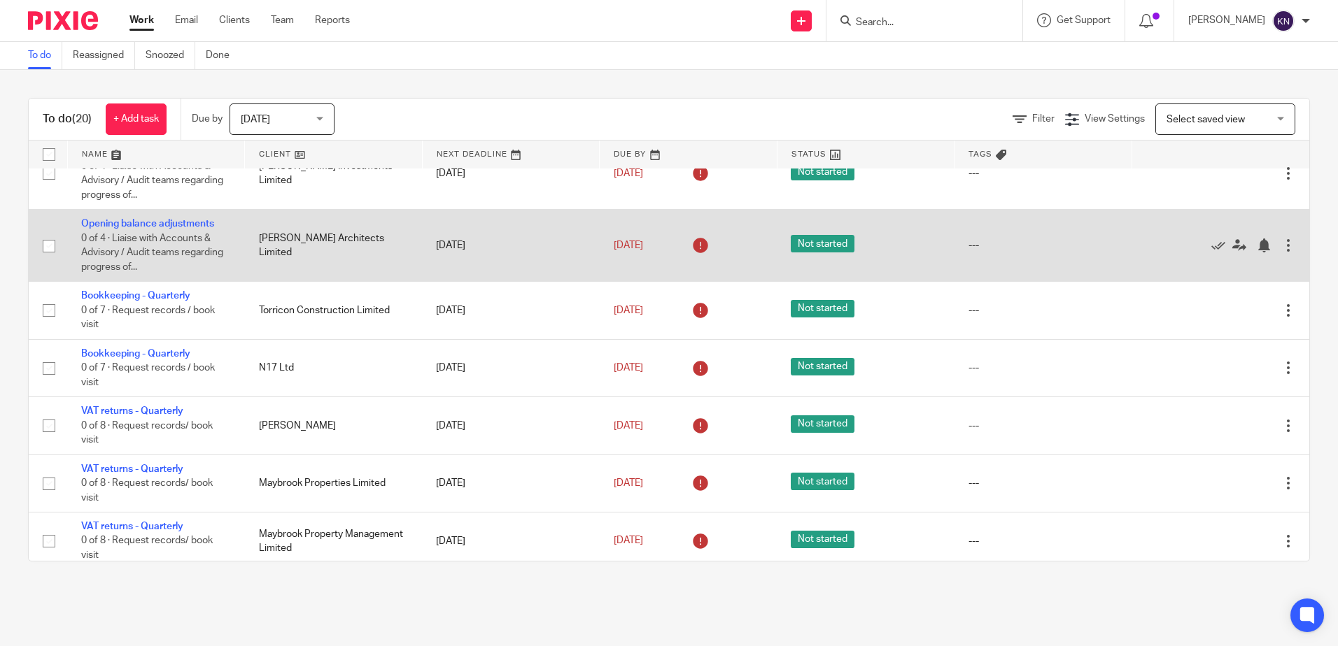
scroll to position [350, 0]
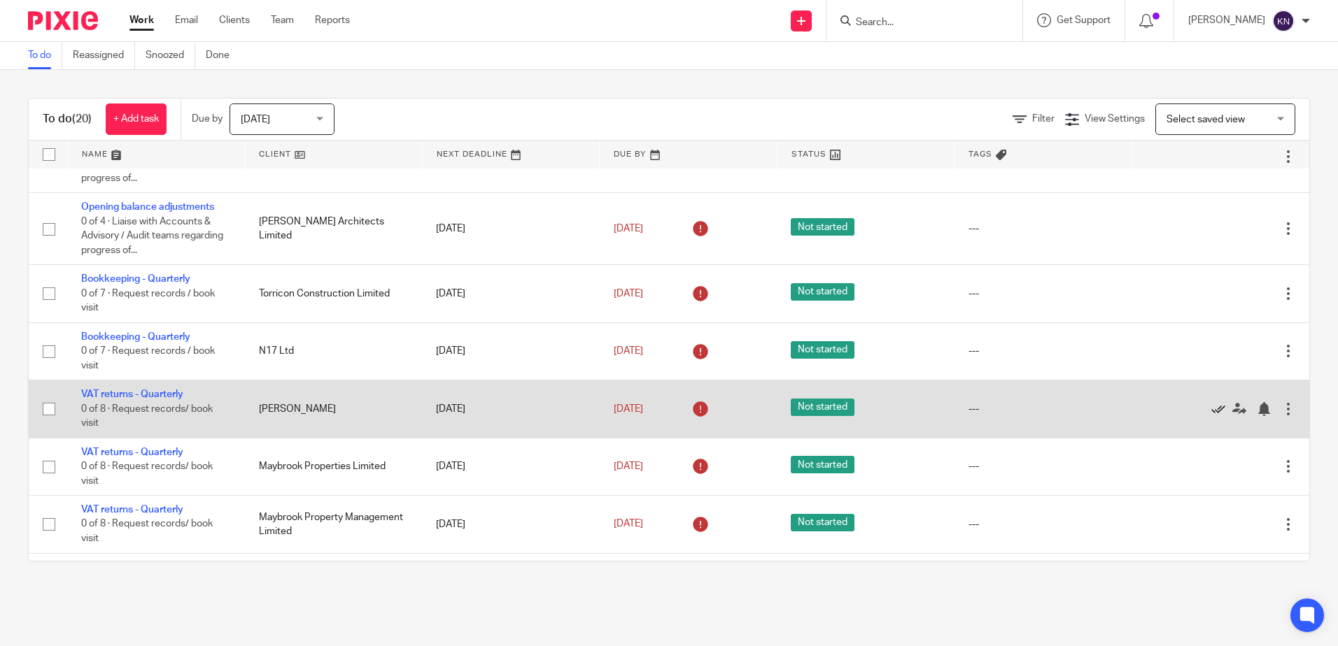
click at [1211, 409] on icon at bounding box center [1218, 409] width 14 height 14
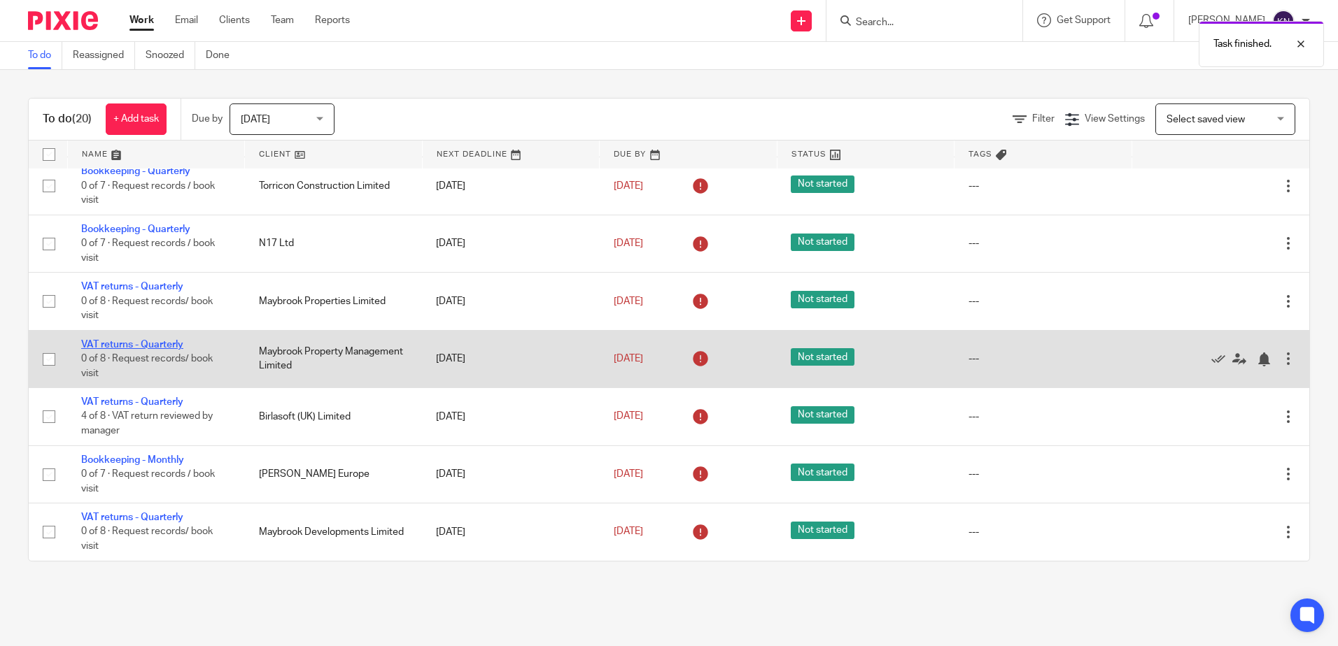
scroll to position [490, 0]
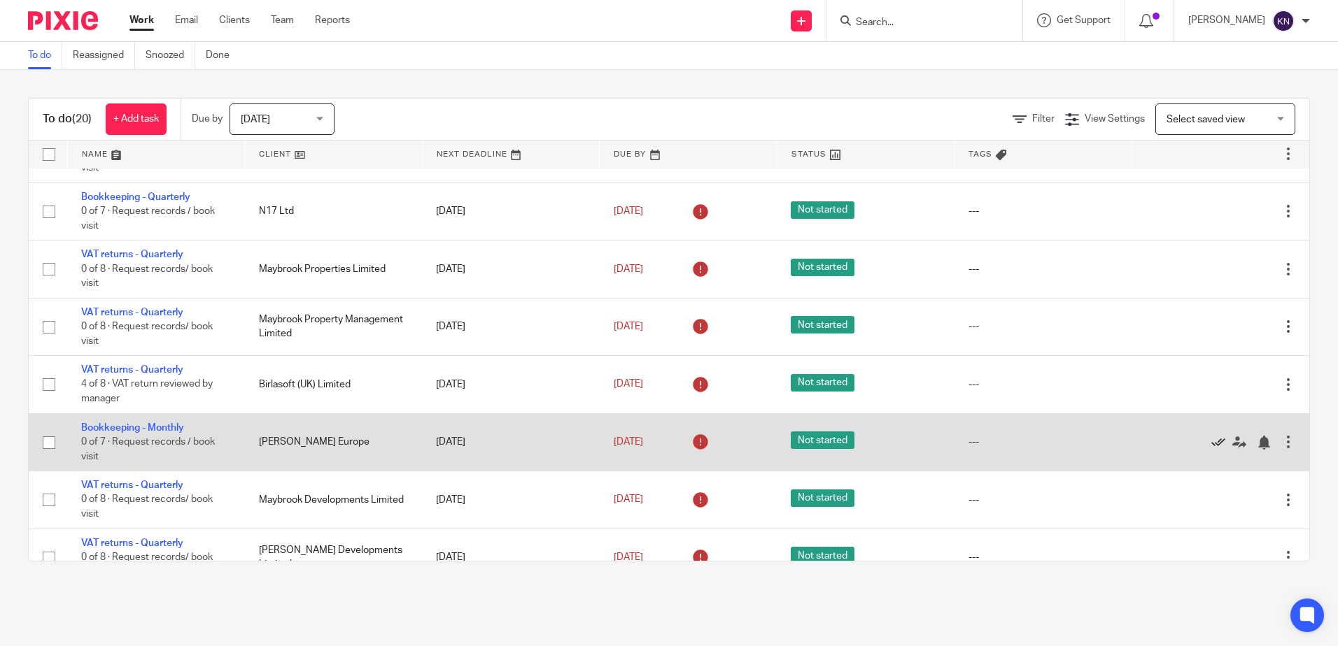
click at [1211, 442] on icon at bounding box center [1218, 443] width 14 height 14
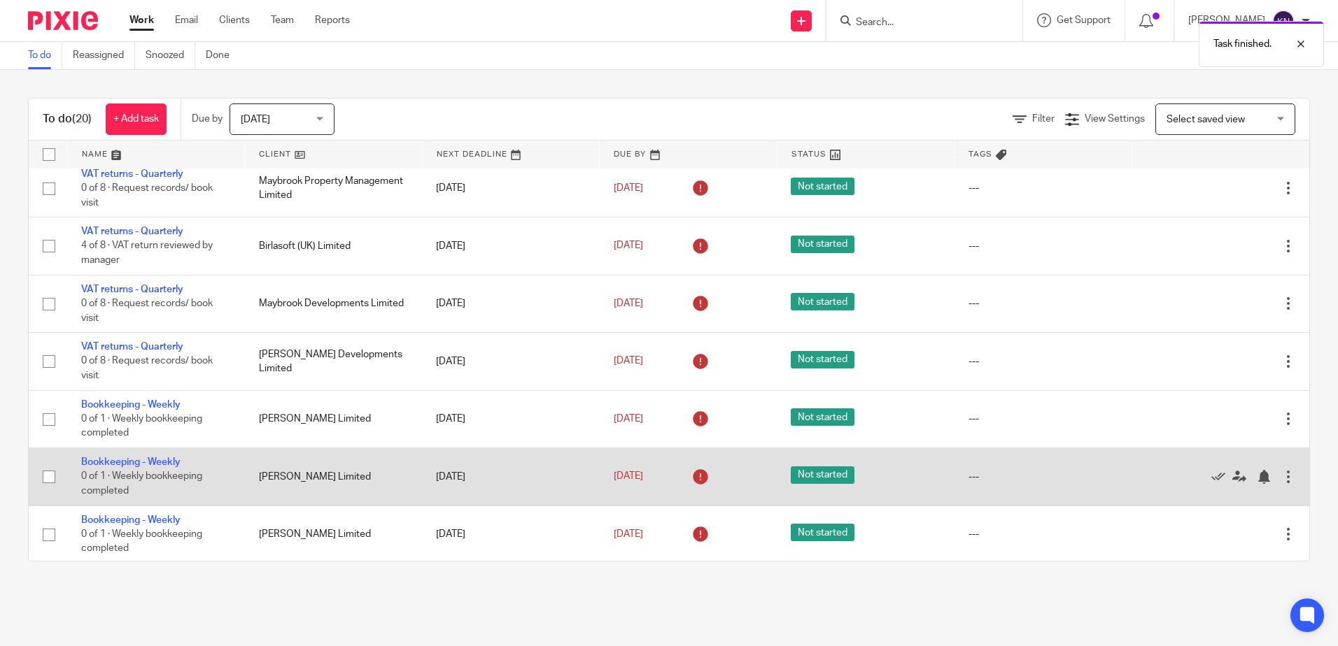
scroll to position [630, 0]
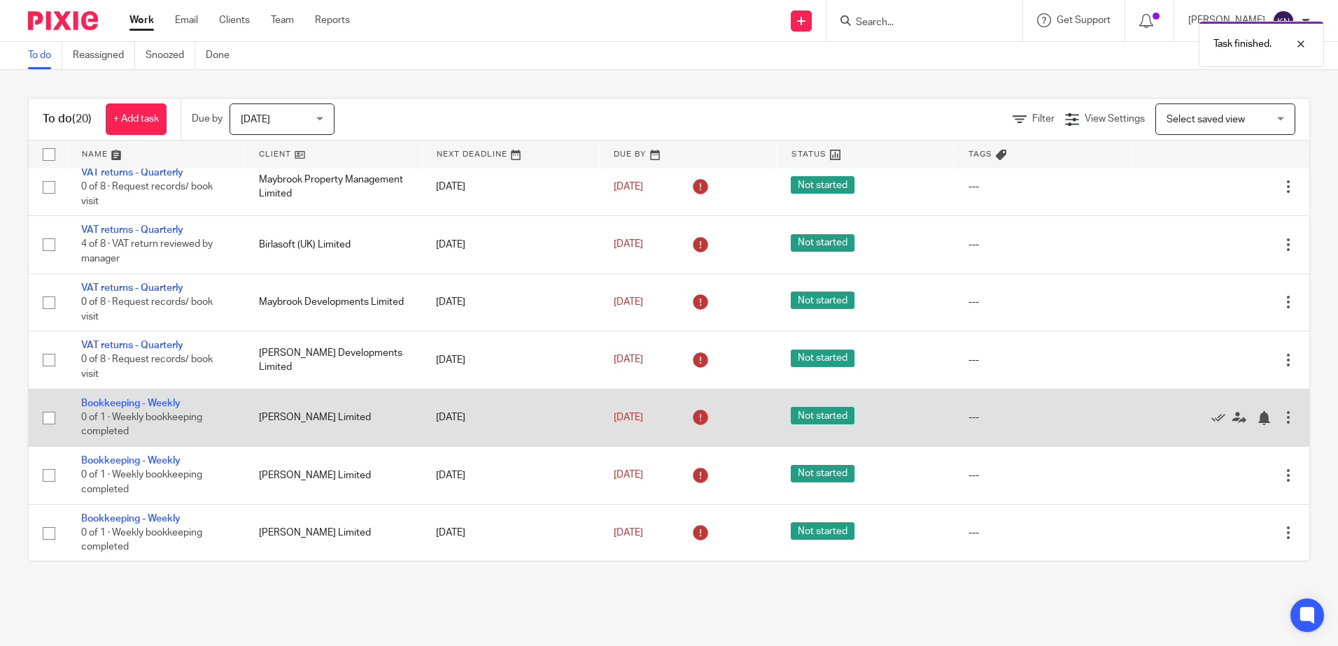
click at [46, 424] on input "checkbox" at bounding box center [49, 418] width 27 height 27
checkbox input "true"
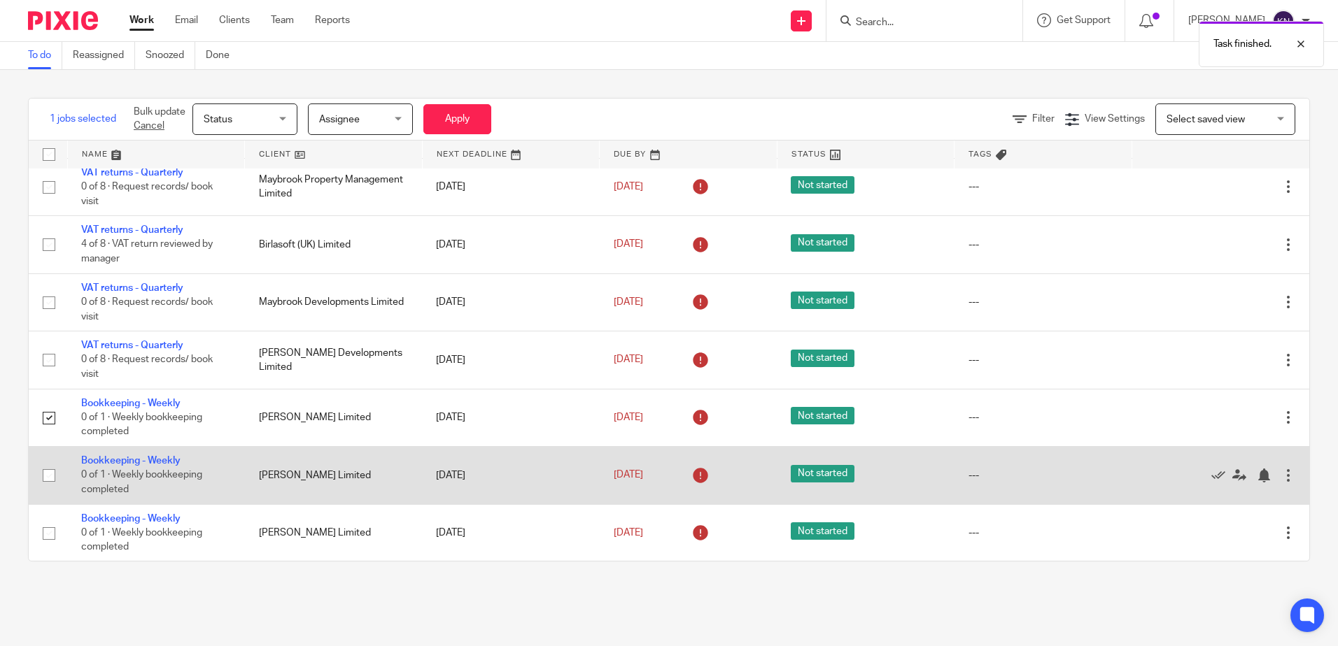
click at [48, 471] on input "checkbox" at bounding box center [49, 475] width 27 height 27
checkbox input "true"
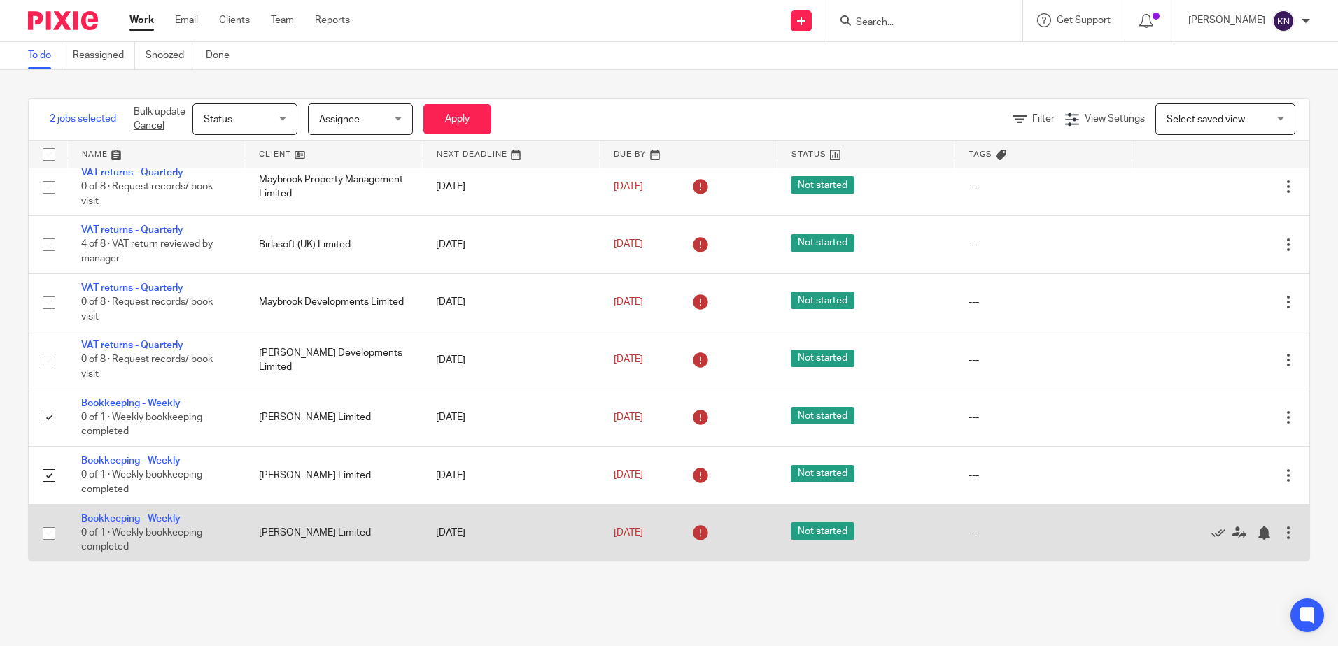
click at [50, 533] on input "checkbox" at bounding box center [49, 533] width 27 height 27
checkbox input "true"
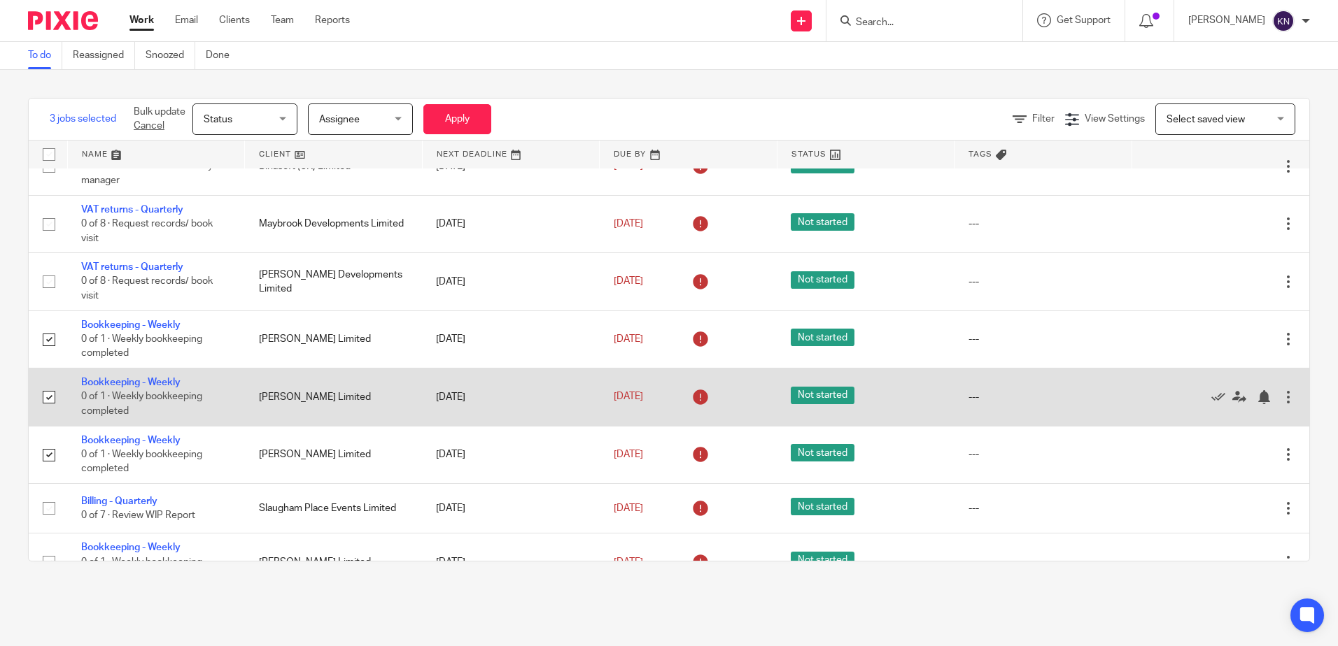
scroll to position [738, 0]
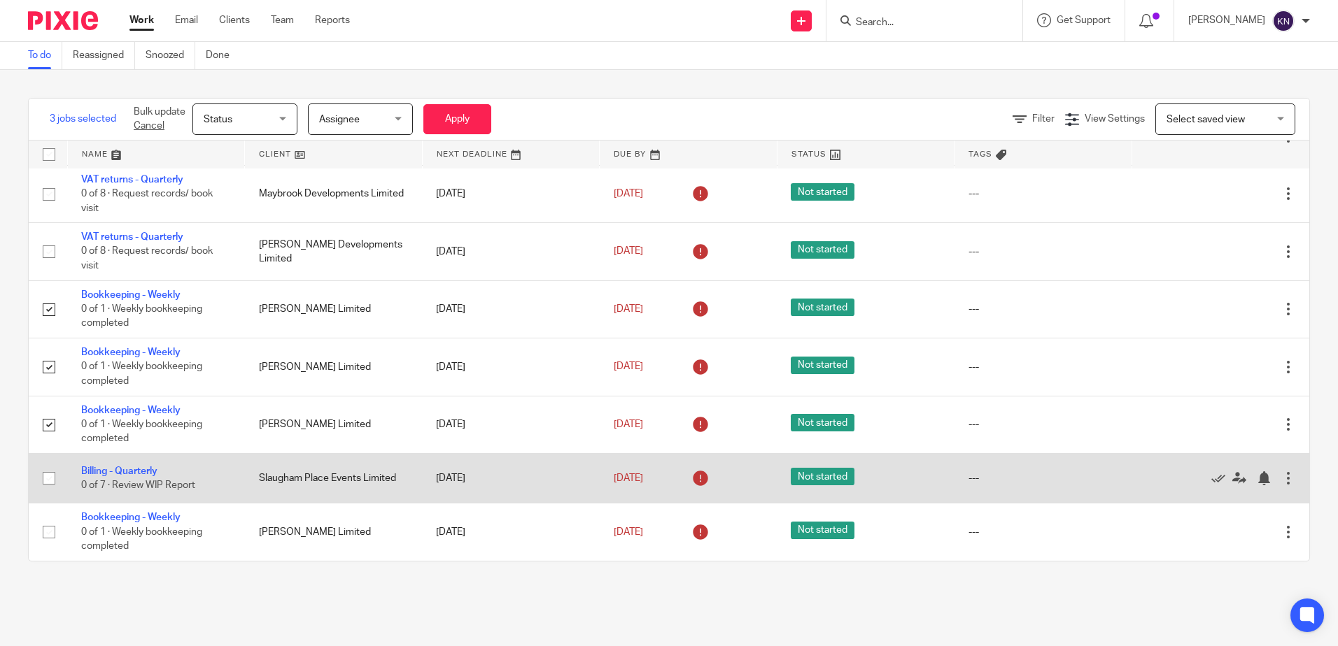
click at [48, 480] on input "checkbox" at bounding box center [49, 478] width 27 height 27
checkbox input "true"
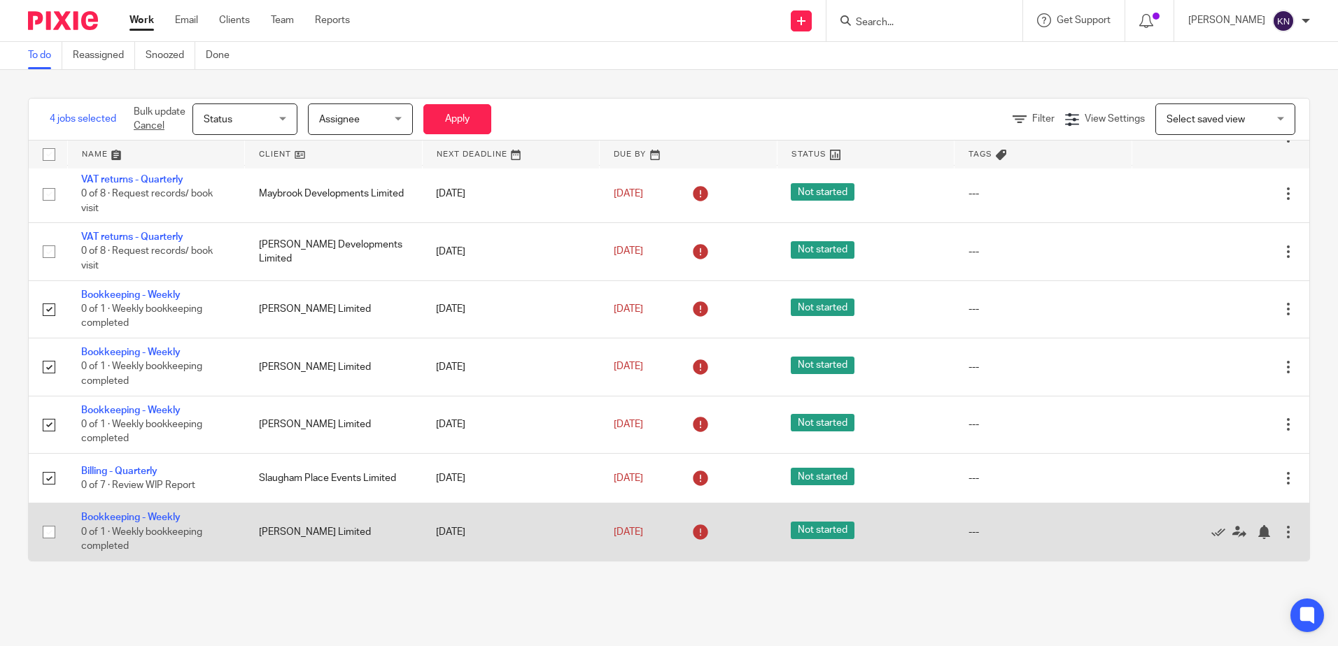
click at [48, 532] on input "checkbox" at bounding box center [49, 532] width 27 height 27
checkbox input "true"
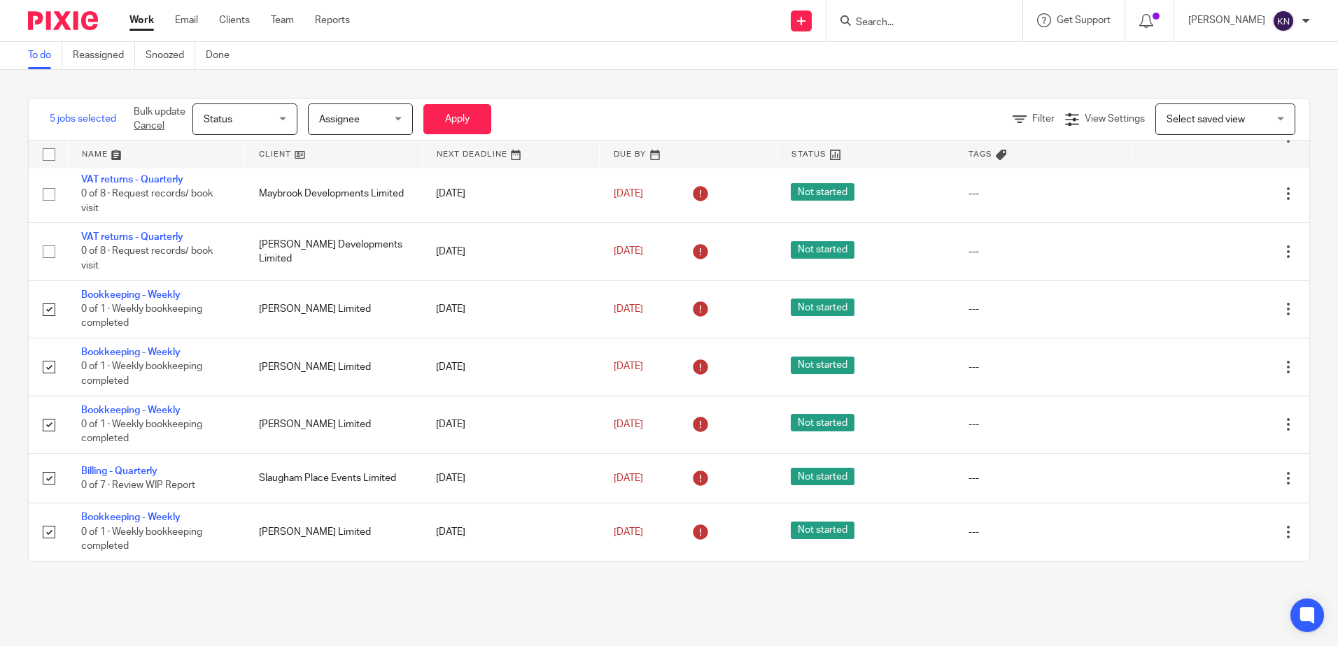
click at [276, 122] on span "Status" at bounding box center [241, 118] width 74 height 29
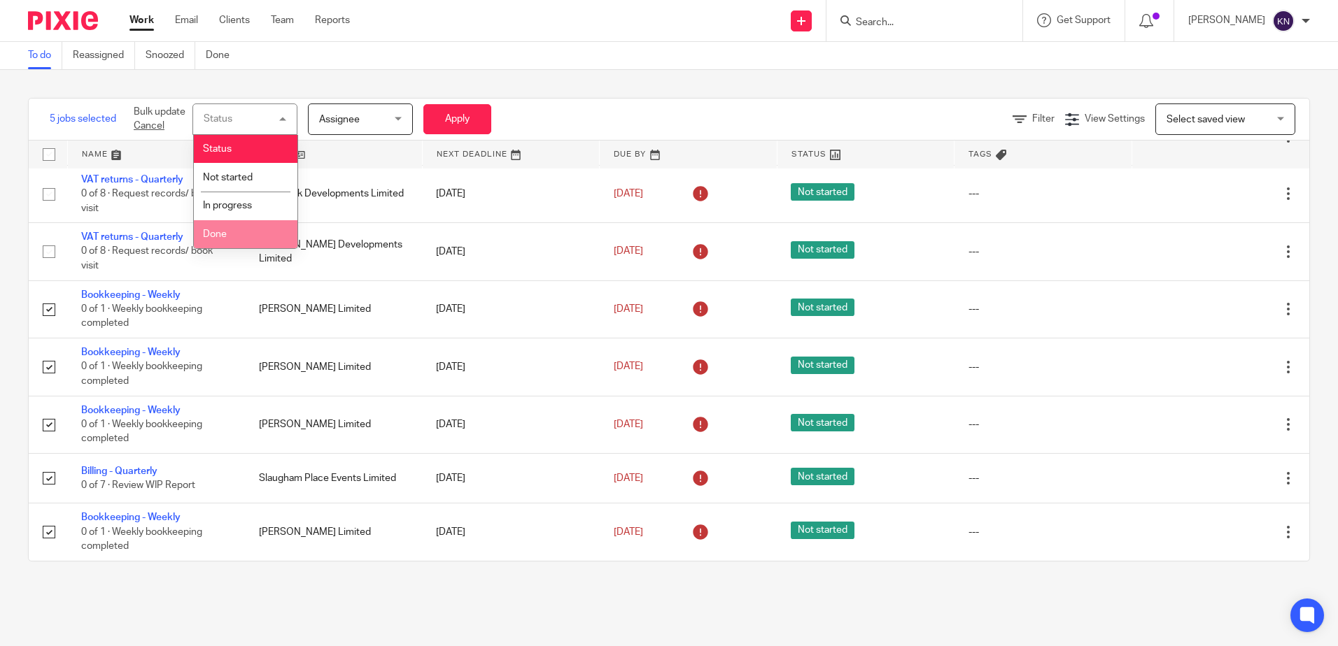
click at [237, 237] on li "Done" at bounding box center [246, 234] width 104 height 29
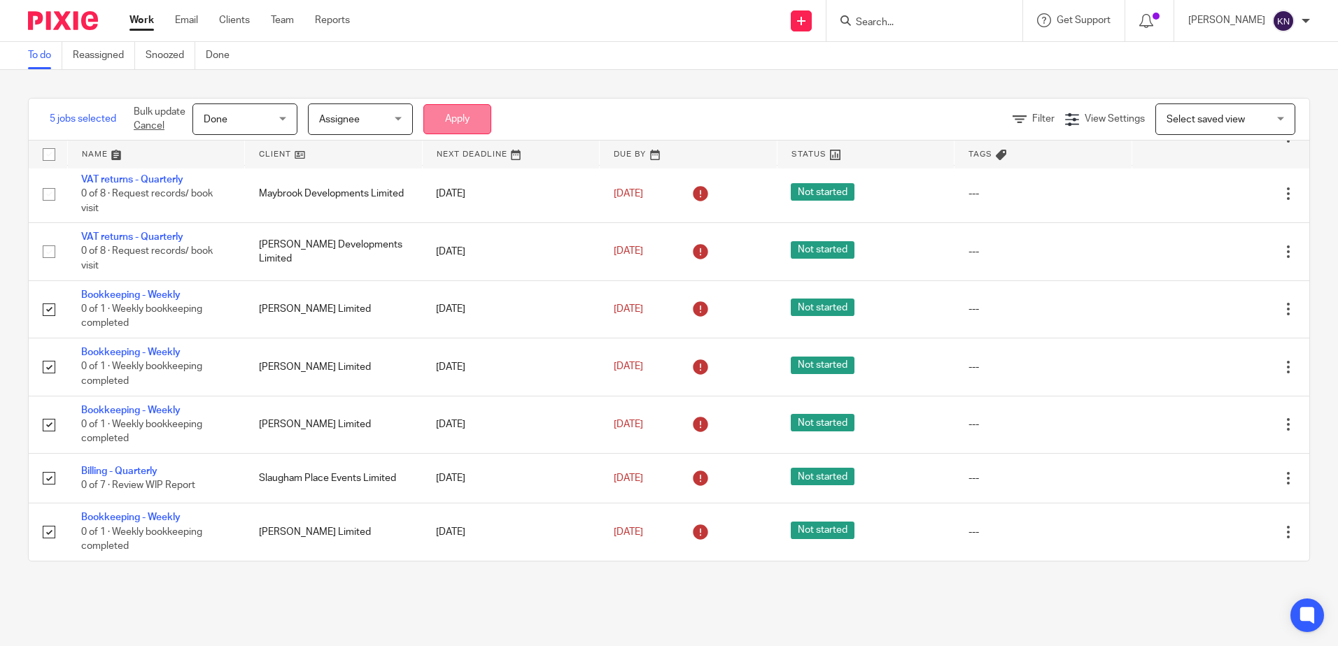
click at [452, 121] on button "Apply" at bounding box center [457, 119] width 68 height 30
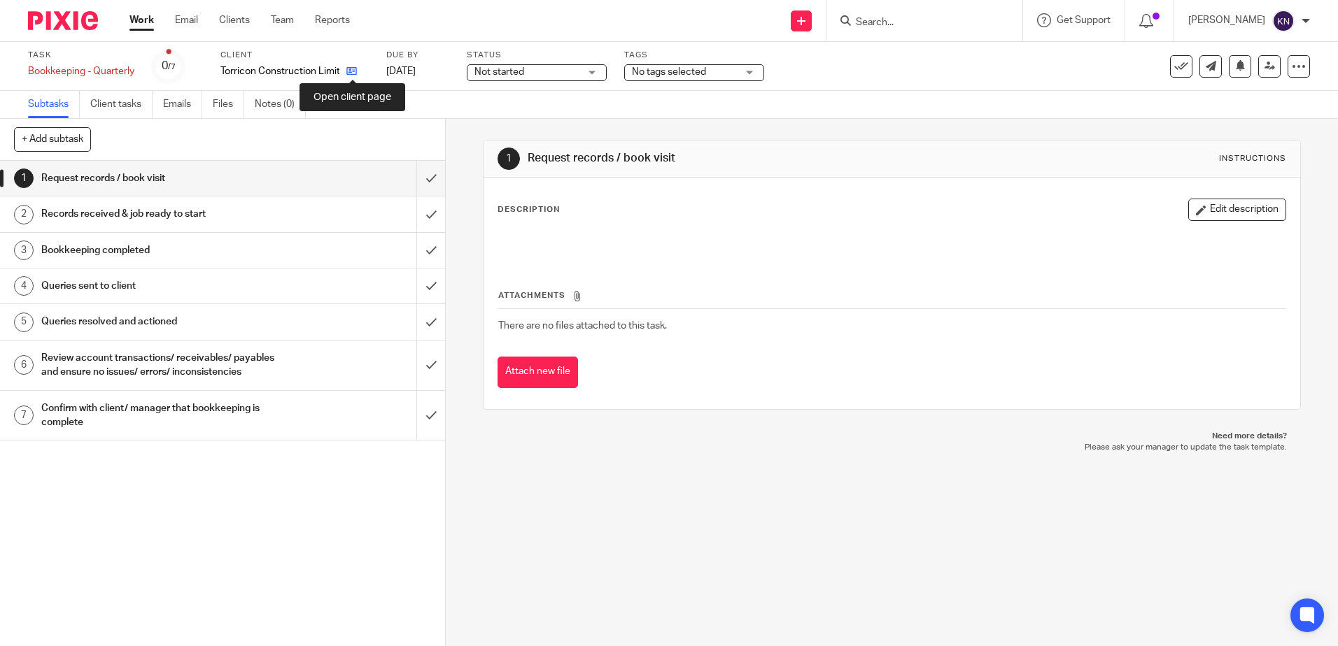
click at [353, 73] on icon at bounding box center [351, 71] width 10 height 10
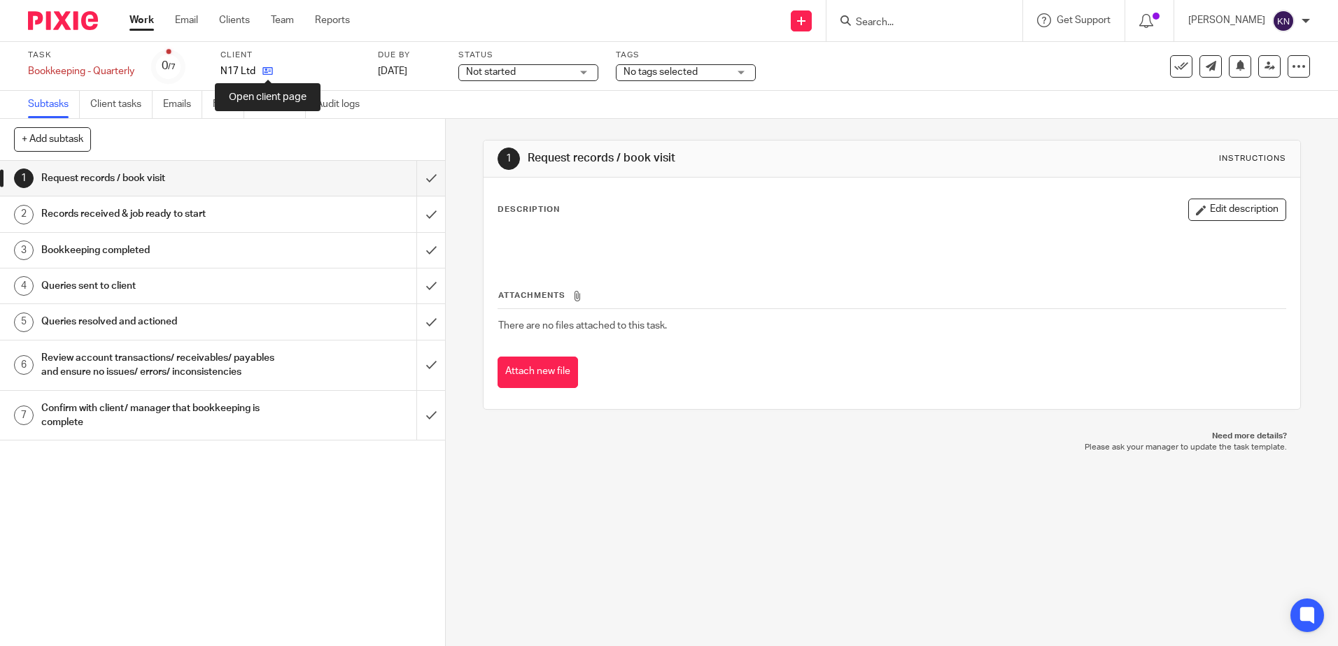
click at [271, 71] on icon at bounding box center [267, 71] width 10 height 10
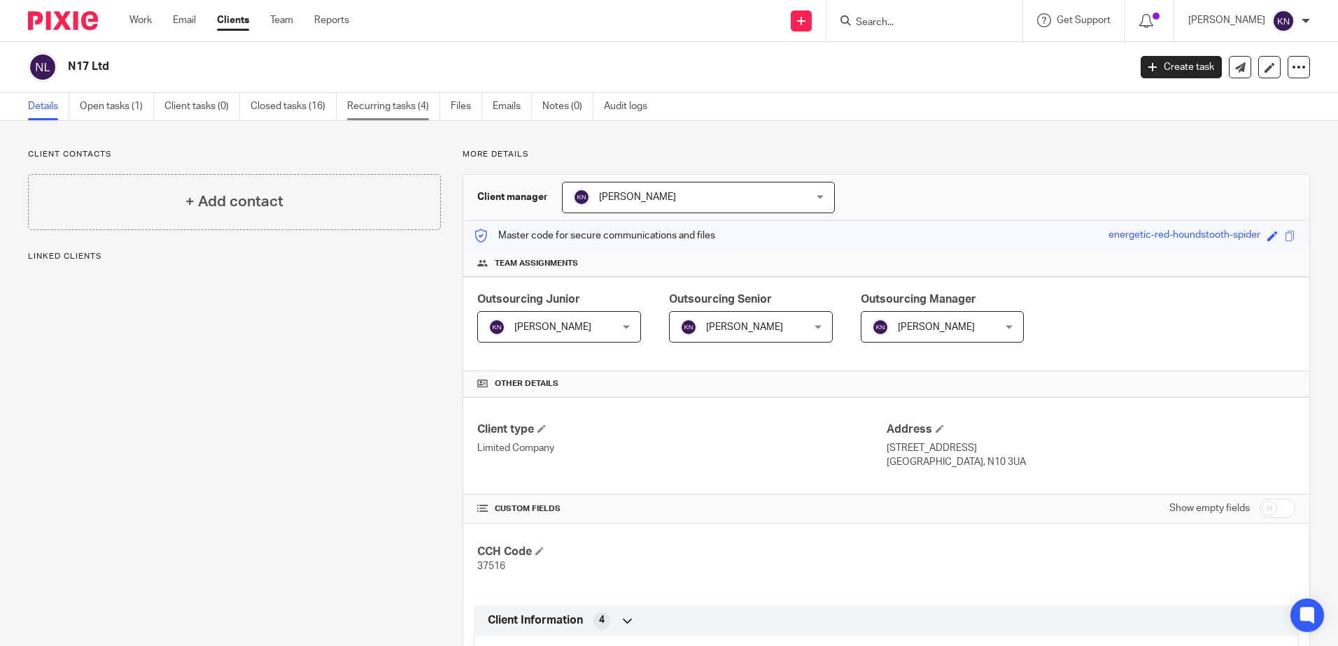
click at [392, 106] on link "Recurring tasks (4)" at bounding box center [393, 106] width 93 height 27
click at [365, 106] on link "Recurring tasks (4)" at bounding box center [393, 106] width 93 height 27
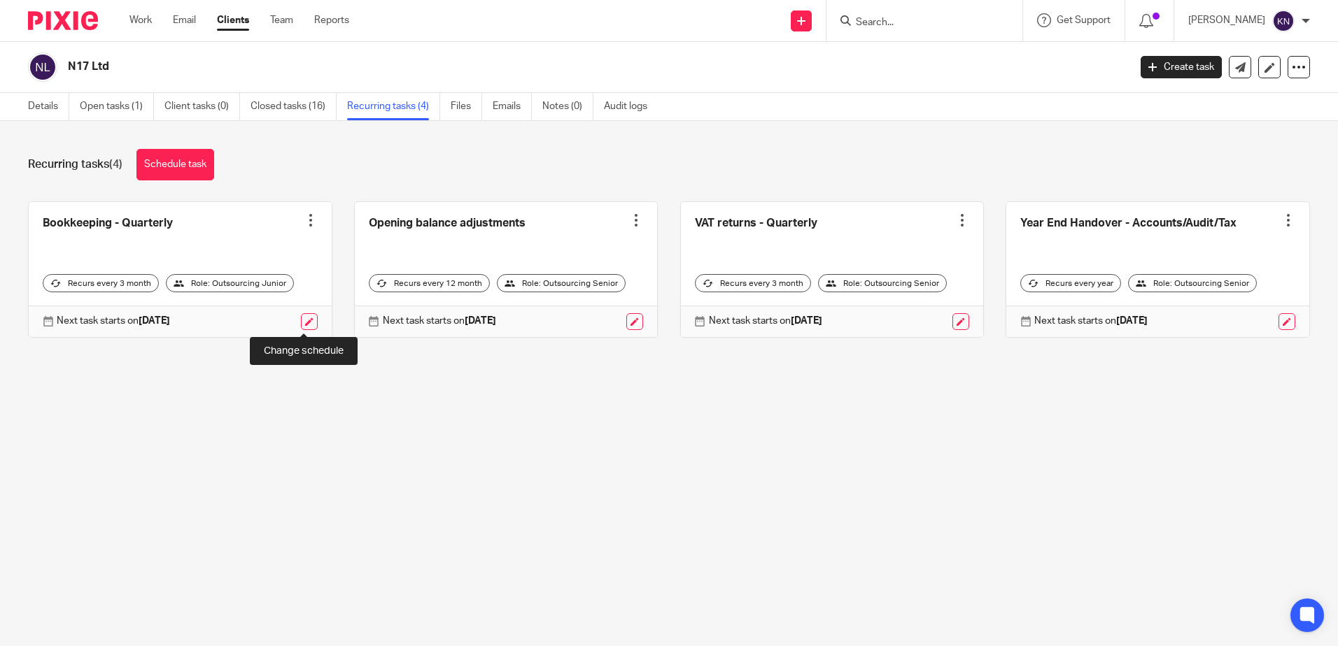
click at [301, 325] on link at bounding box center [309, 321] width 17 height 17
click at [302, 323] on link at bounding box center [309, 321] width 17 height 17
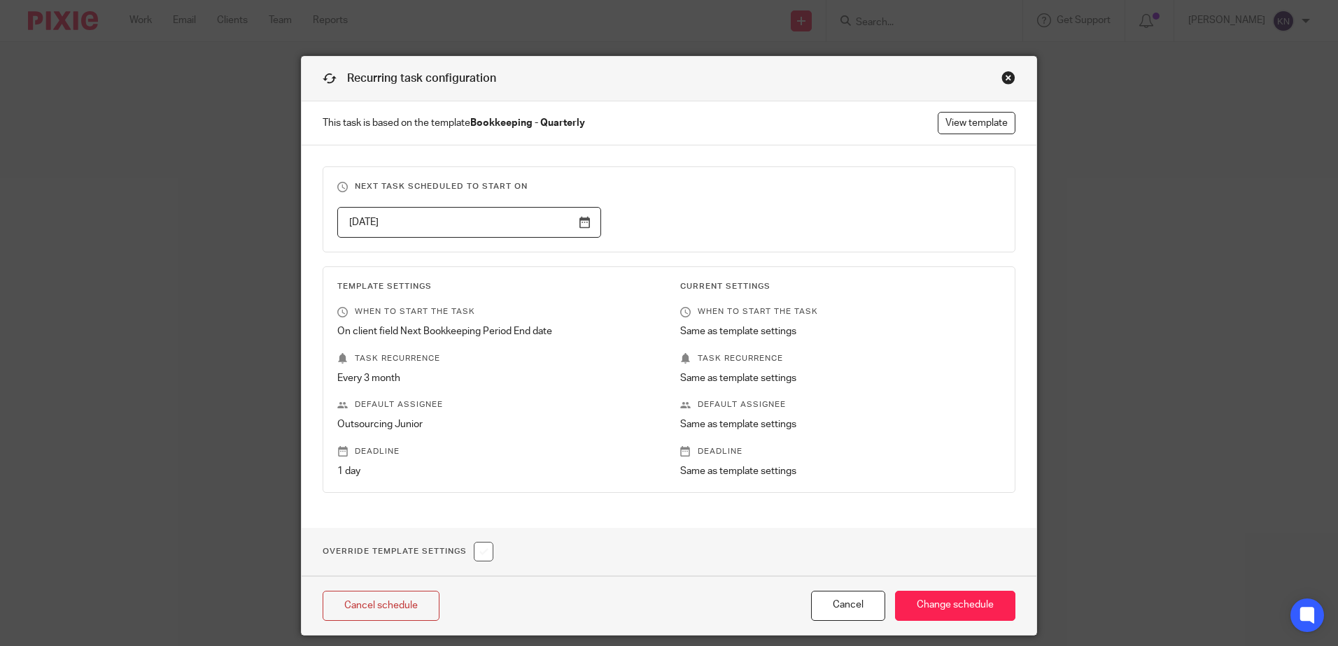
click at [304, 328] on div "Next task scheduled to start on 2025-11-30 Template Settings When to start the …" at bounding box center [669, 337] width 735 height 383
click at [576, 228] on input "2025-11-30" at bounding box center [469, 222] width 264 height 31
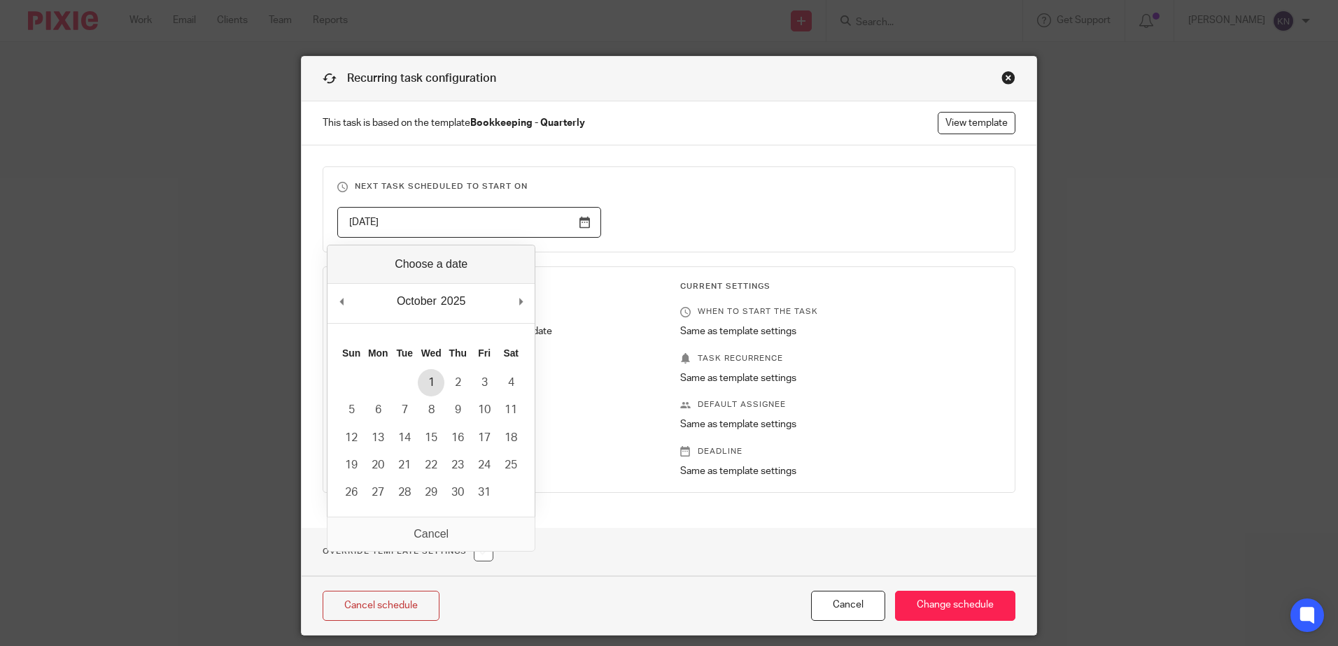
type input "2025-10-01"
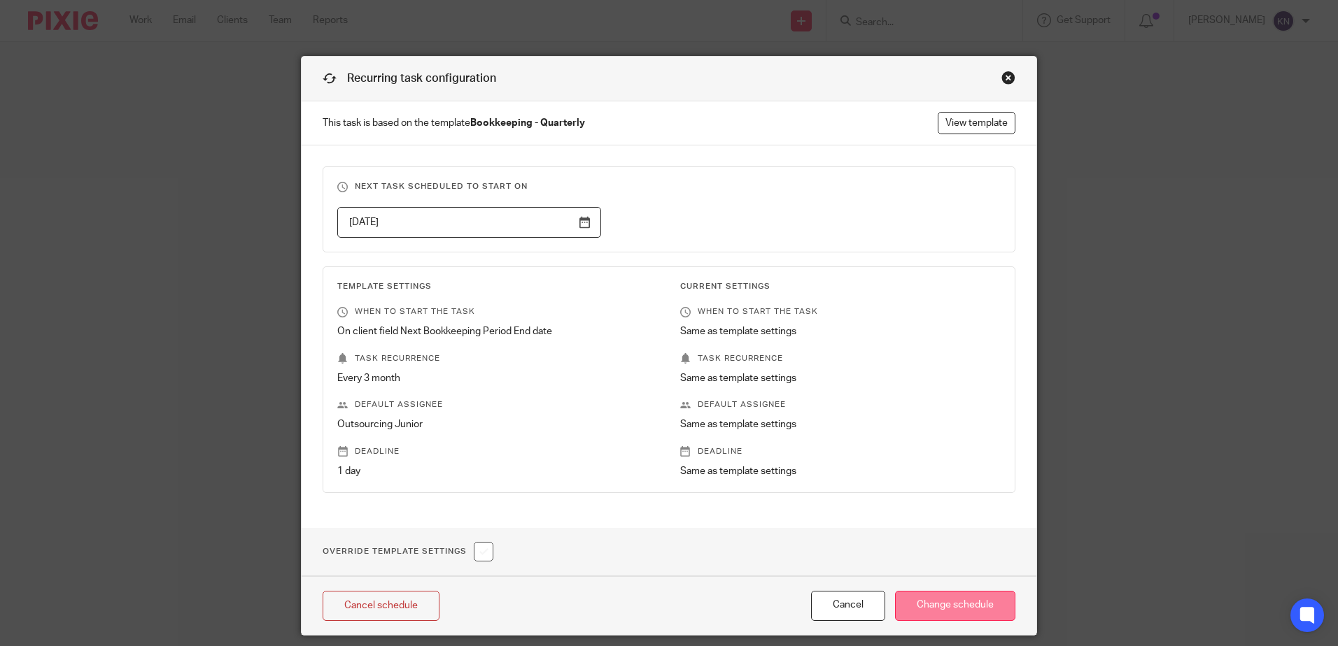
click at [927, 602] on input "Change schedule" at bounding box center [955, 606] width 120 height 30
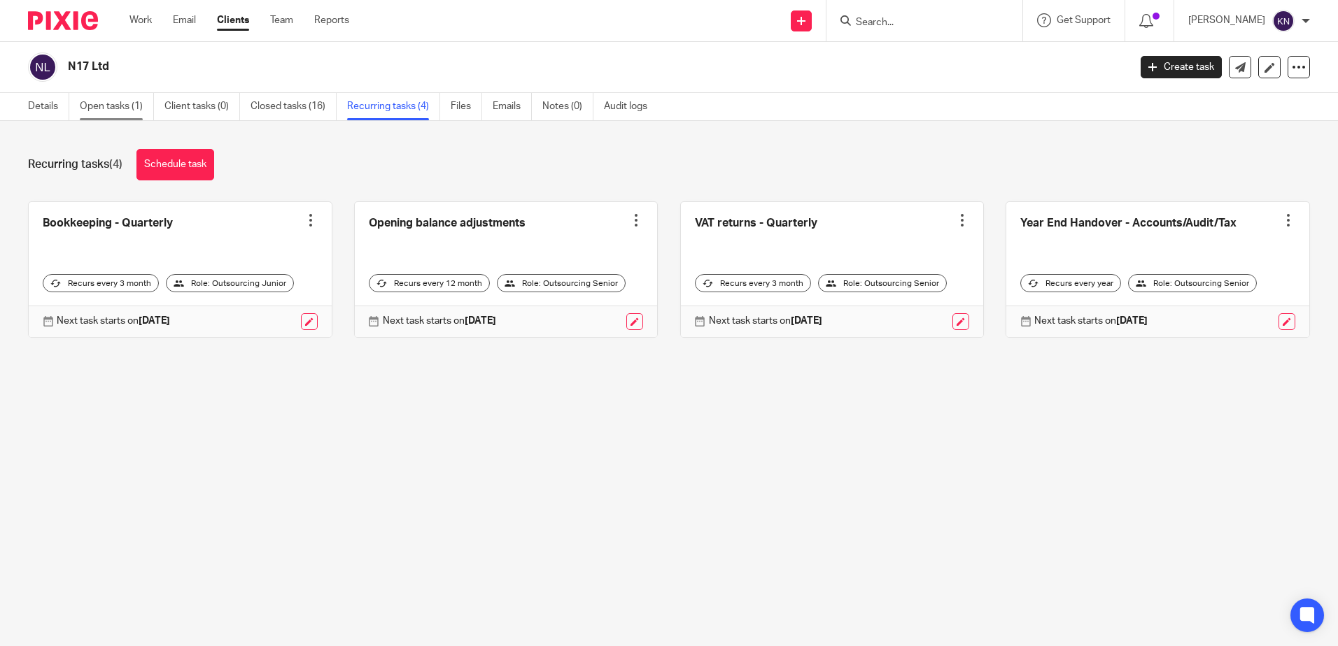
click at [111, 101] on link "Open tasks (1)" at bounding box center [117, 106] width 74 height 27
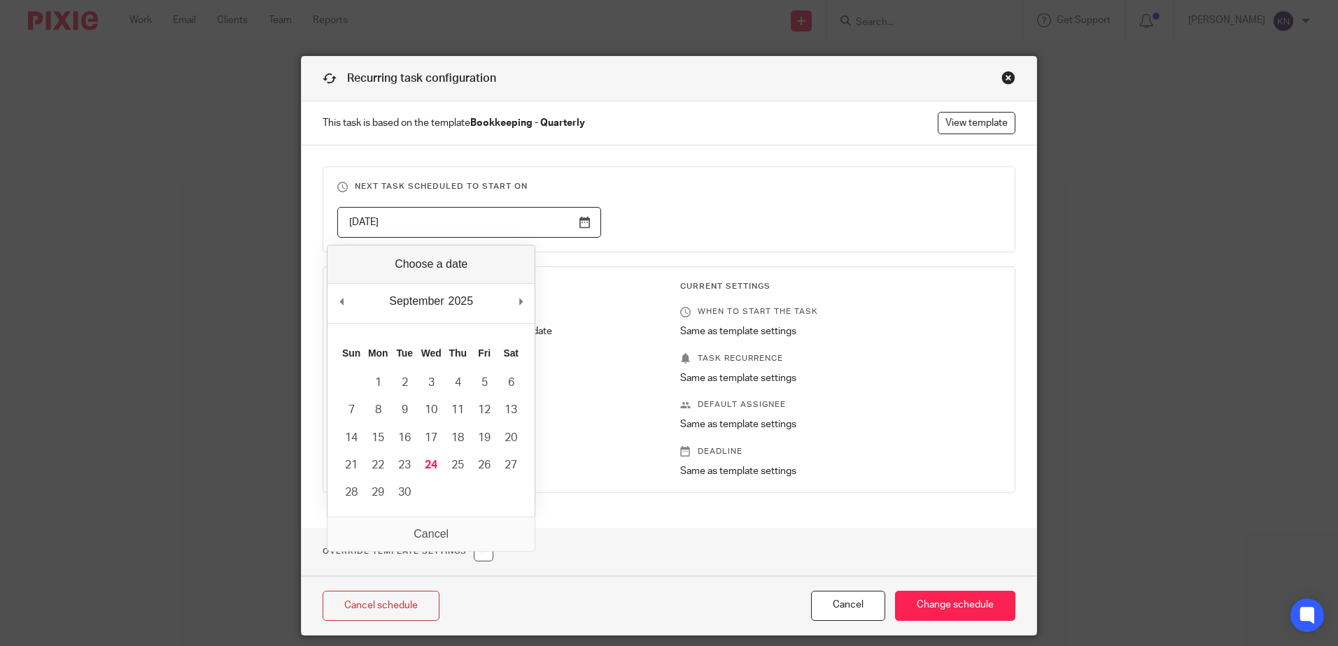
click at [583, 227] on input "[DATE]" at bounding box center [469, 222] width 264 height 31
type input "[DATE]"
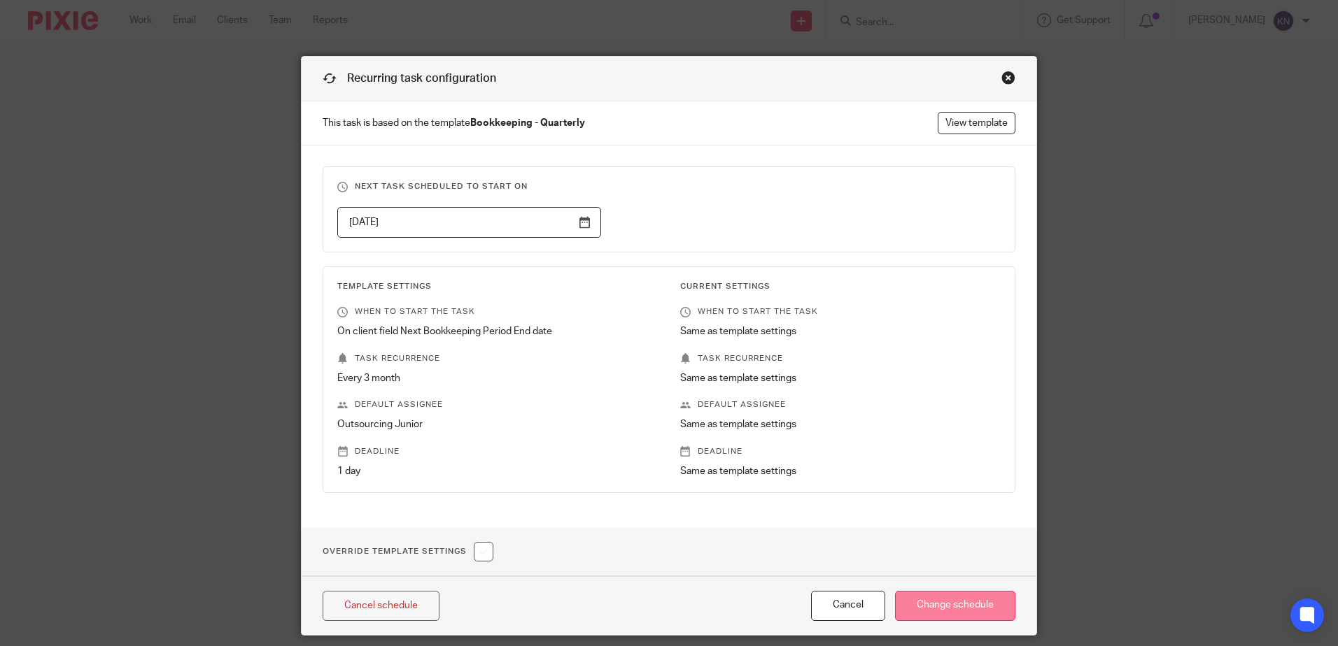
click at [910, 614] on input "Change schedule" at bounding box center [955, 606] width 120 height 30
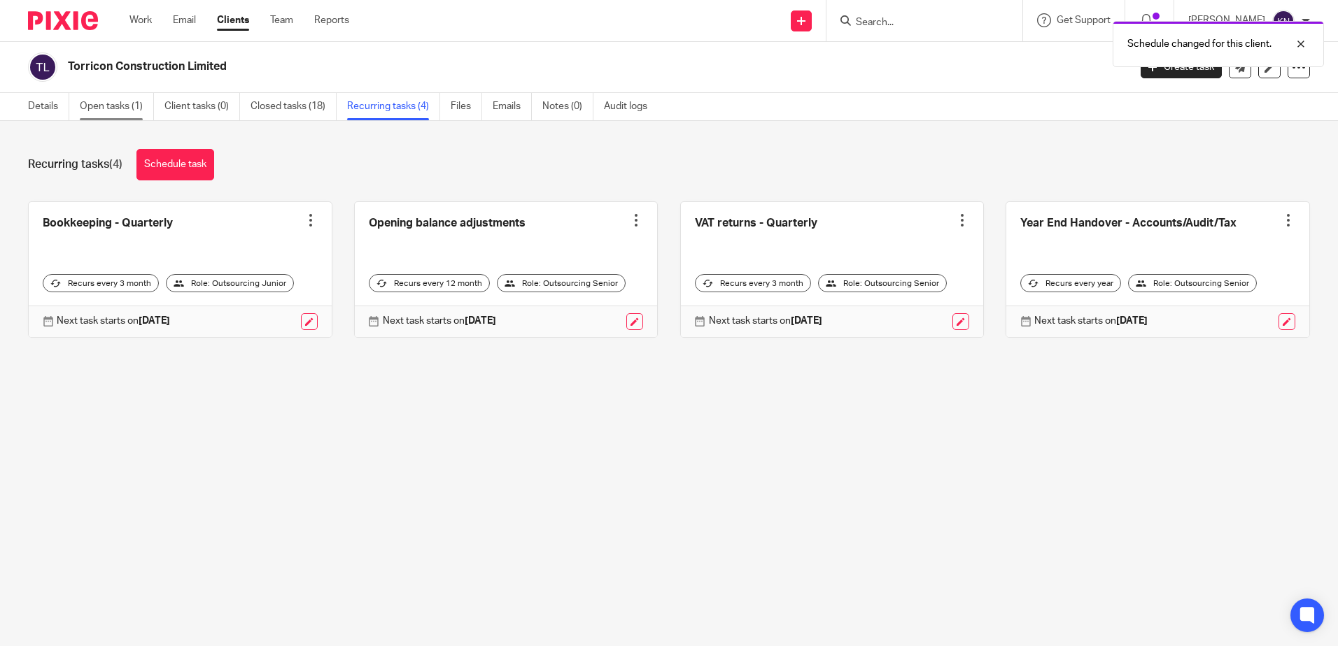
click at [135, 106] on link "Open tasks (1)" at bounding box center [117, 106] width 74 height 27
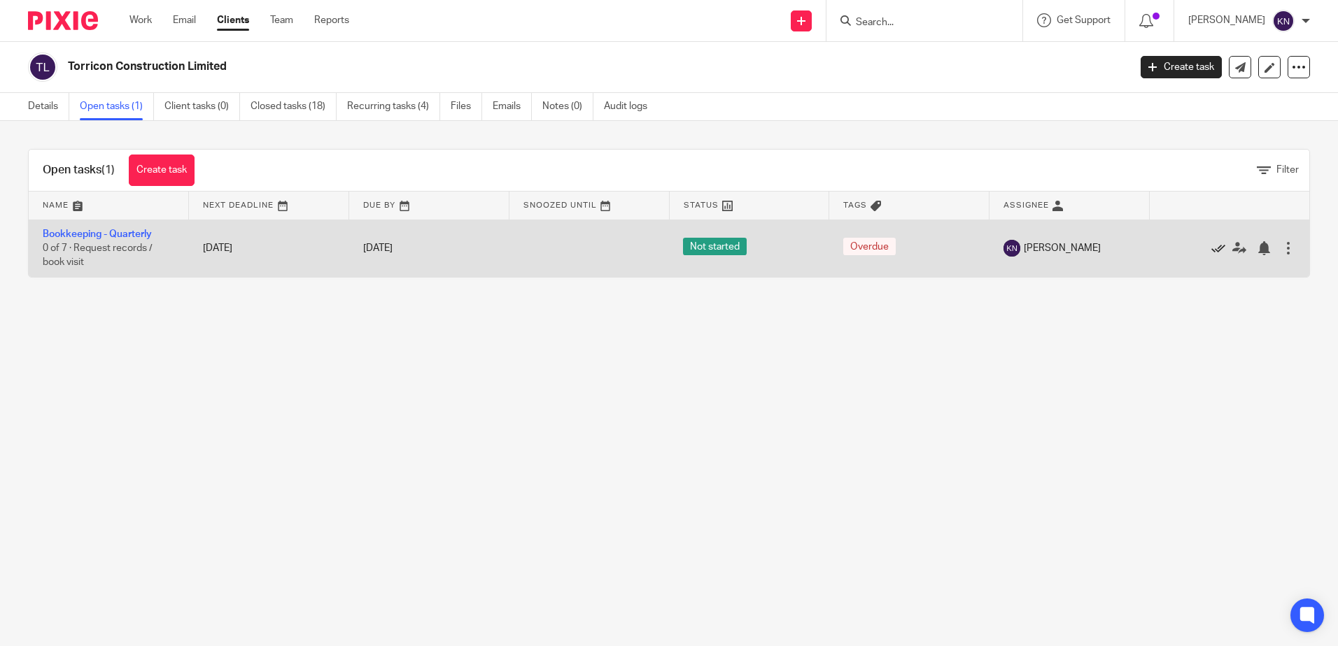
click at [1211, 248] on icon at bounding box center [1218, 248] width 14 height 14
click at [1211, 243] on icon at bounding box center [1218, 248] width 14 height 14
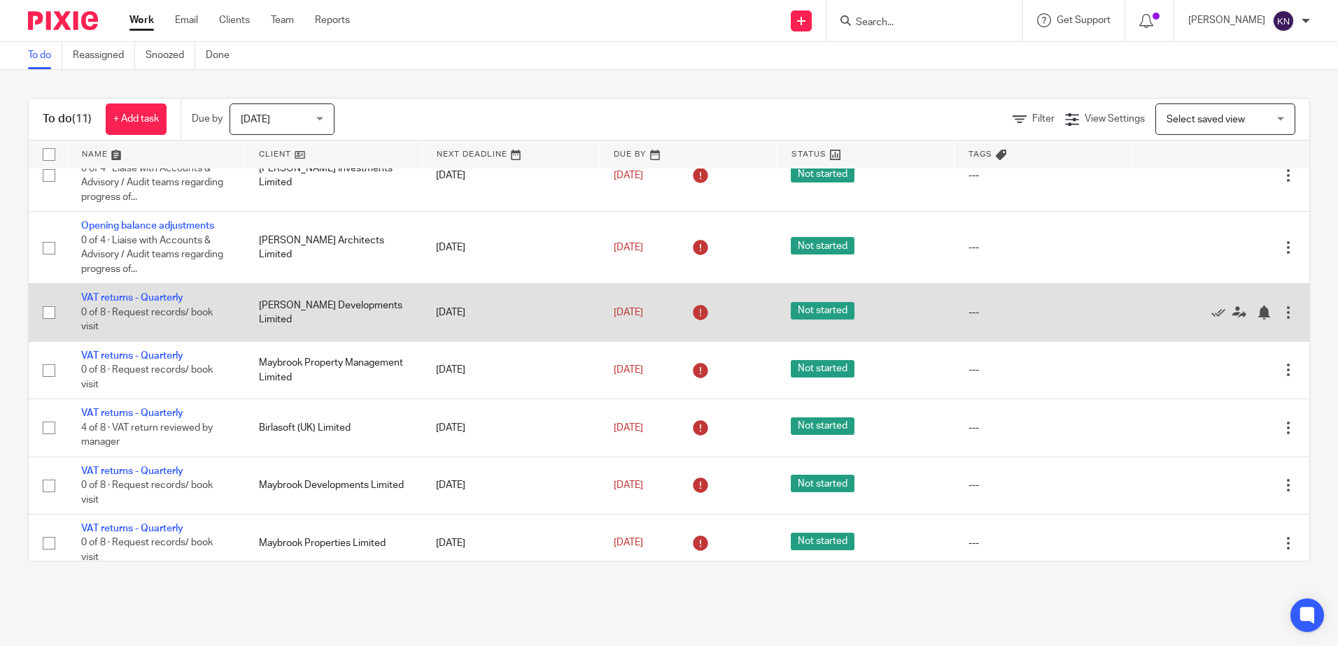
scroll to position [342, 0]
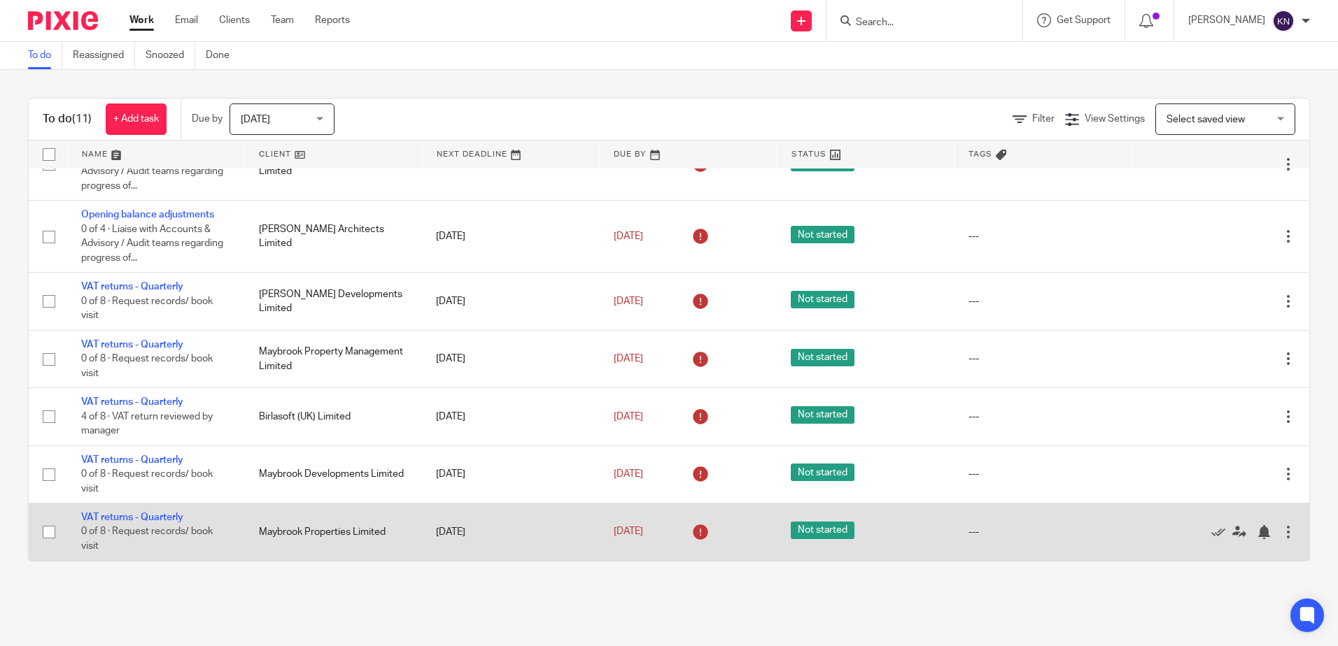
click at [47, 534] on input "checkbox" at bounding box center [49, 532] width 27 height 27
checkbox input "true"
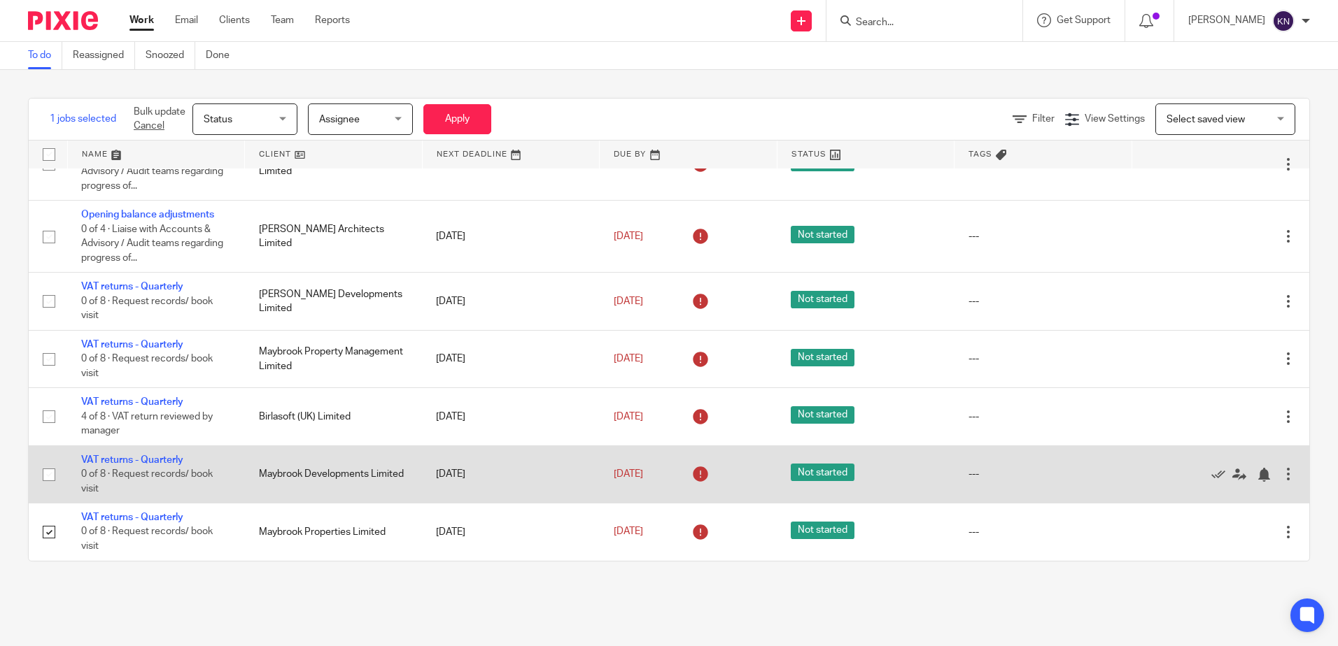
click at [48, 474] on input "checkbox" at bounding box center [49, 475] width 27 height 27
checkbox input "true"
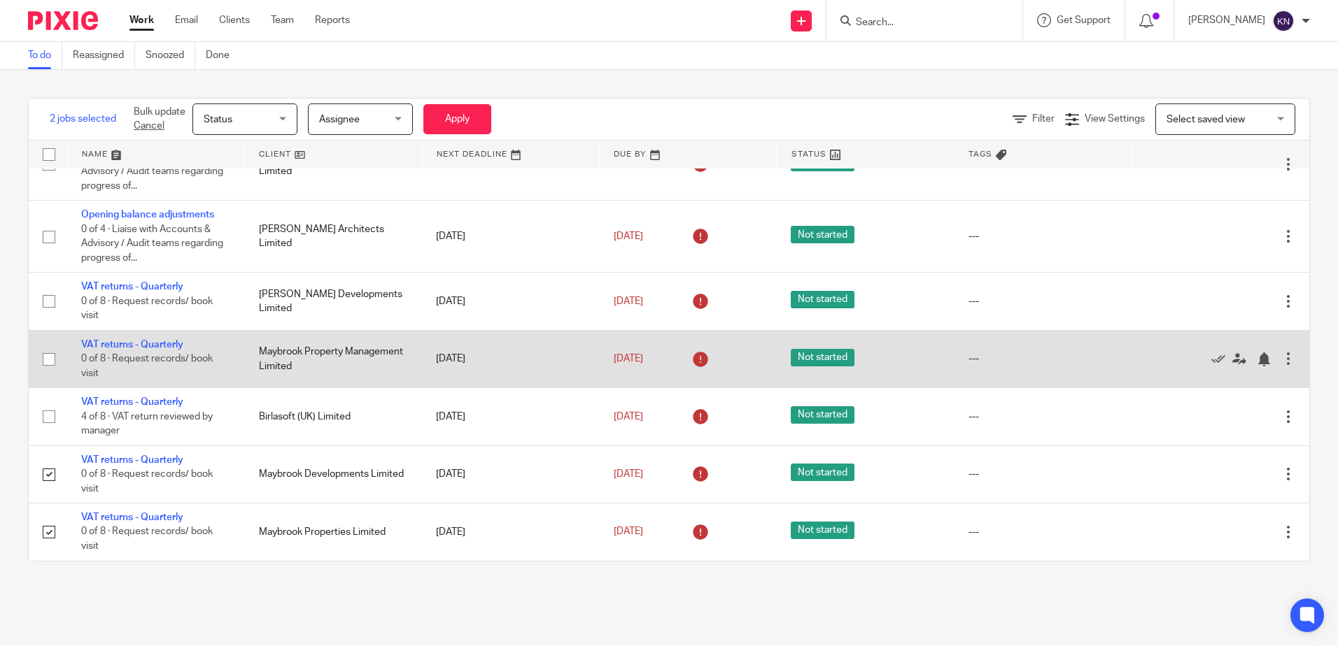
click at [51, 358] on input "checkbox" at bounding box center [49, 359] width 27 height 27
checkbox input "true"
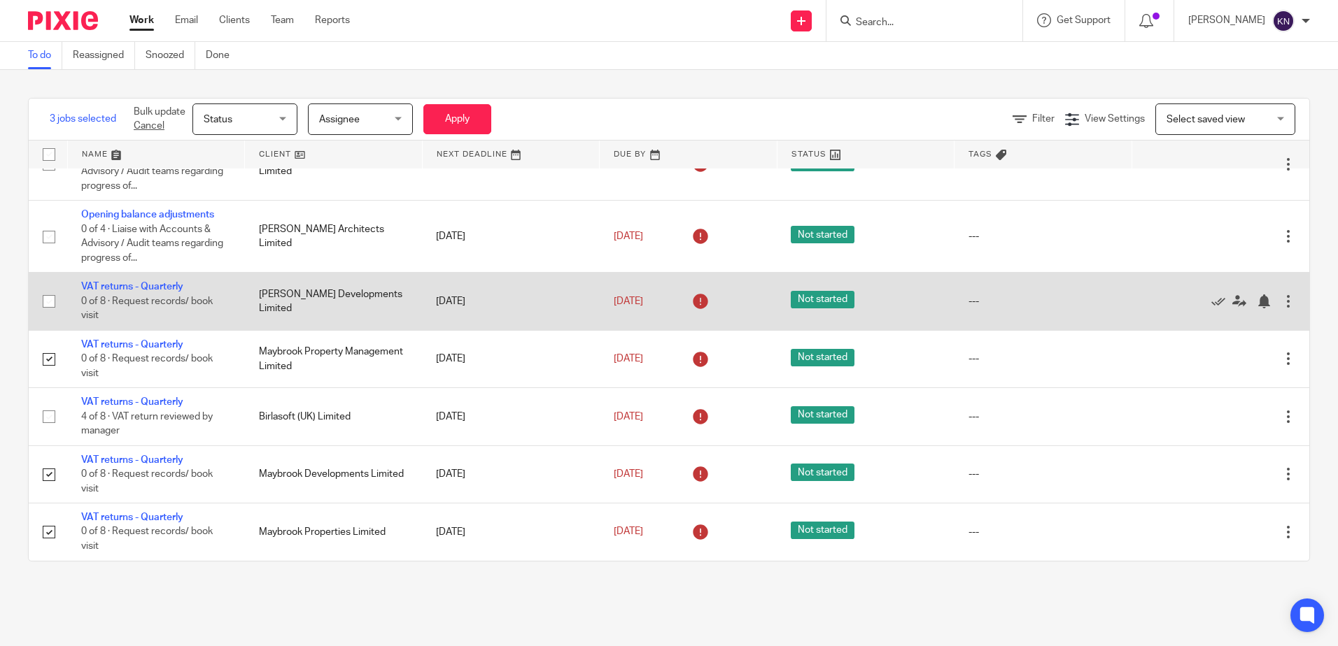
click at [50, 295] on input "checkbox" at bounding box center [49, 301] width 27 height 27
checkbox input "true"
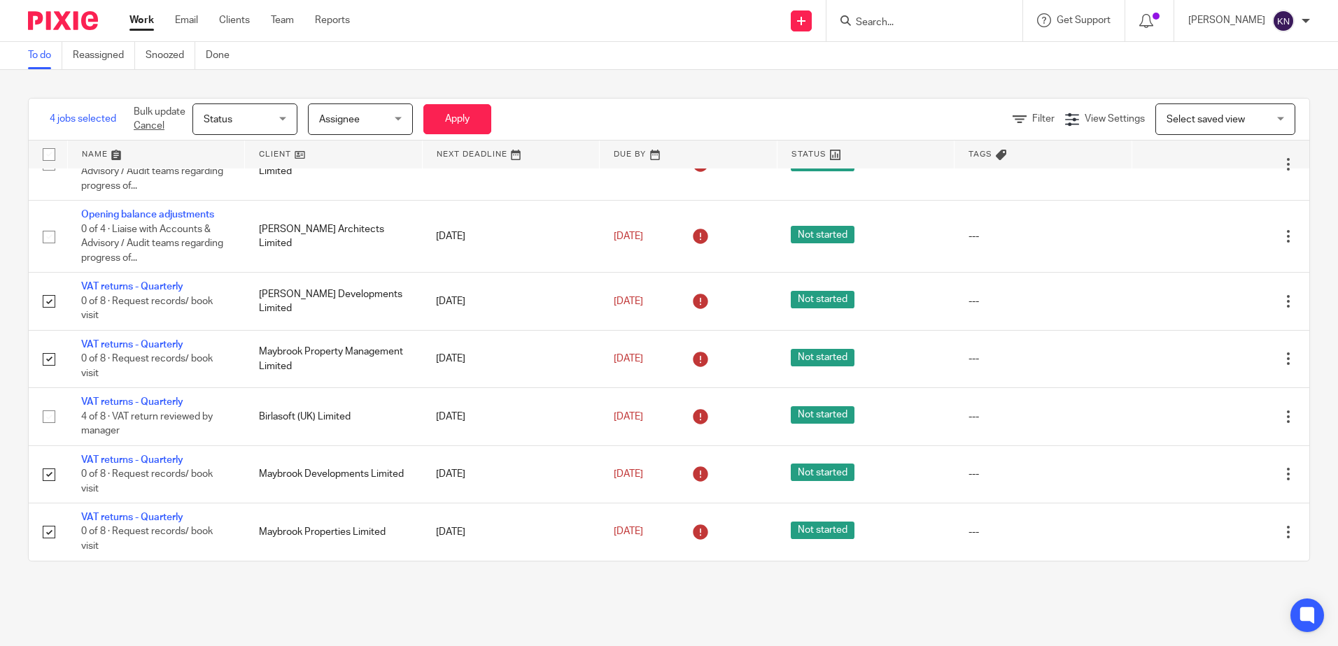
click at [278, 113] on div "Status Status" at bounding box center [244, 119] width 105 height 31
click at [632, 106] on div "Filter View Settings View Settings Manage saved views Select saved view Select …" at bounding box center [916, 119] width 786 height 31
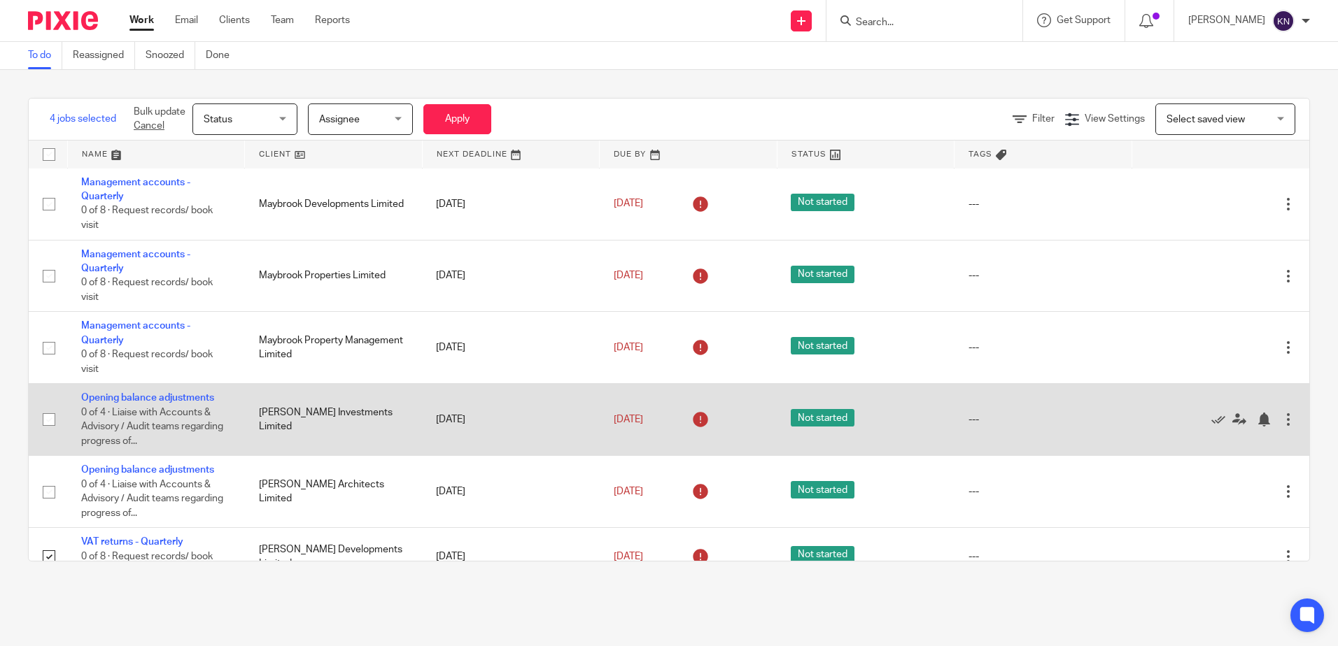
scroll to position [62, 0]
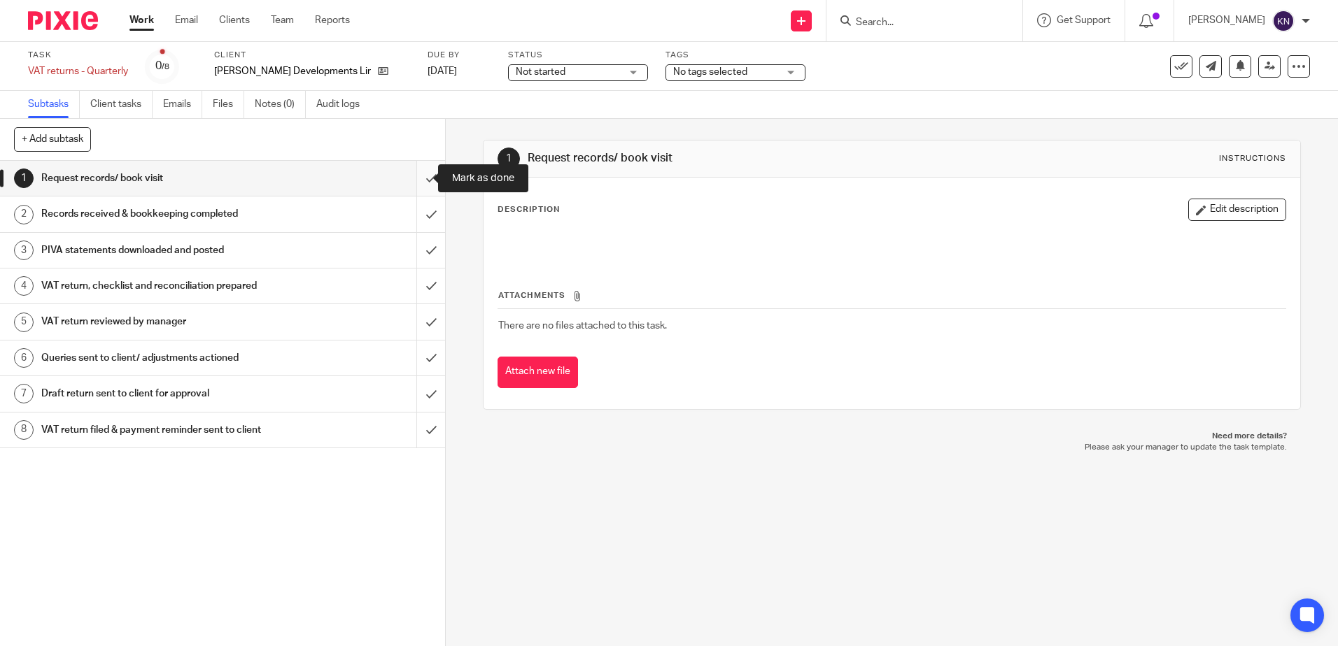
click at [416, 178] on input "submit" at bounding box center [222, 178] width 445 height 35
click at [417, 176] on input "submit" at bounding box center [222, 178] width 445 height 35
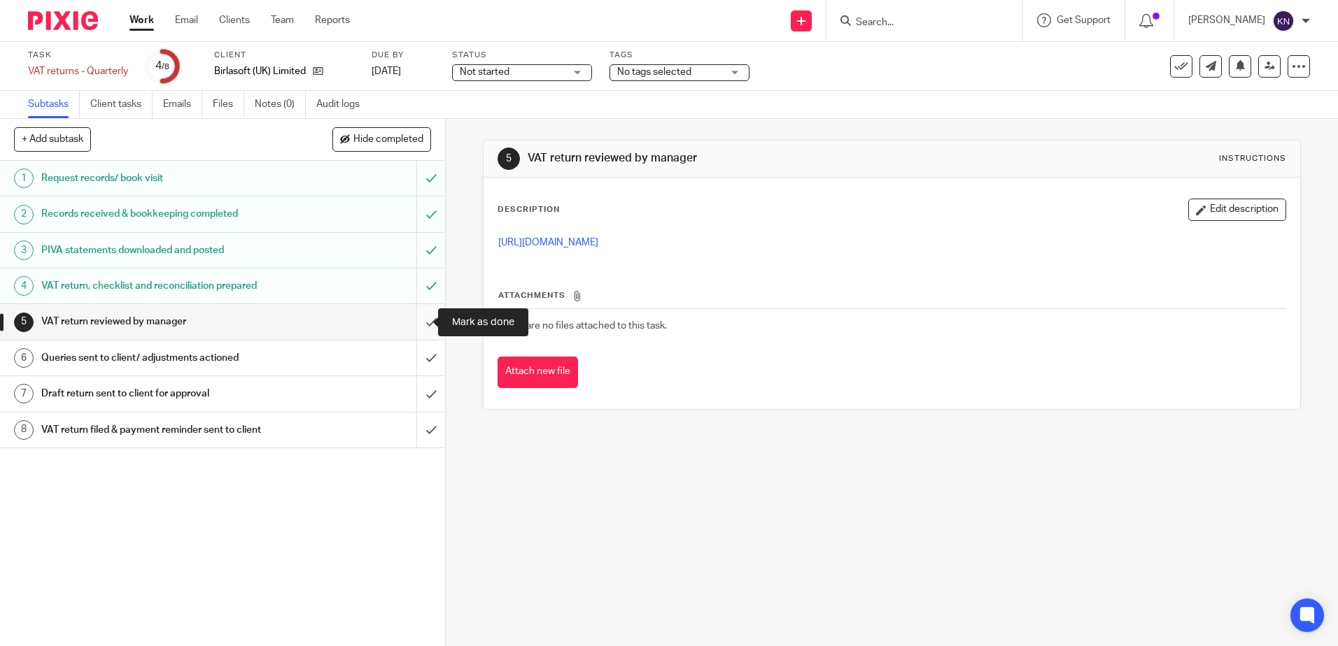
click at [413, 324] on input "submit" at bounding box center [222, 321] width 445 height 35
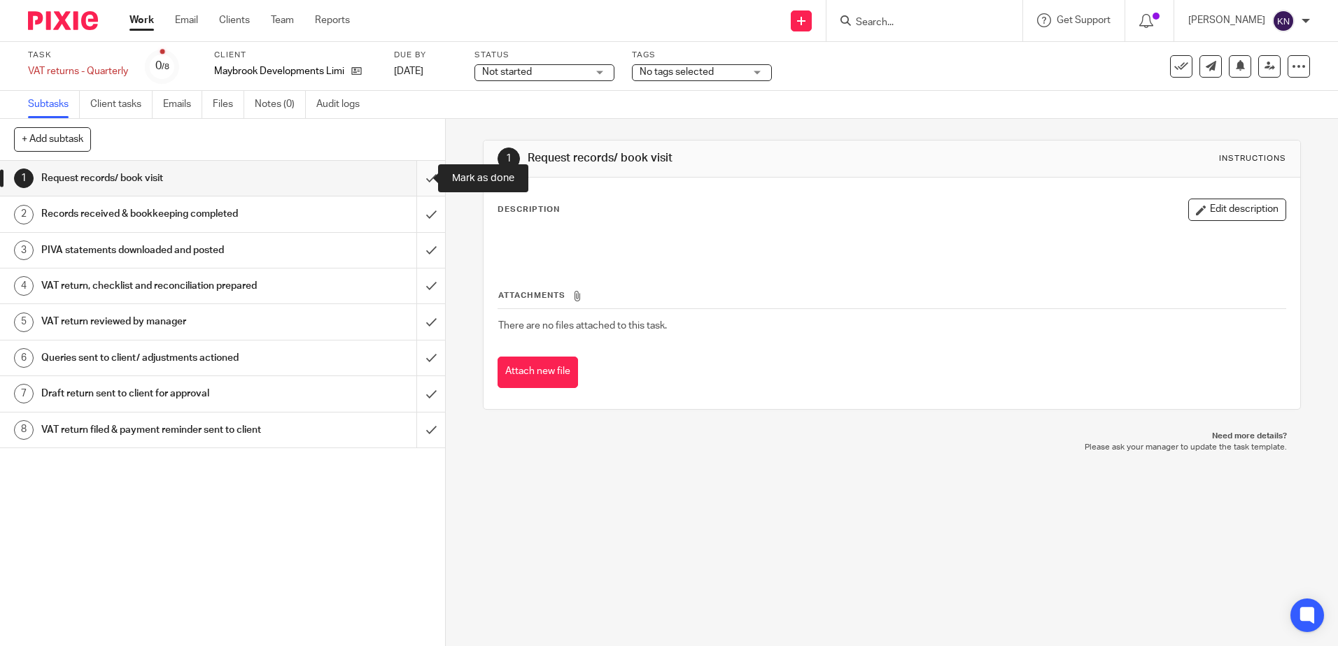
click at [416, 179] on input "submit" at bounding box center [222, 178] width 445 height 35
click at [418, 175] on input "submit" at bounding box center [222, 178] width 445 height 35
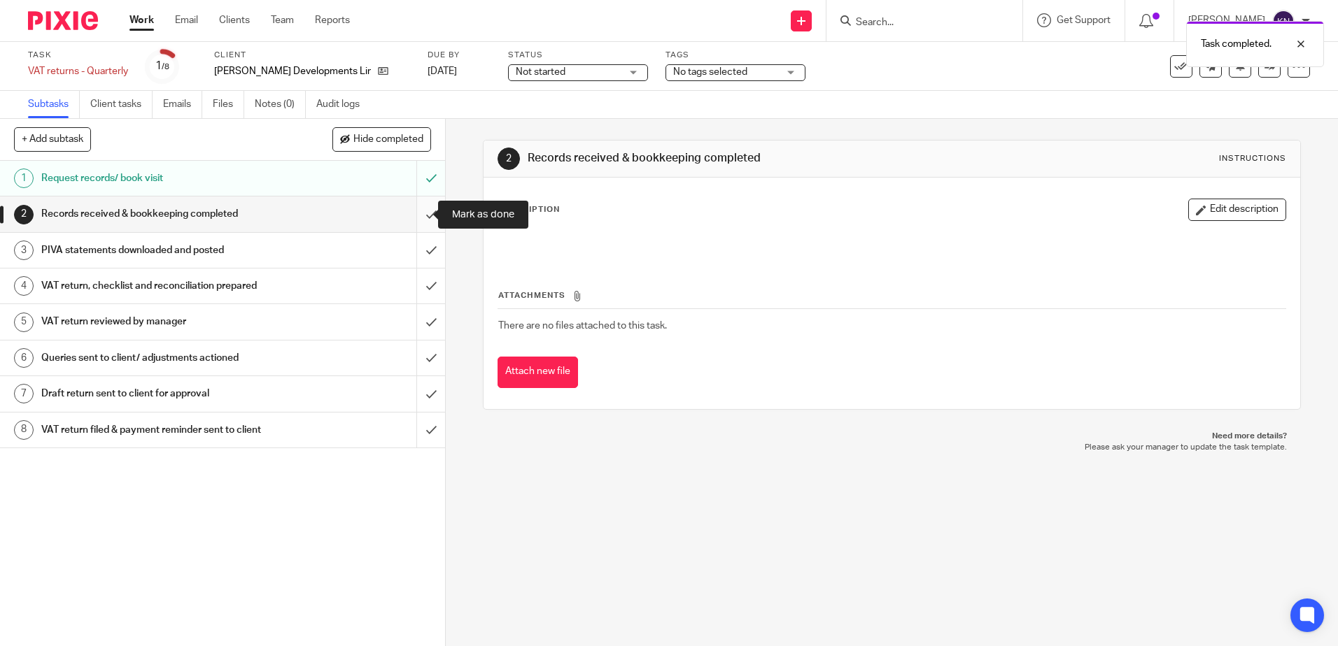
click at [414, 215] on input "submit" at bounding box center [222, 214] width 445 height 35
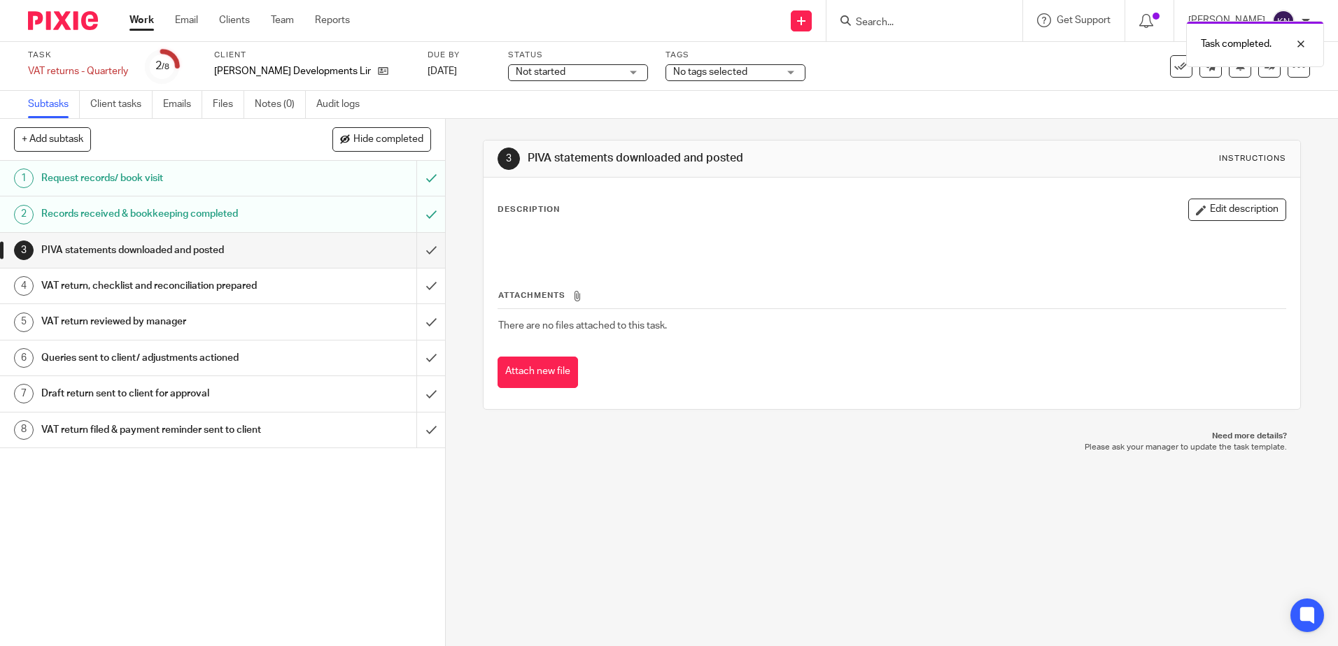
click at [416, 253] on input "submit" at bounding box center [222, 250] width 445 height 35
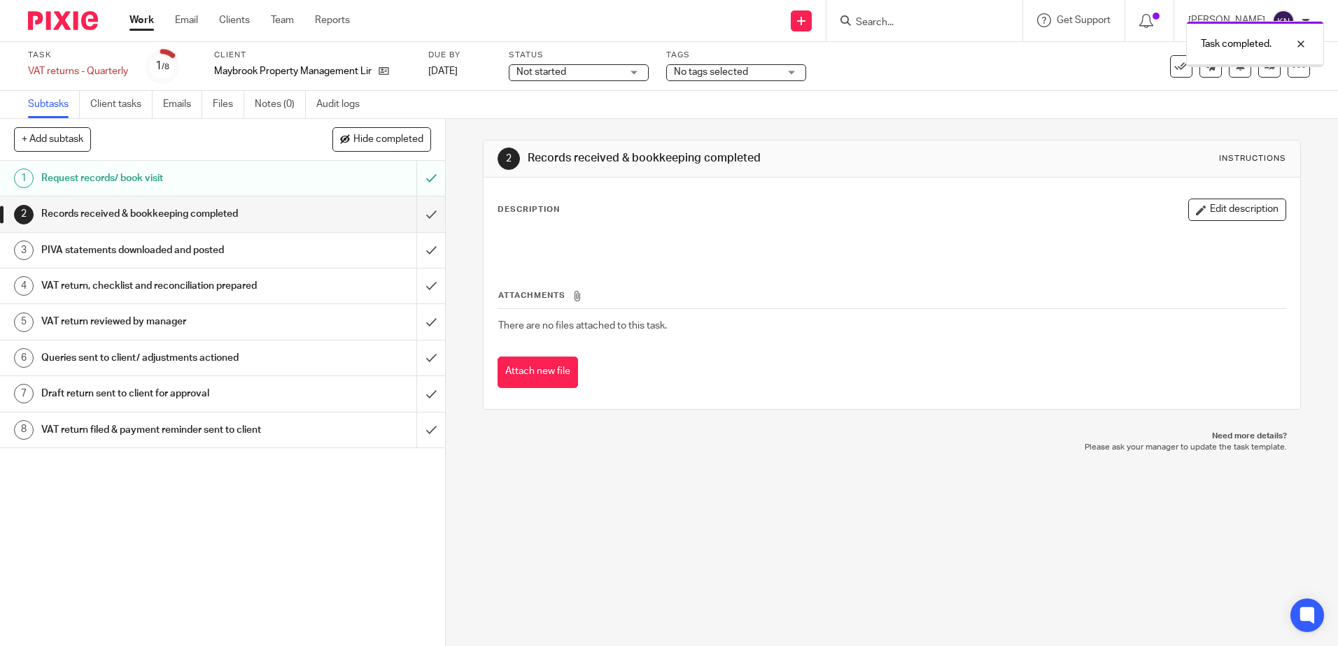
click at [416, 215] on input "submit" at bounding box center [222, 214] width 445 height 35
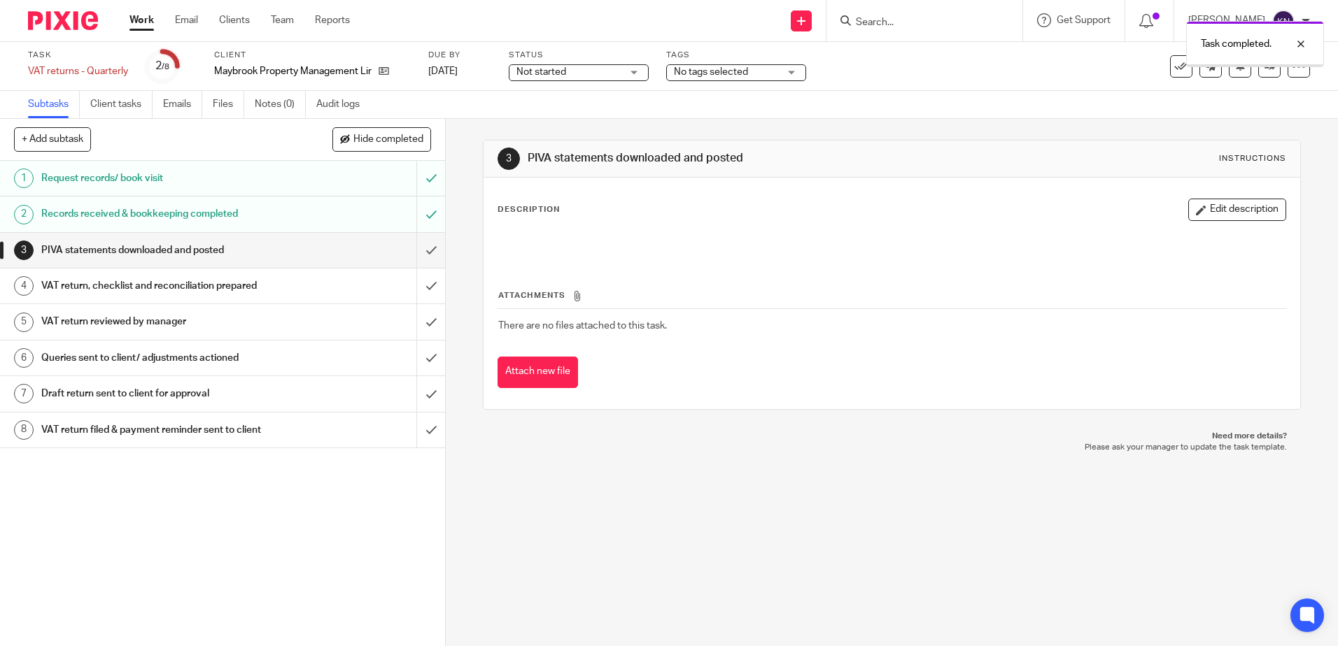
click at [415, 254] on input "submit" at bounding box center [222, 250] width 445 height 35
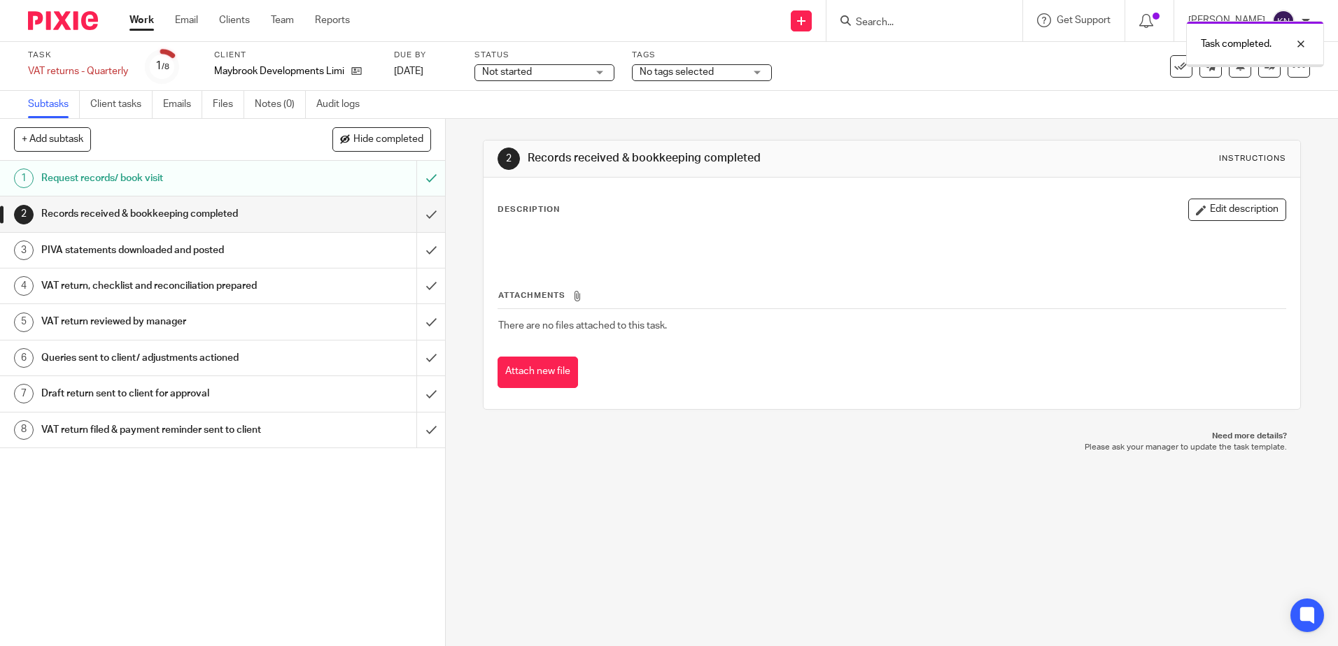
click at [413, 215] on input "submit" at bounding box center [222, 214] width 445 height 35
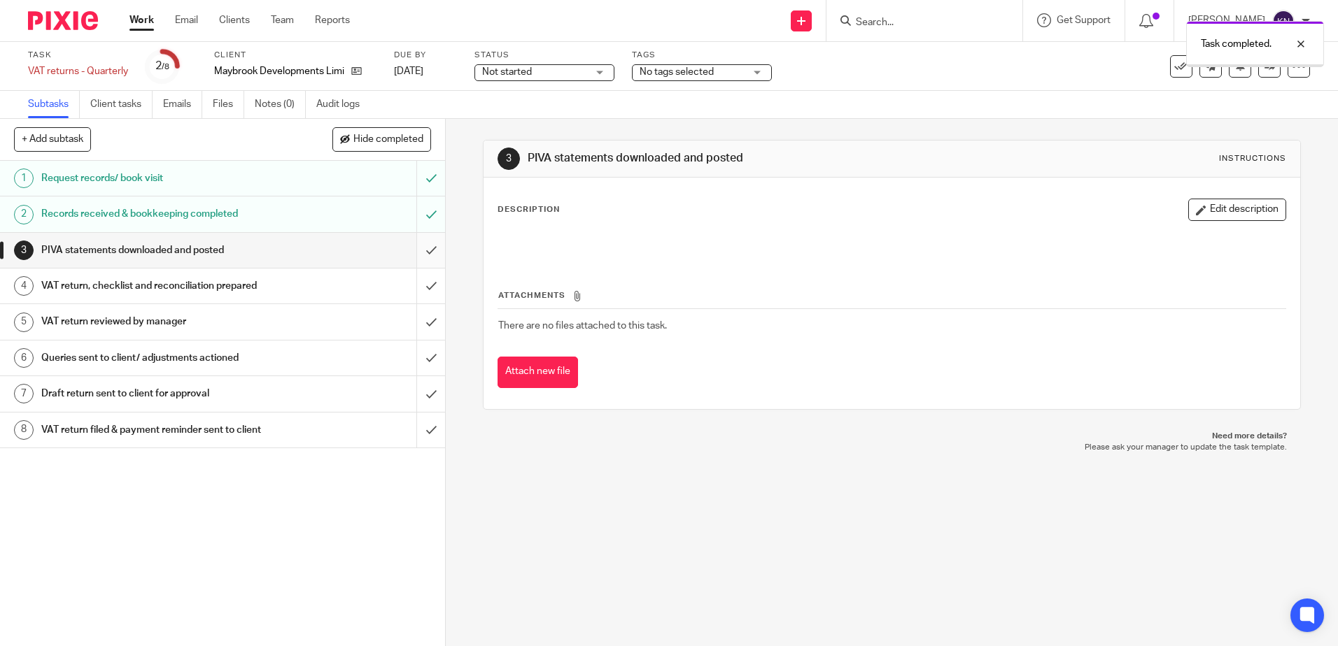
click at [418, 257] on input "submit" at bounding box center [222, 250] width 445 height 35
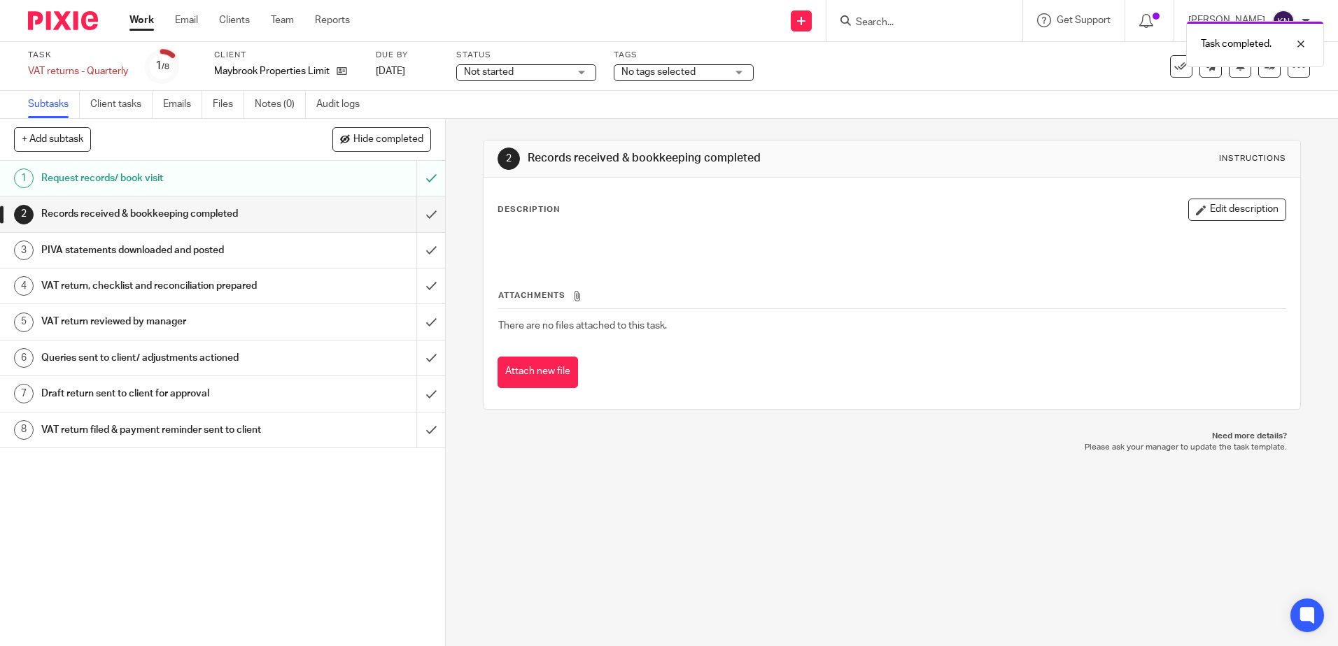
click at [415, 213] on input "submit" at bounding box center [222, 214] width 445 height 35
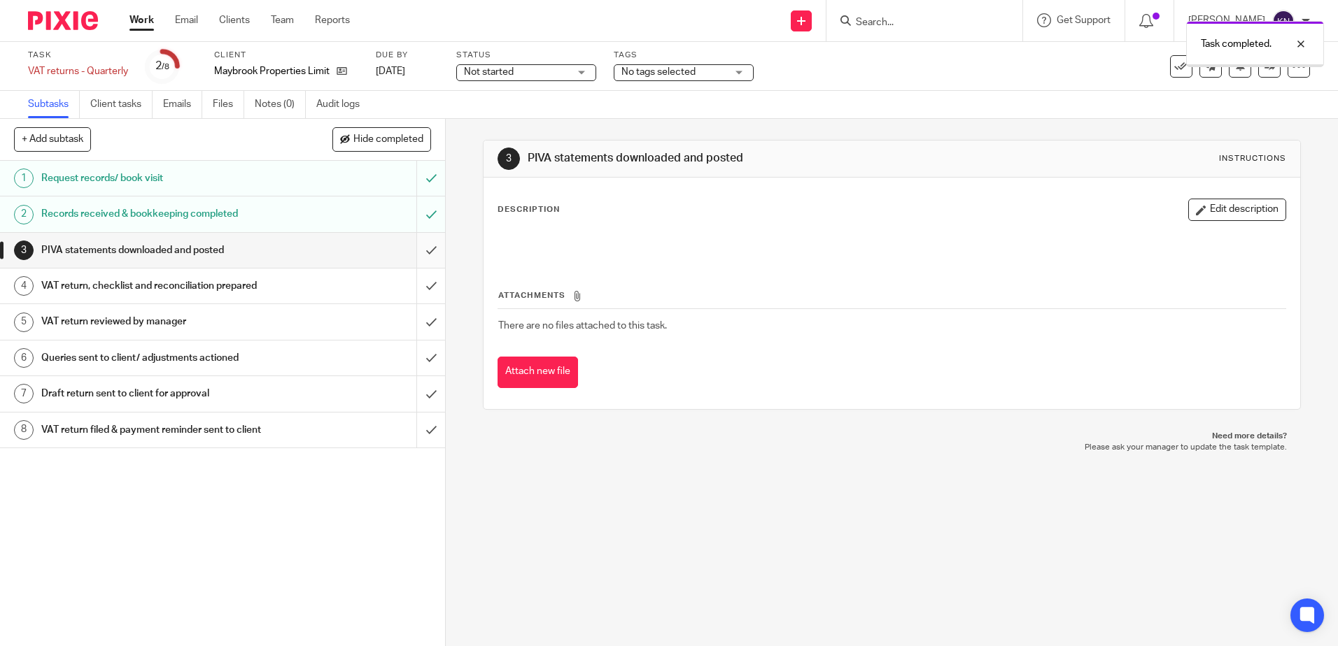
click at [417, 251] on input "submit" at bounding box center [222, 250] width 445 height 35
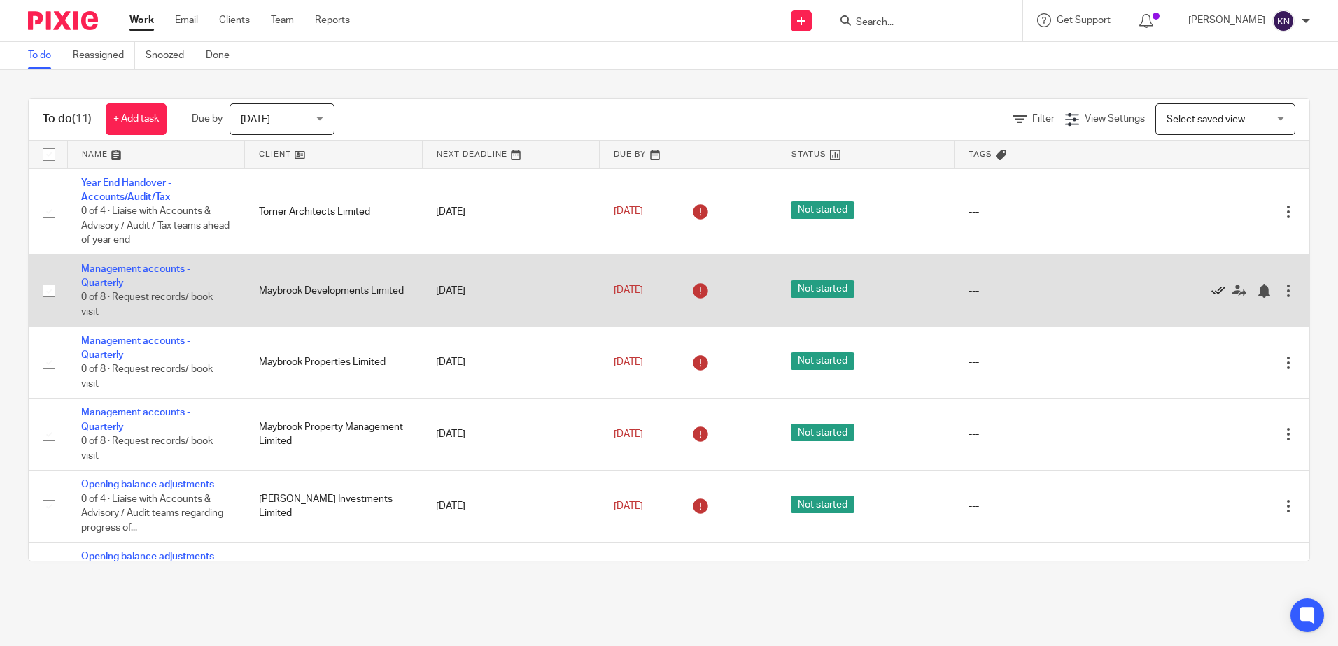
click at [1211, 292] on icon at bounding box center [1218, 291] width 14 height 14
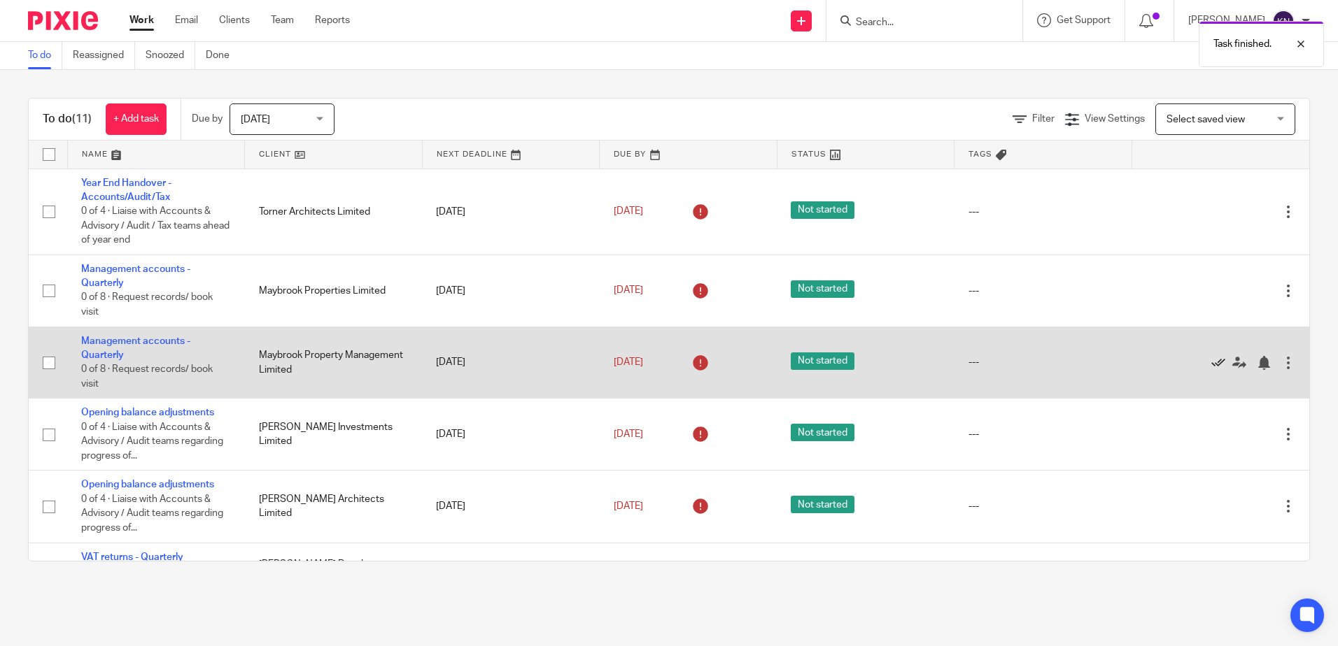
click at [1211, 364] on icon at bounding box center [1218, 363] width 14 height 14
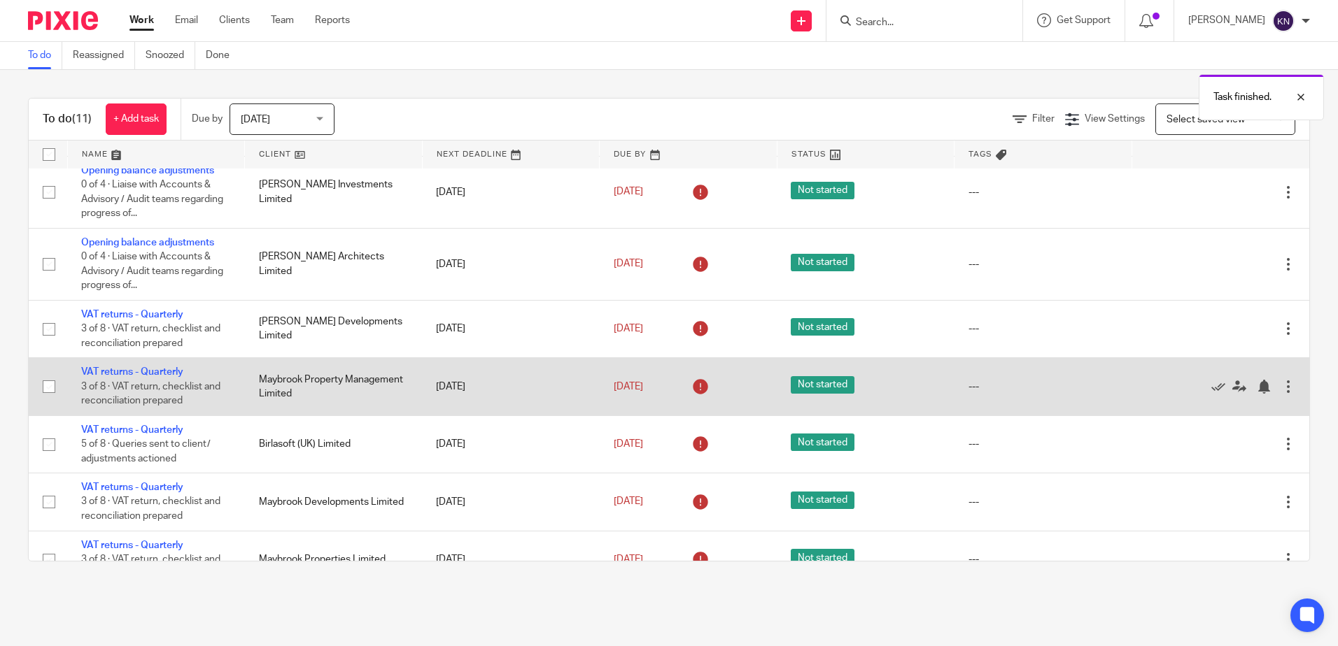
scroll to position [198, 0]
